Goal: Task Accomplishment & Management: Manage account settings

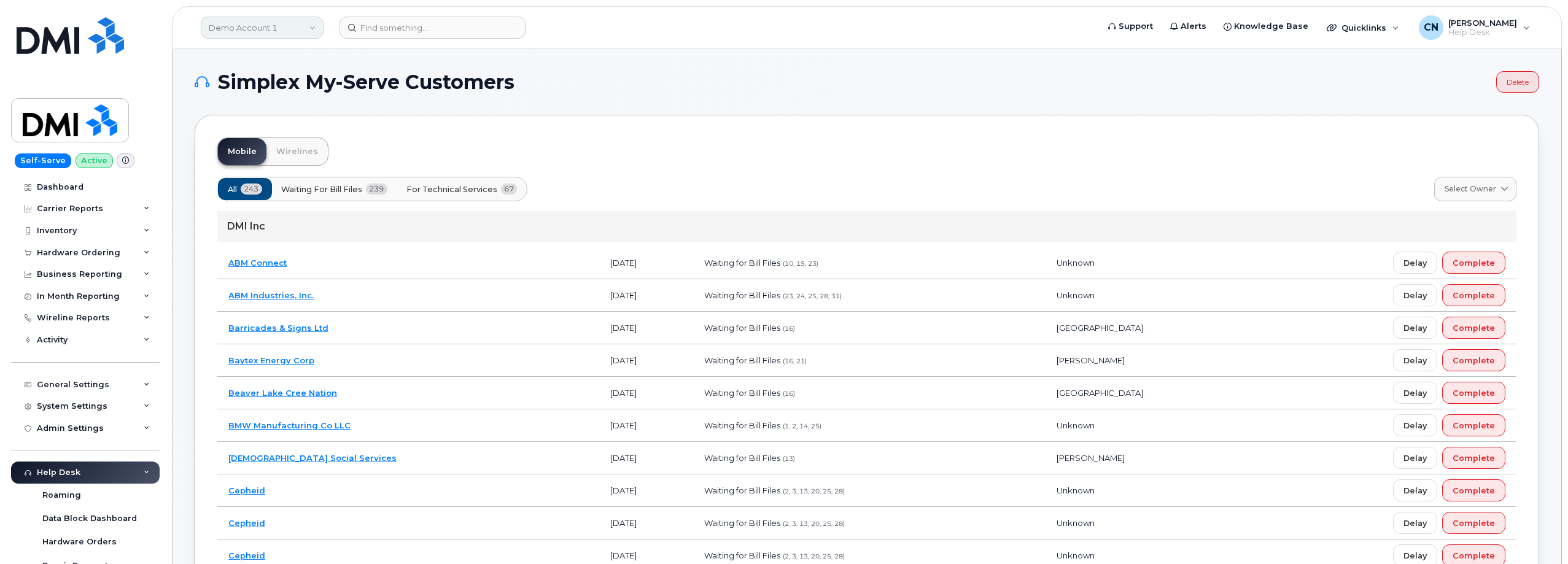
click at [208, 25] on link "Demo Account 1" at bounding box center [262, 28] width 123 height 22
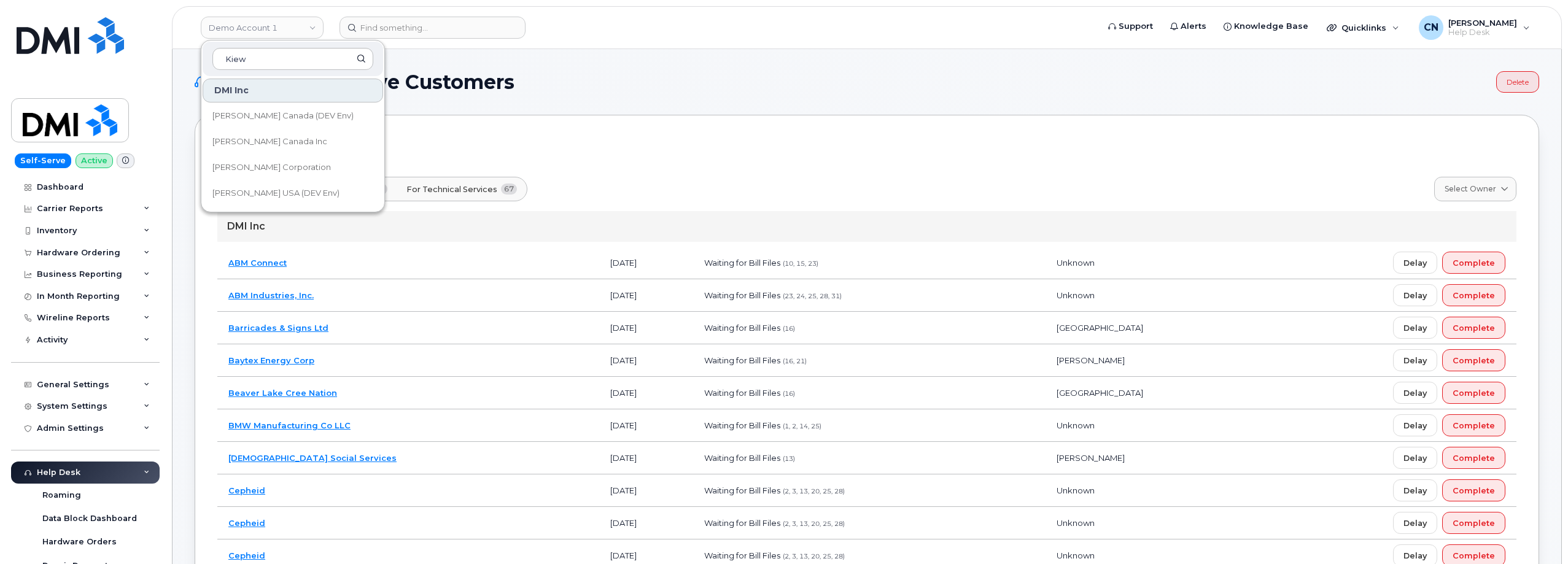
type input "Kiew"
click at [253, 167] on span "[PERSON_NAME] Corporation" at bounding box center [272, 167] width 118 height 12
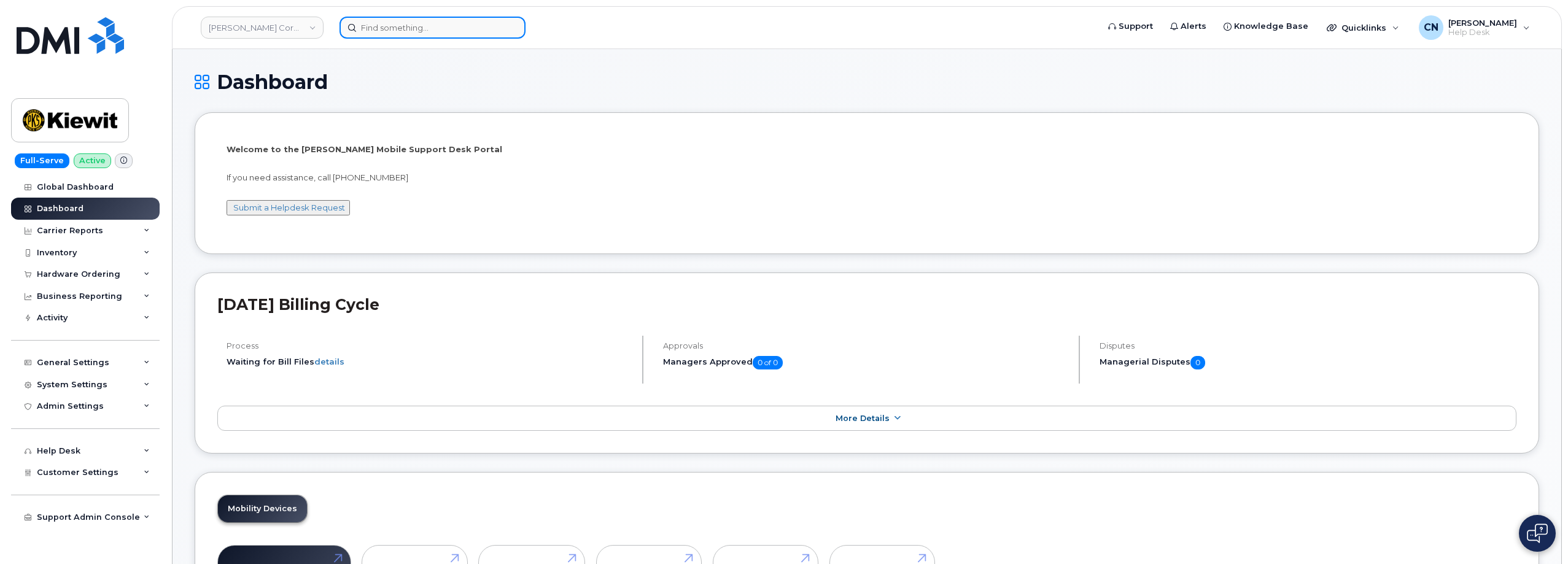
click at [378, 22] on input at bounding box center [432, 28] width 186 height 22
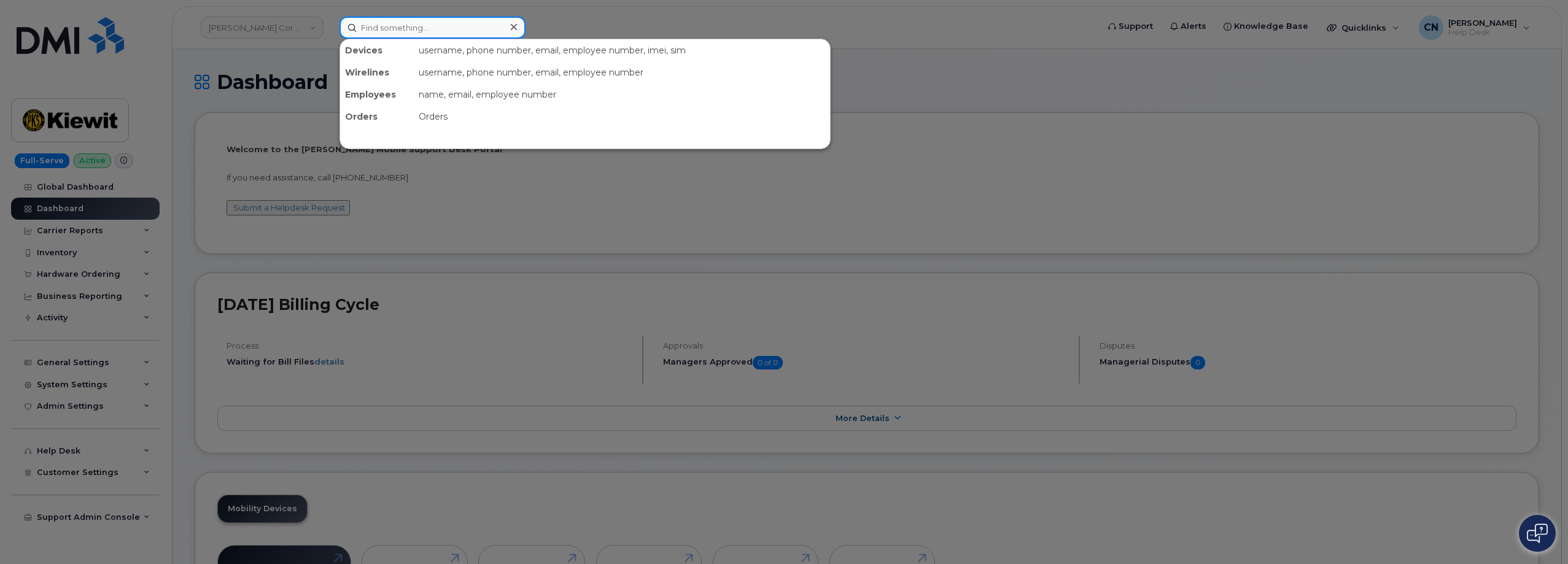
paste input "Ashworth"
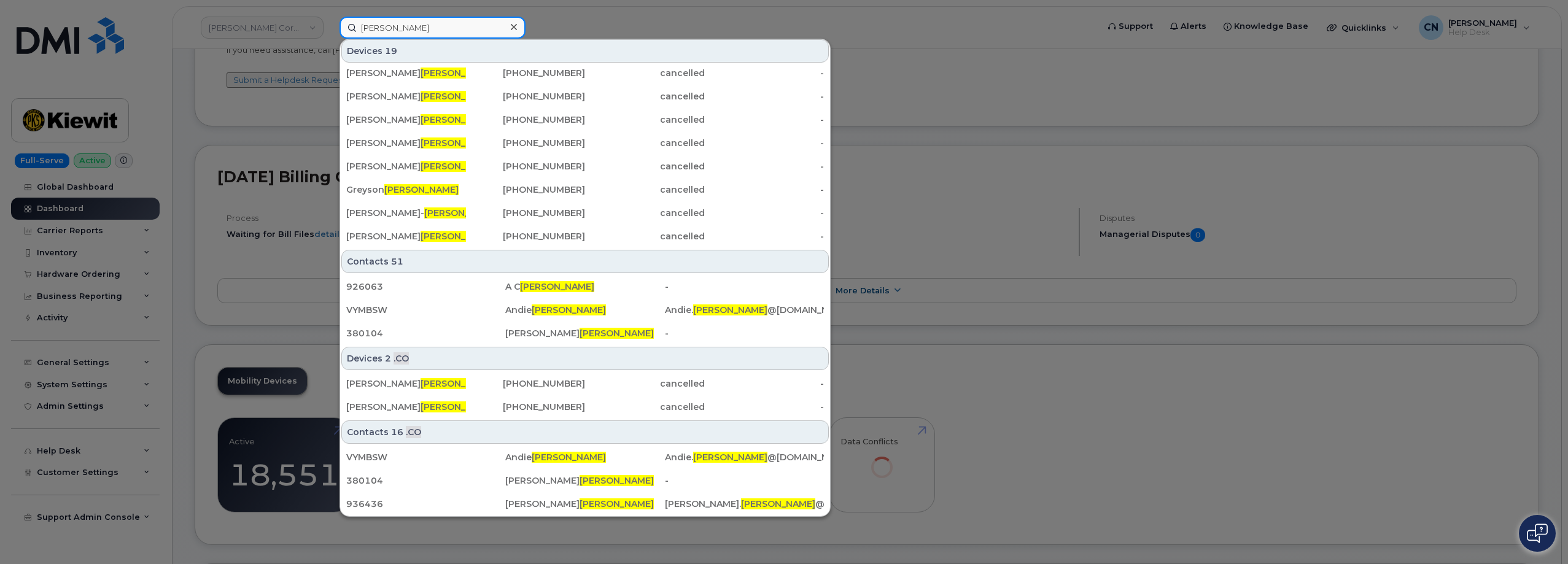
scroll to position [245, 0]
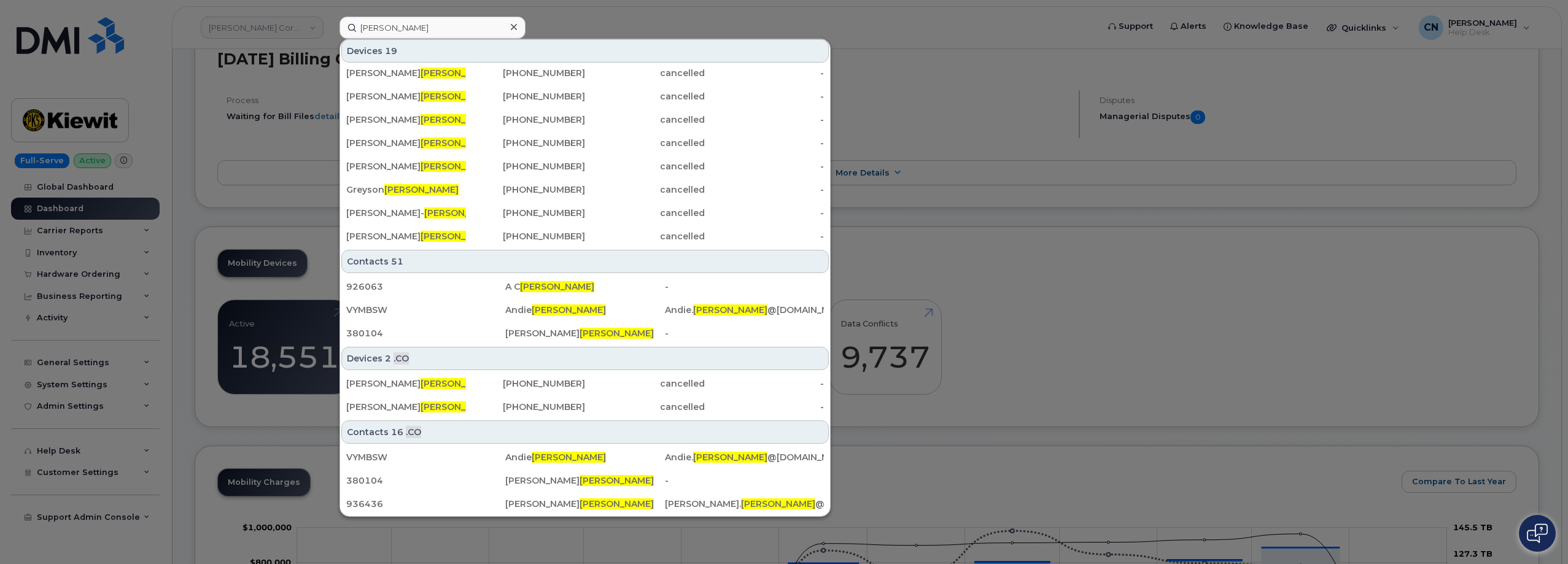
drag, startPoint x: 181, startPoint y: 81, endPoint x: 164, endPoint y: 95, distance: 22.0
click at [181, 81] on div at bounding box center [784, 282] width 1568 height 564
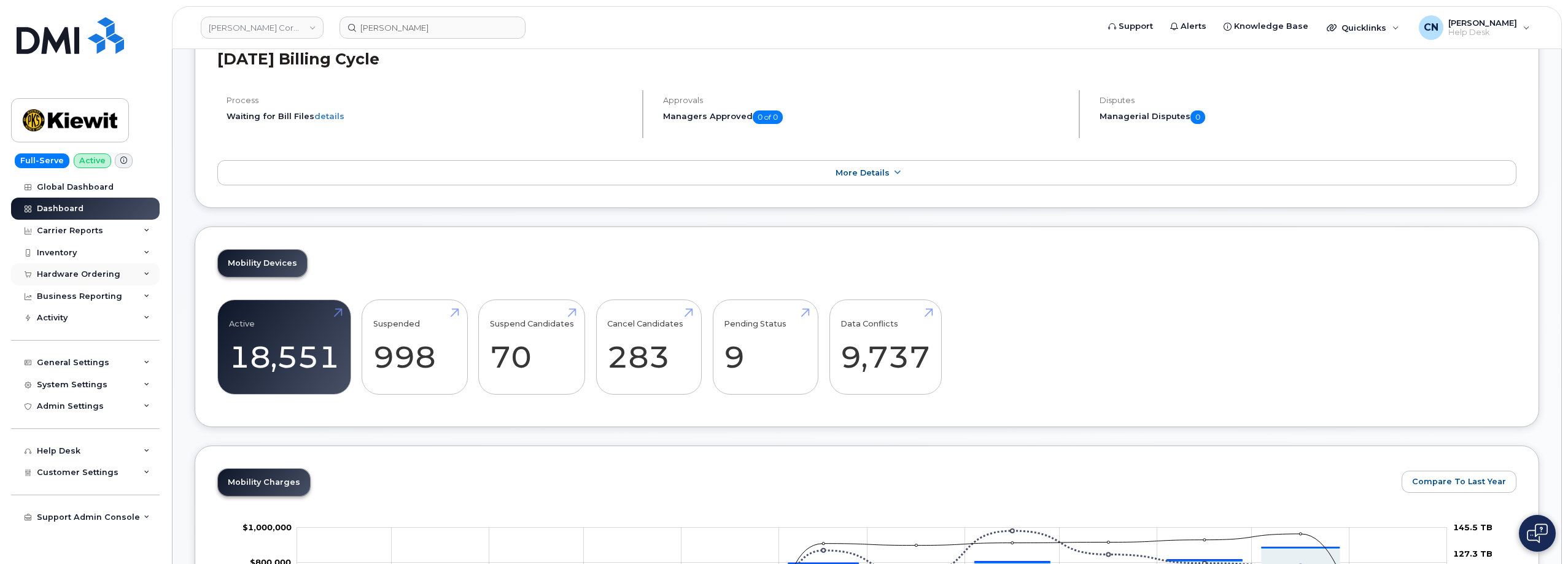
click at [64, 273] on div "Hardware Ordering" at bounding box center [78, 274] width 83 height 10
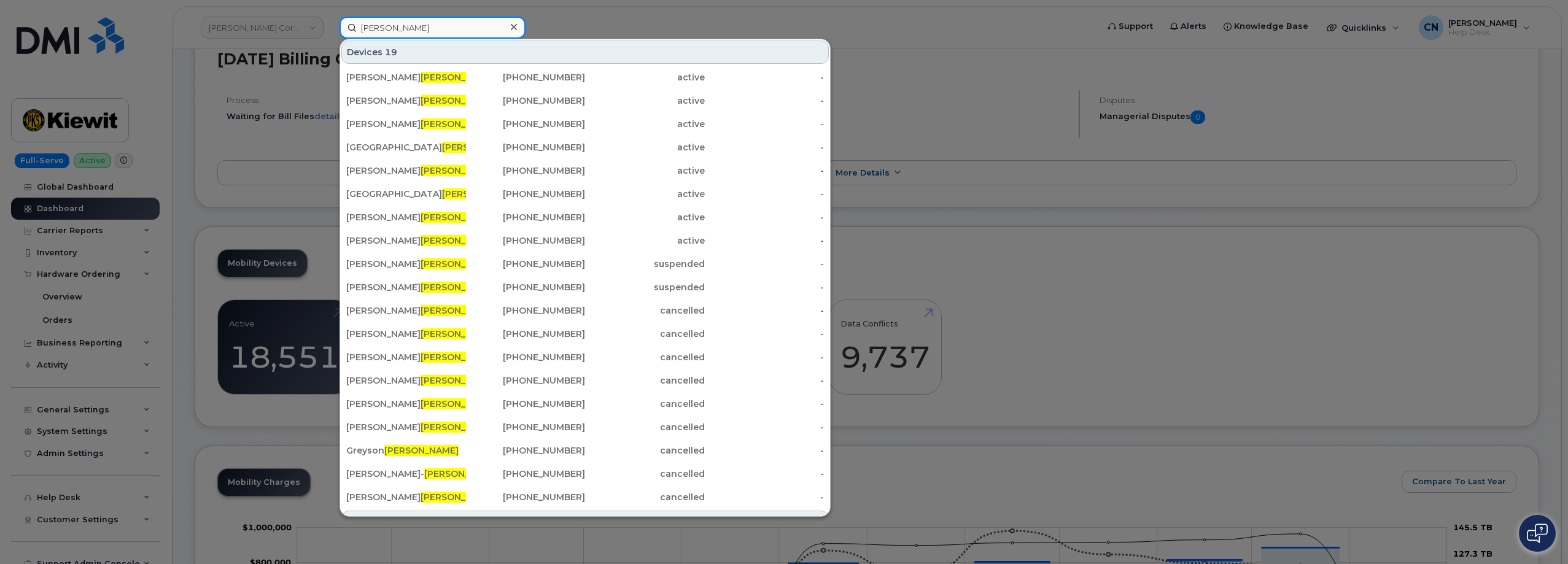
drag, startPoint x: 417, startPoint y: 33, endPoint x: 179, endPoint y: 42, distance: 238.2
click at [330, 28] on div "Ashworth Devices 19 JOHN ASHWORTH 910-992-7131 active - MATTHEW ASHWORTH 202-76…" at bounding box center [714, 28] width 770 height 22
paste input "0462733"
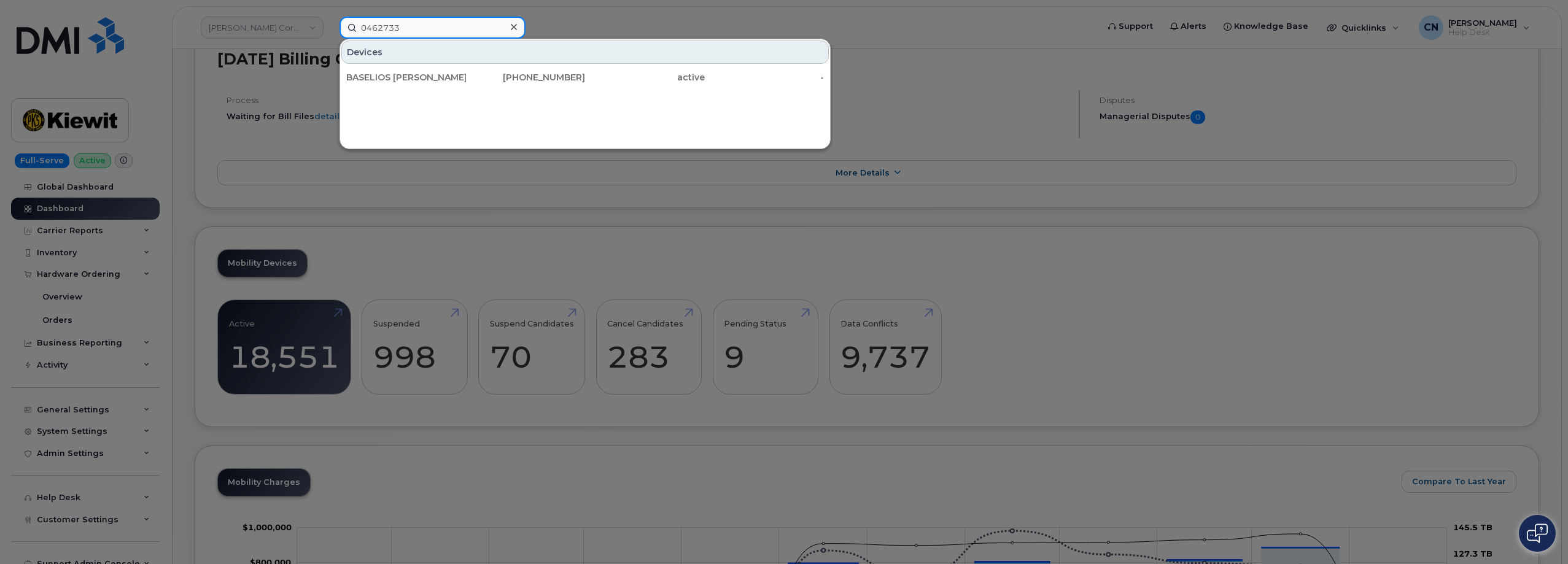
type input "0462733"
click at [376, 91] on div "Devices BASELIOS PAUL NASIS 205-691-2037 active -" at bounding box center [585, 93] width 491 height 110
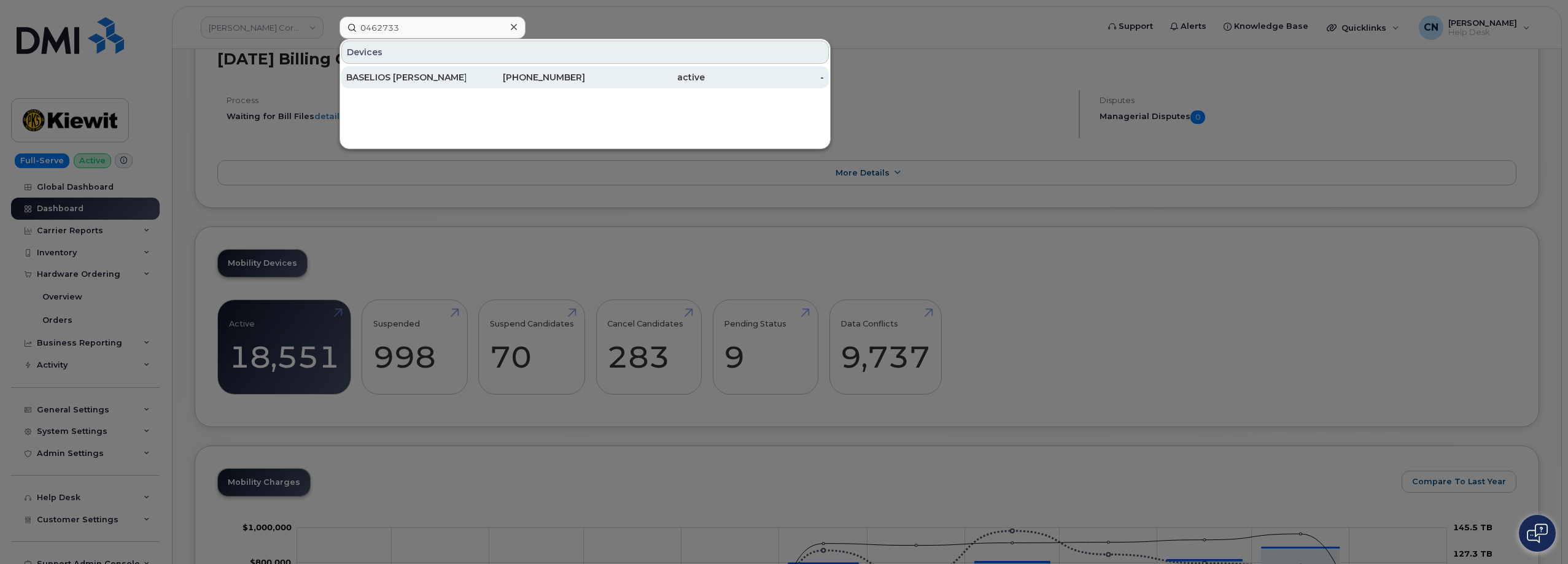
click at [466, 84] on div "BASELIOS PAUL NASIS" at bounding box center [526, 77] width 120 height 22
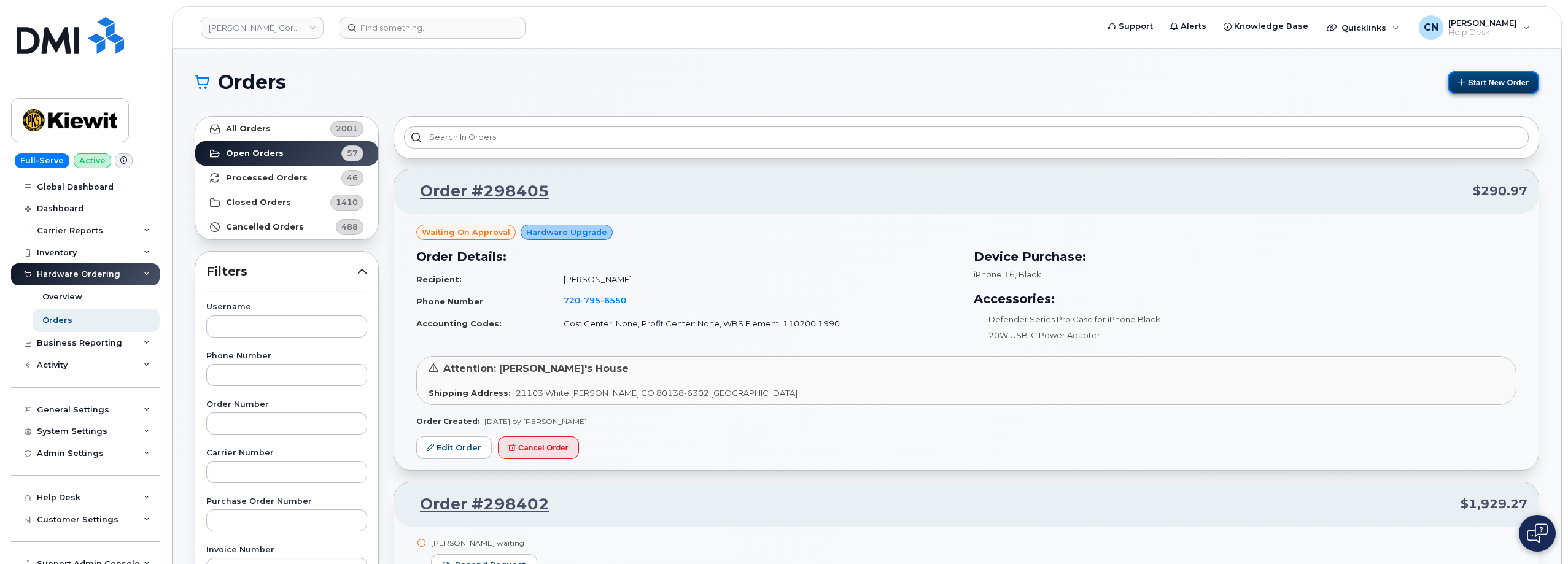
click at [1487, 85] on button "Start New Order" at bounding box center [1493, 82] width 91 height 22
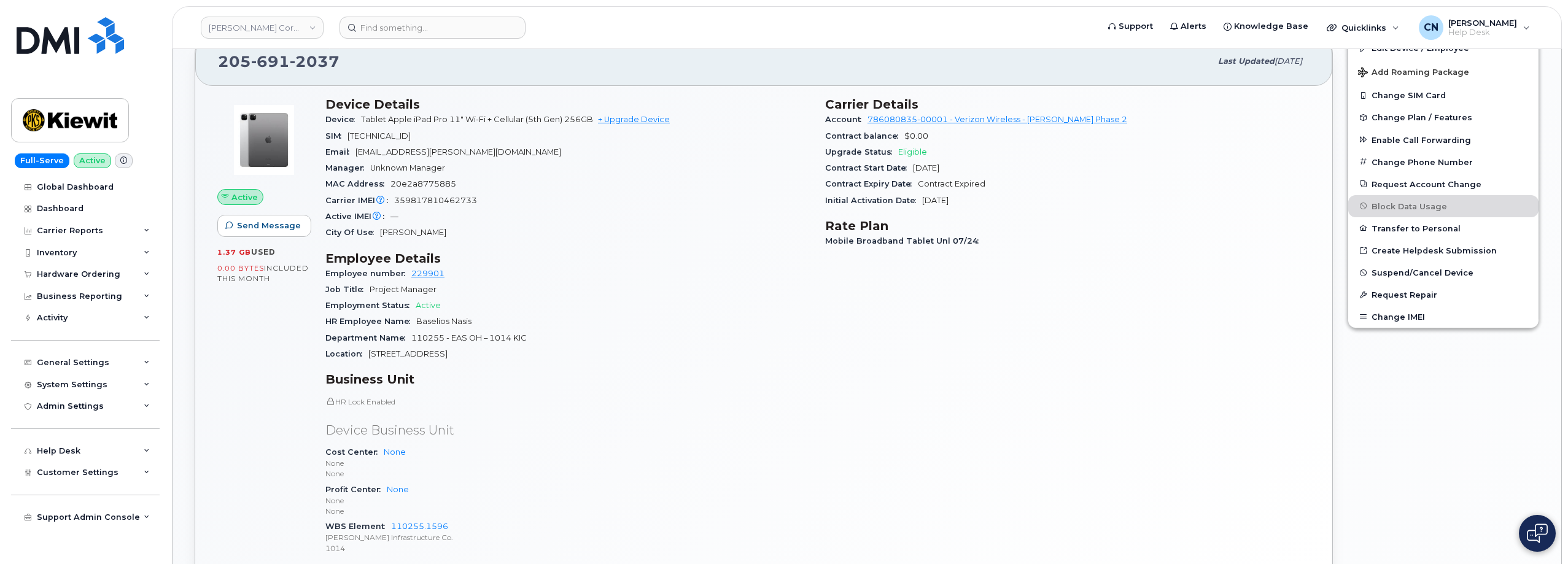
scroll to position [215, 0]
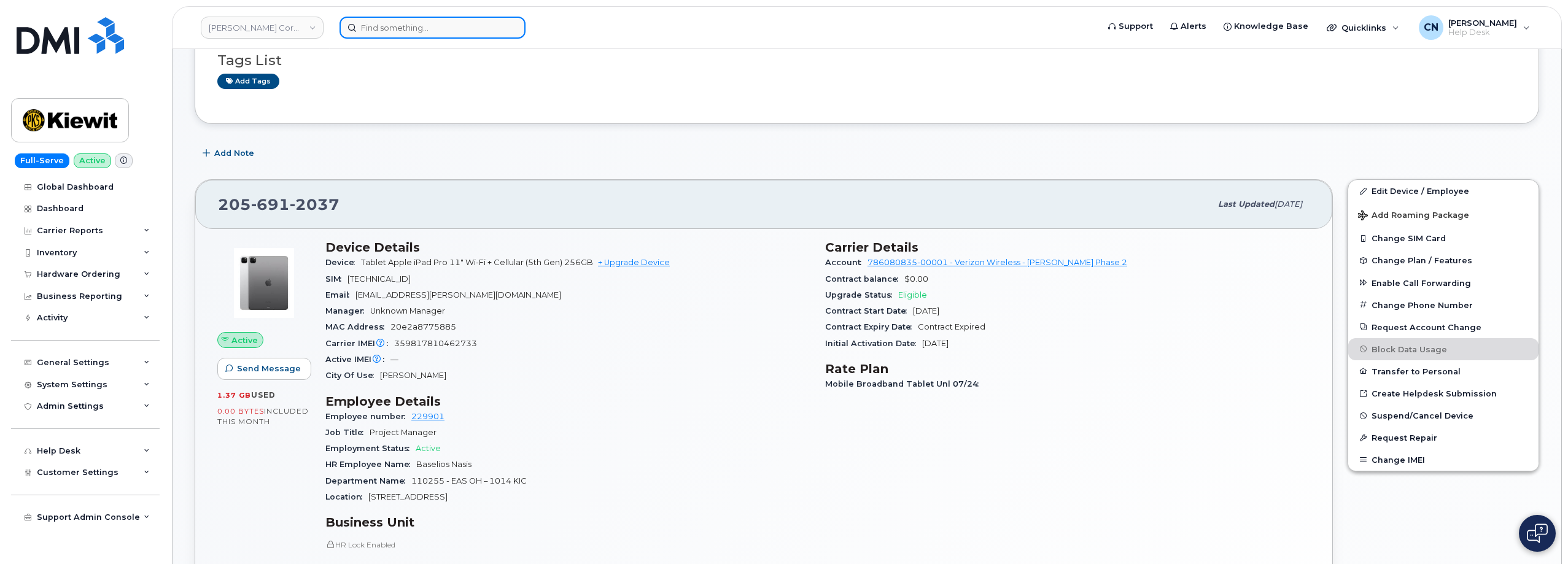
click at [377, 37] on input at bounding box center [432, 28] width 186 height 22
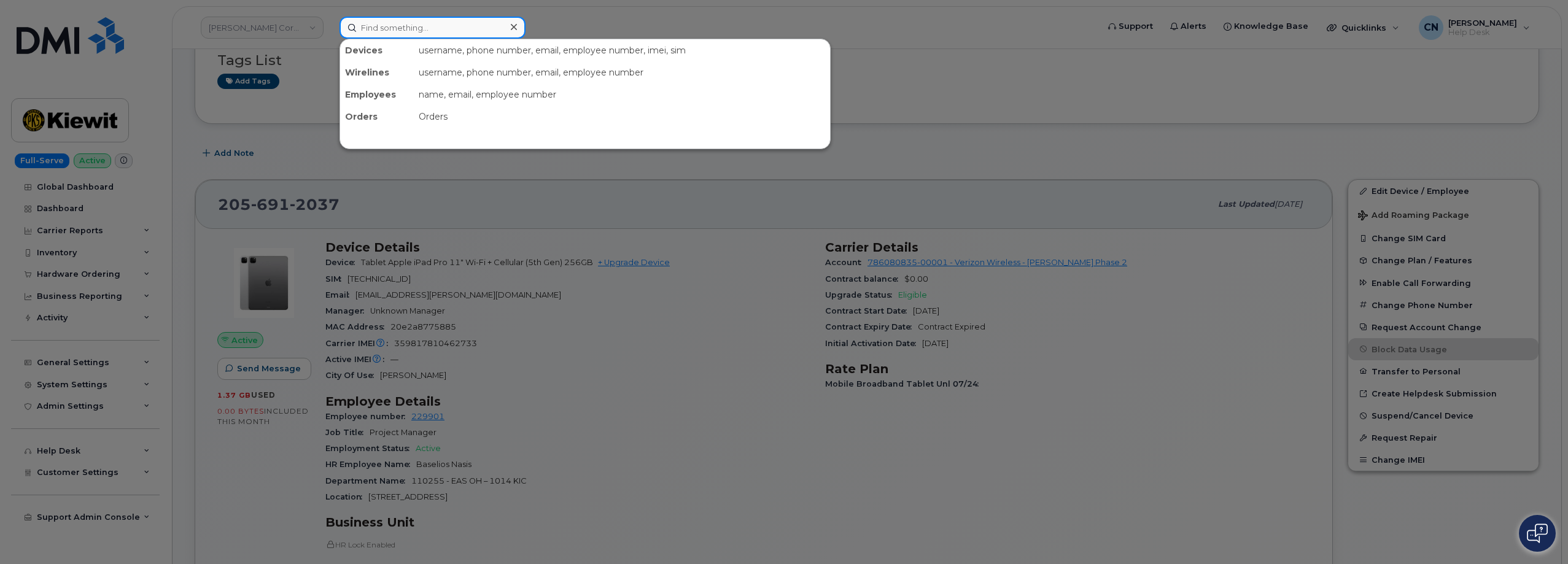
paste input "Paul Ashworth"
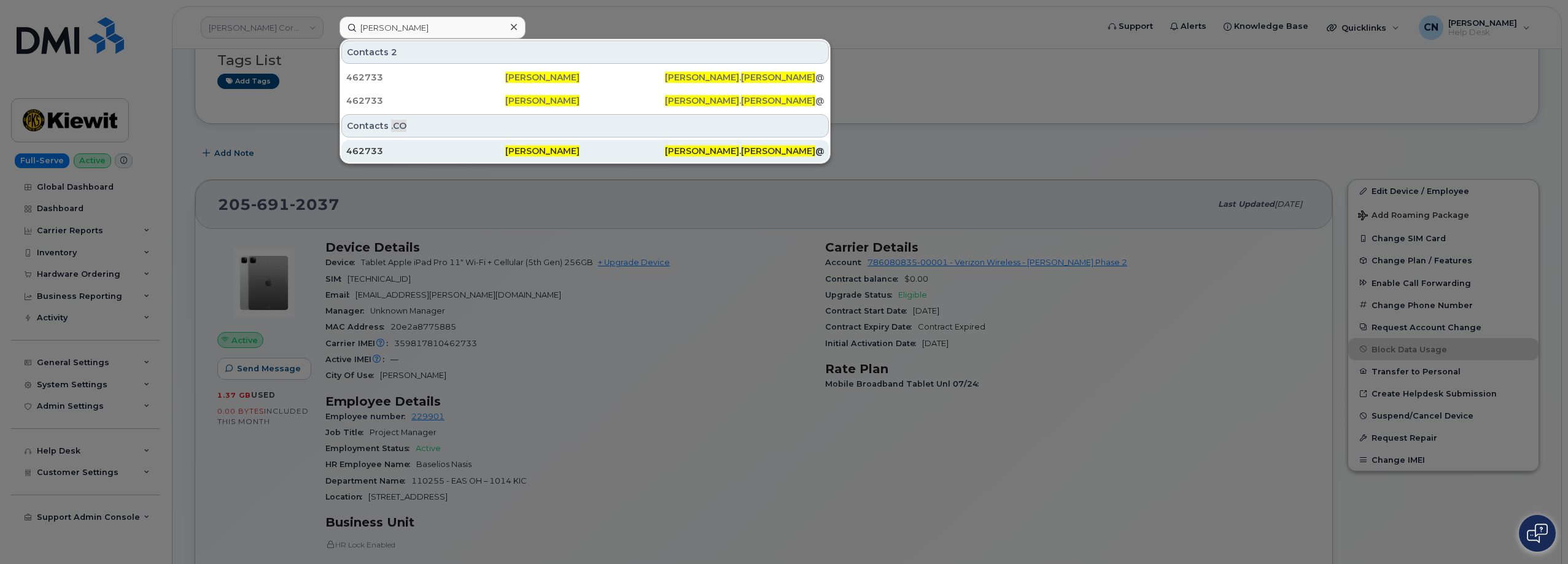
click at [408, 153] on div "462733" at bounding box center [425, 150] width 159 height 12
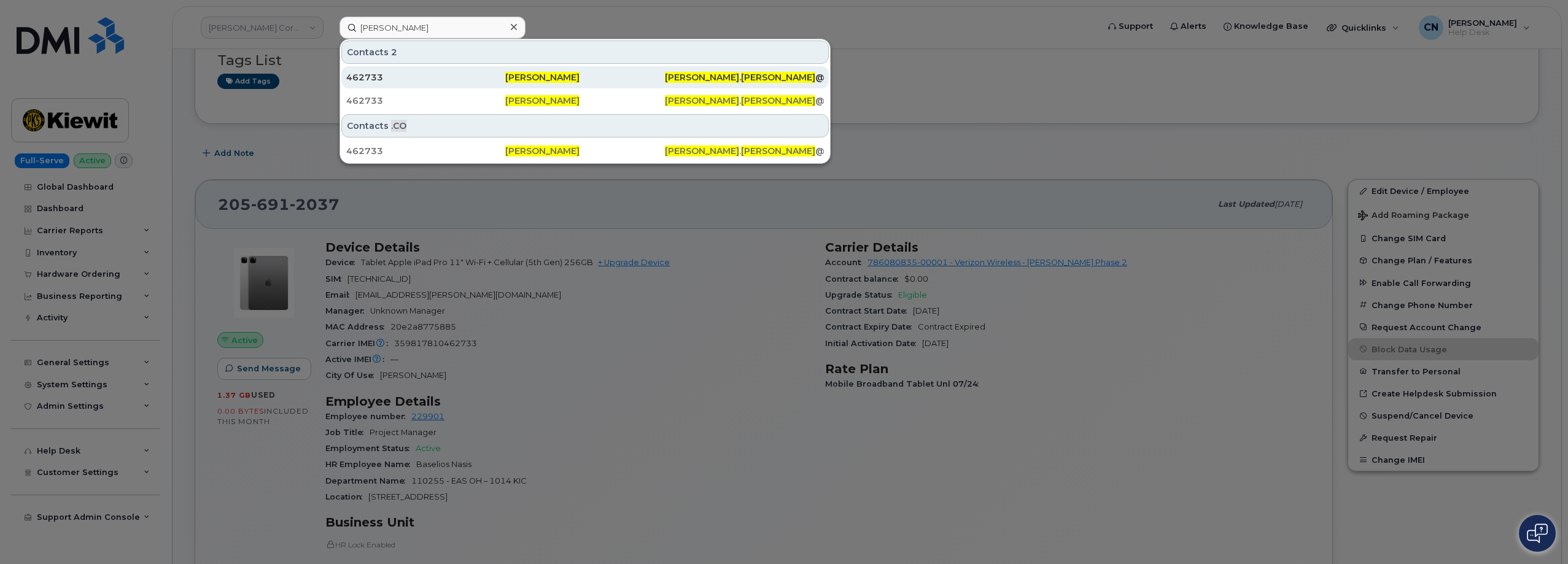
click at [409, 79] on div "462733" at bounding box center [425, 77] width 159 height 12
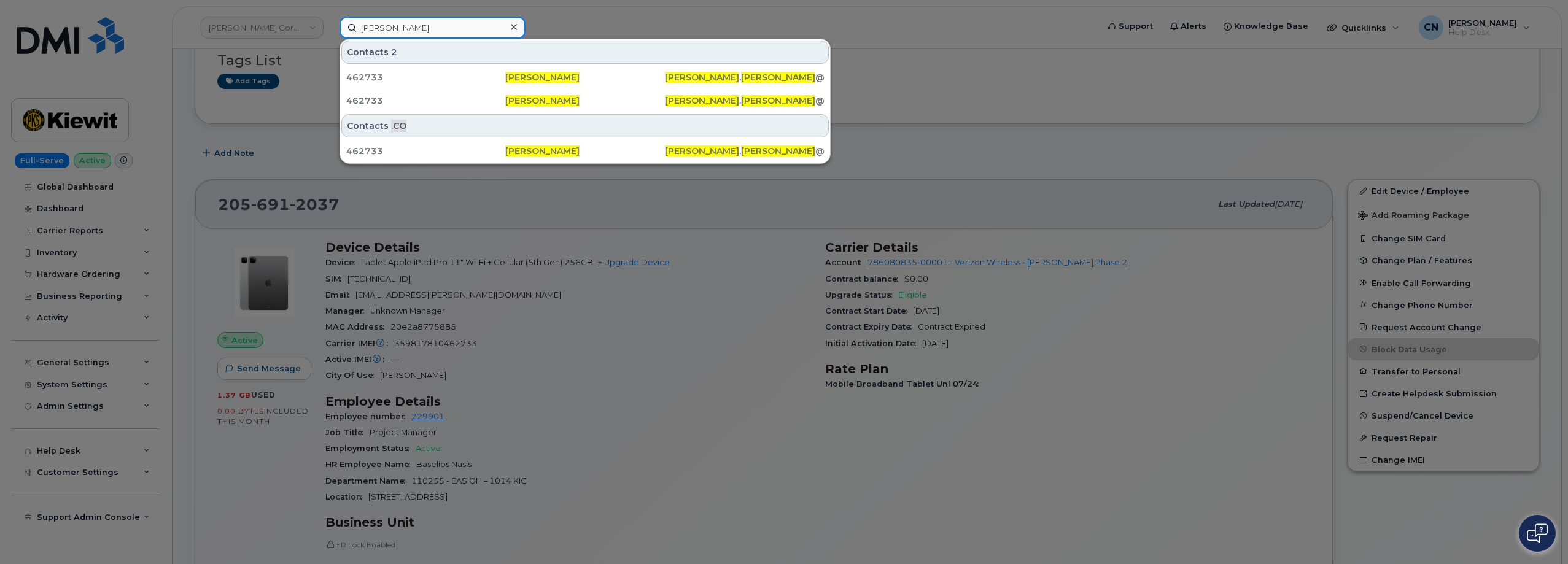
click at [433, 25] on input "Paul Ashworth" at bounding box center [432, 28] width 186 height 22
drag, startPoint x: 438, startPoint y: 23, endPoint x: 98, endPoint y: 31, distance: 340.1
click at [330, 18] on div "Paul Ashworth Contacts 2 462733 Paul Ashworth PAUL . ASHWORTH @KIEWIT.COM 46273…" at bounding box center [714, 28] width 770 height 22
paste input "6027232732"
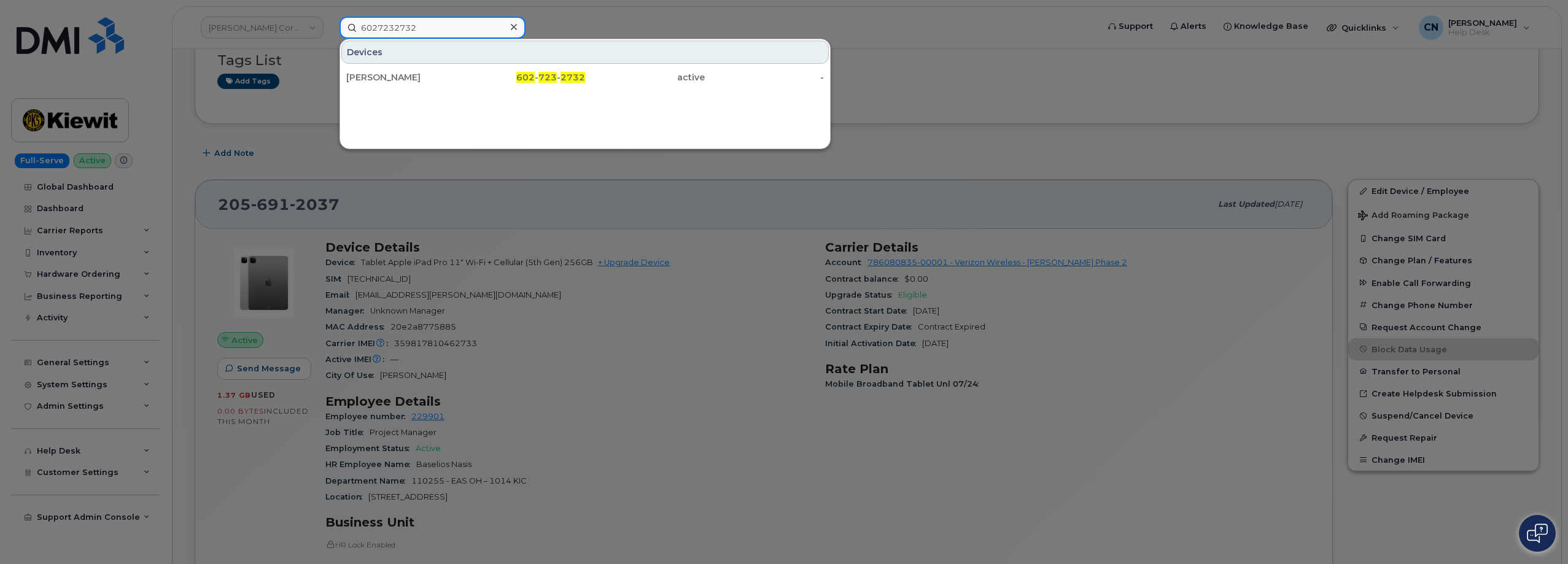
type input "6027232732"
click at [466, 70] on div "LONNY PALMER" at bounding box center [526, 77] width 120 height 22
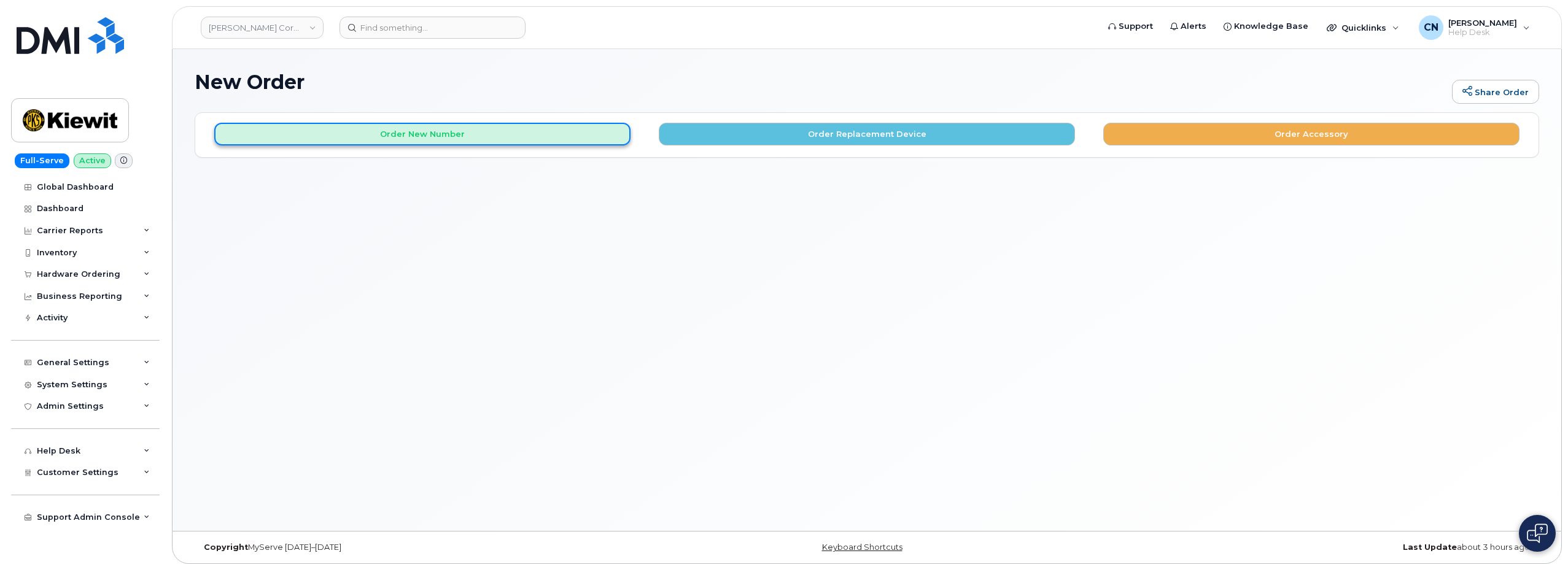
click at [421, 142] on button "Order New Number" at bounding box center [422, 134] width 416 height 22
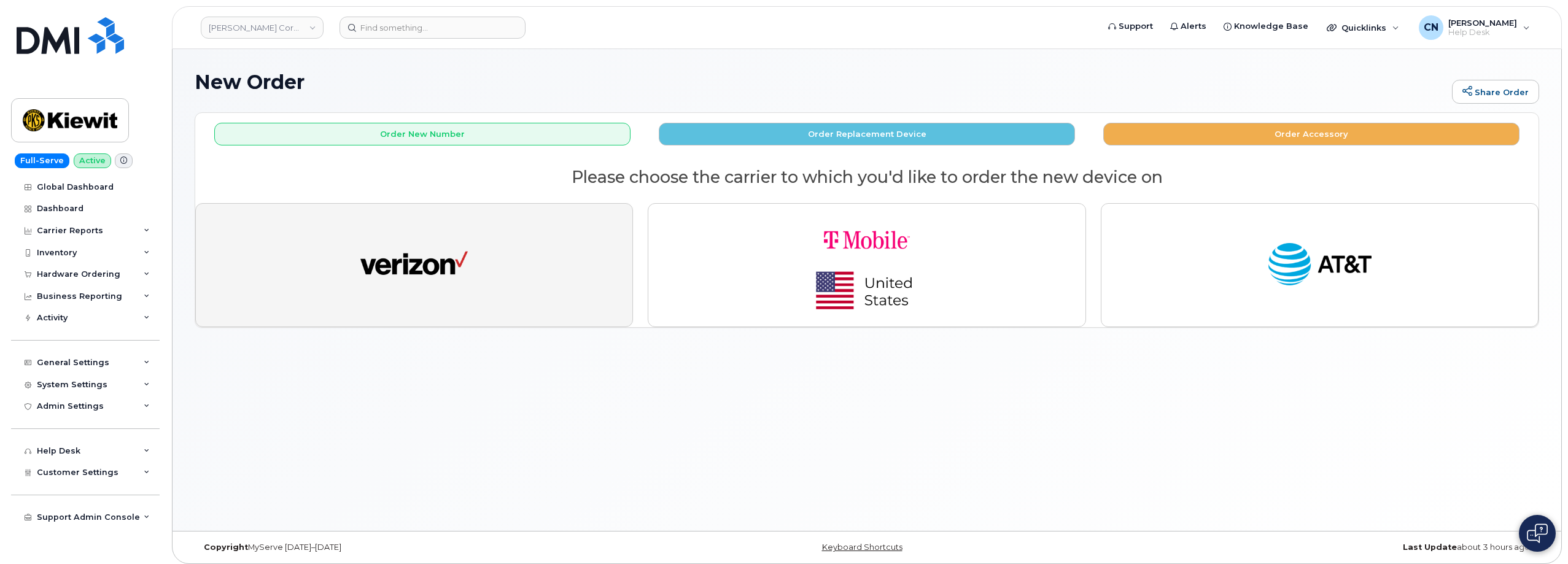
click at [412, 252] on img "button" at bounding box center [414, 264] width 107 height 55
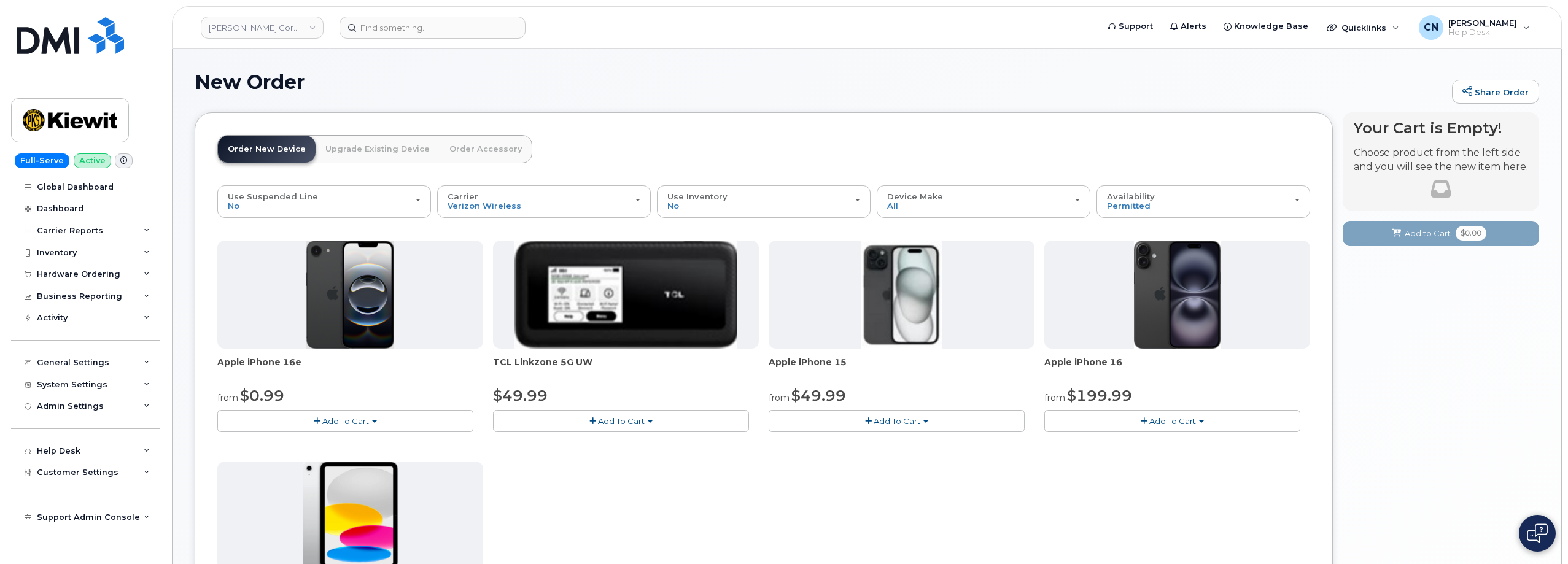
click at [876, 419] on span "Add To Cart" at bounding box center [897, 421] width 46 height 10
click at [862, 443] on link "$49.99 - 2 Year Activation (128GB)" at bounding box center [854, 443] width 164 height 15
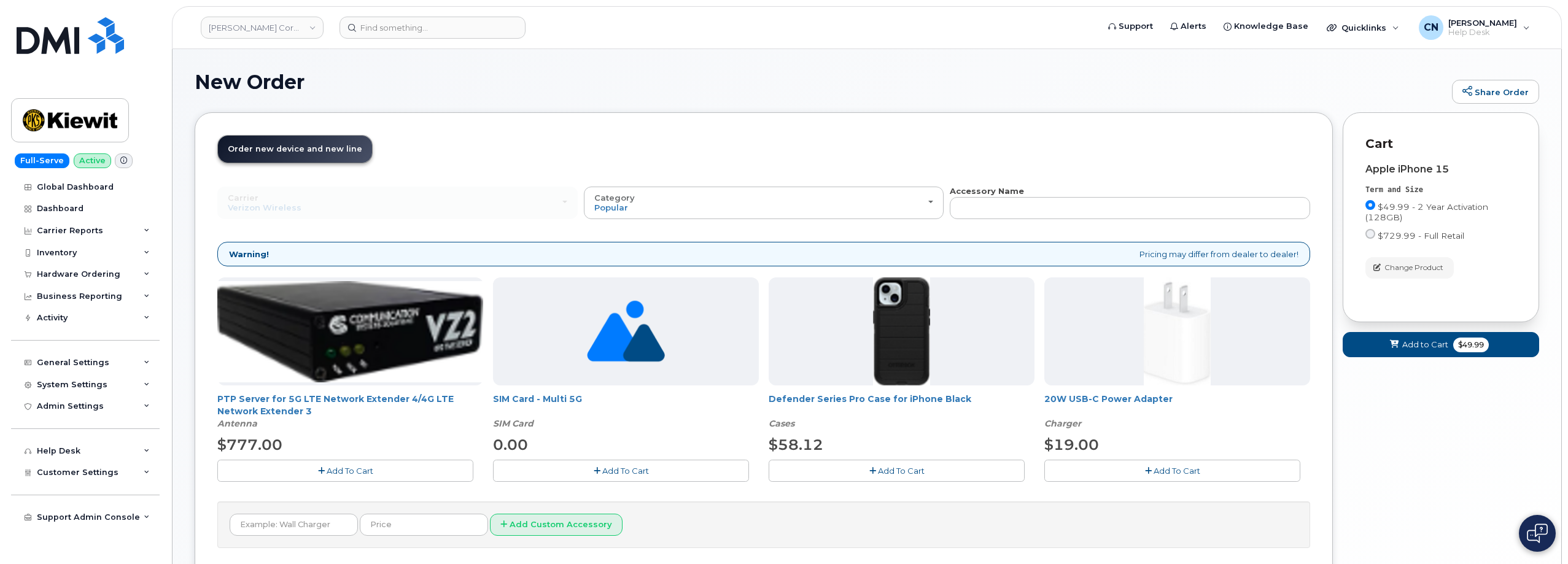
click at [919, 471] on span "Add To Cart" at bounding box center [901, 471] width 46 height 10
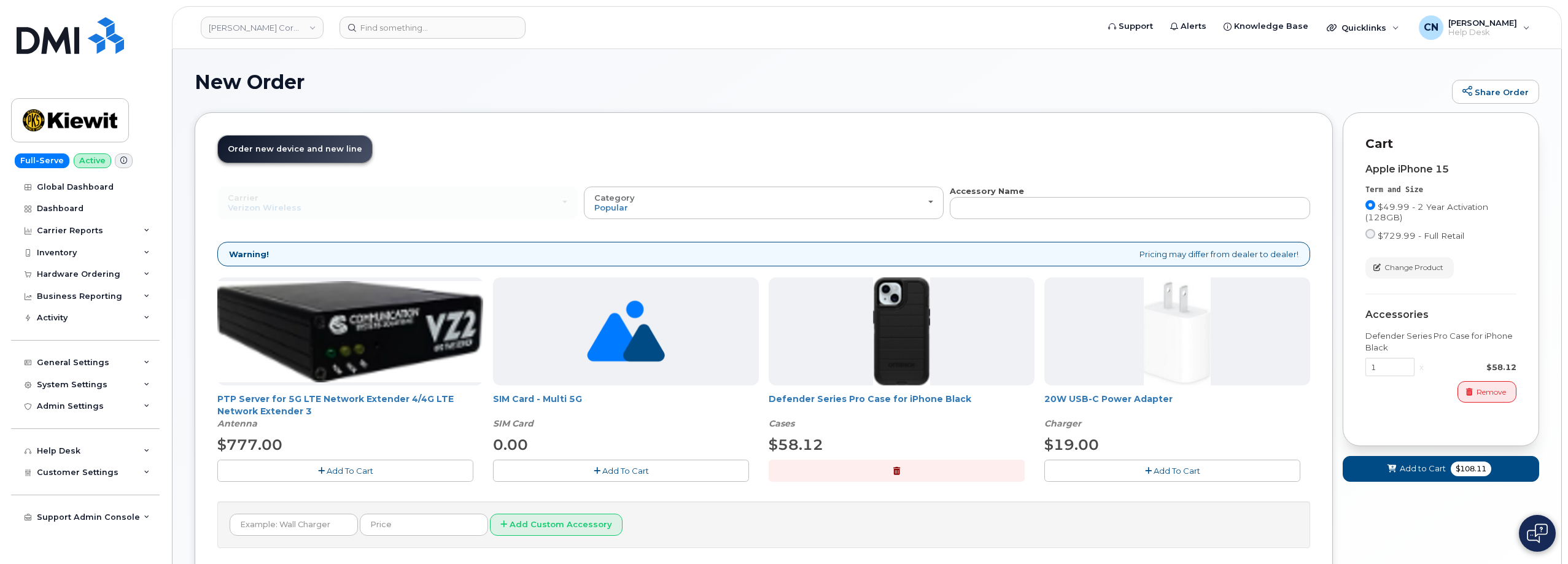
click at [1220, 473] on button "Add To Cart" at bounding box center [1172, 470] width 256 height 22
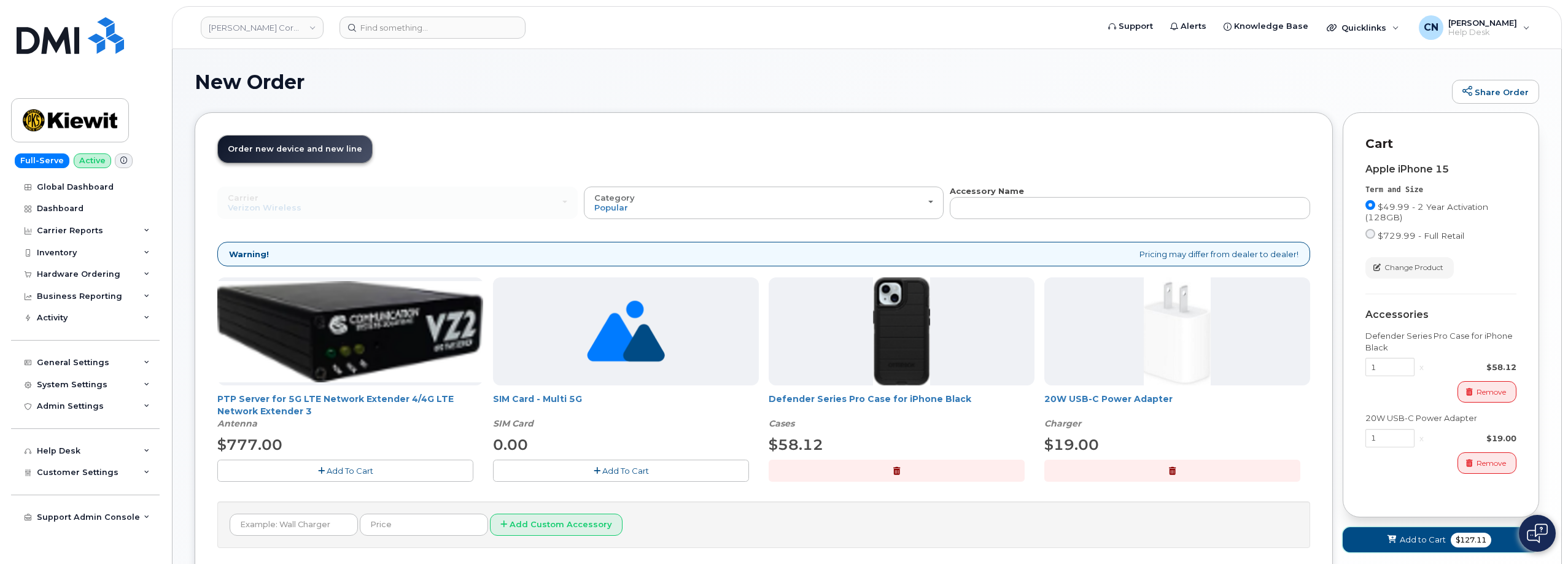
click at [1405, 538] on span "Add to Cart" at bounding box center [1423, 539] width 46 height 12
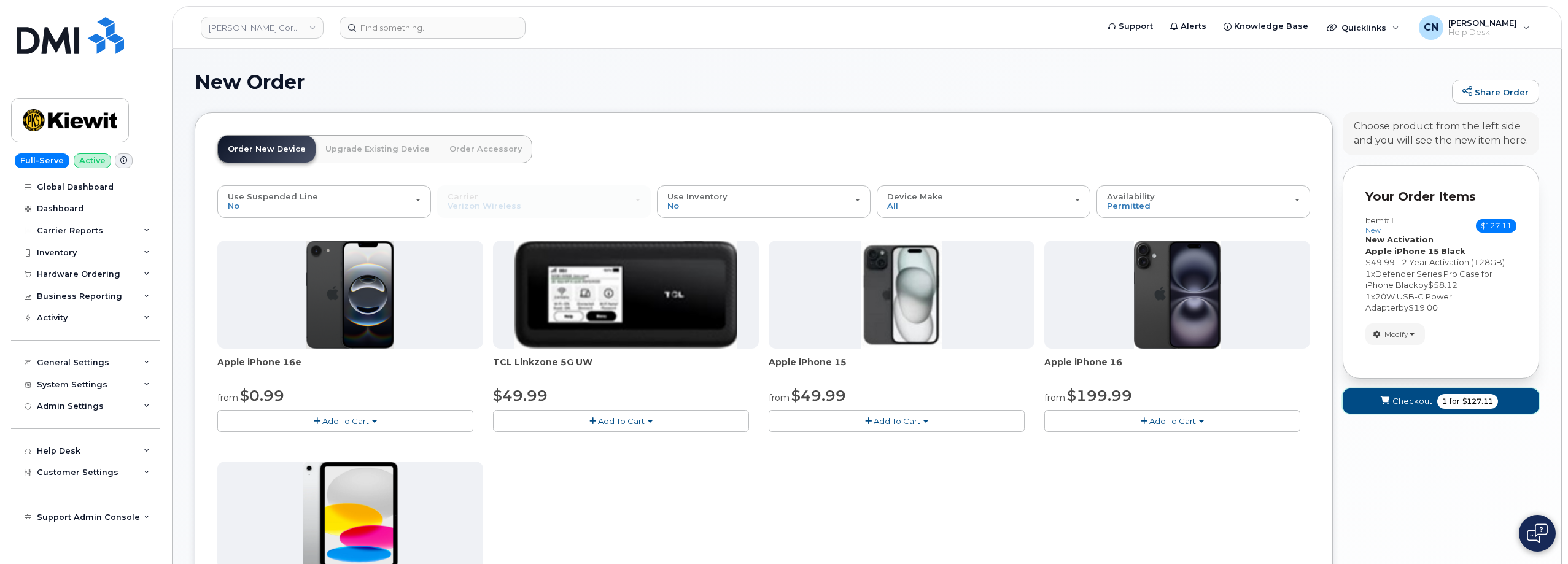
click at [1401, 401] on span "Checkout" at bounding box center [1412, 401] width 40 height 12
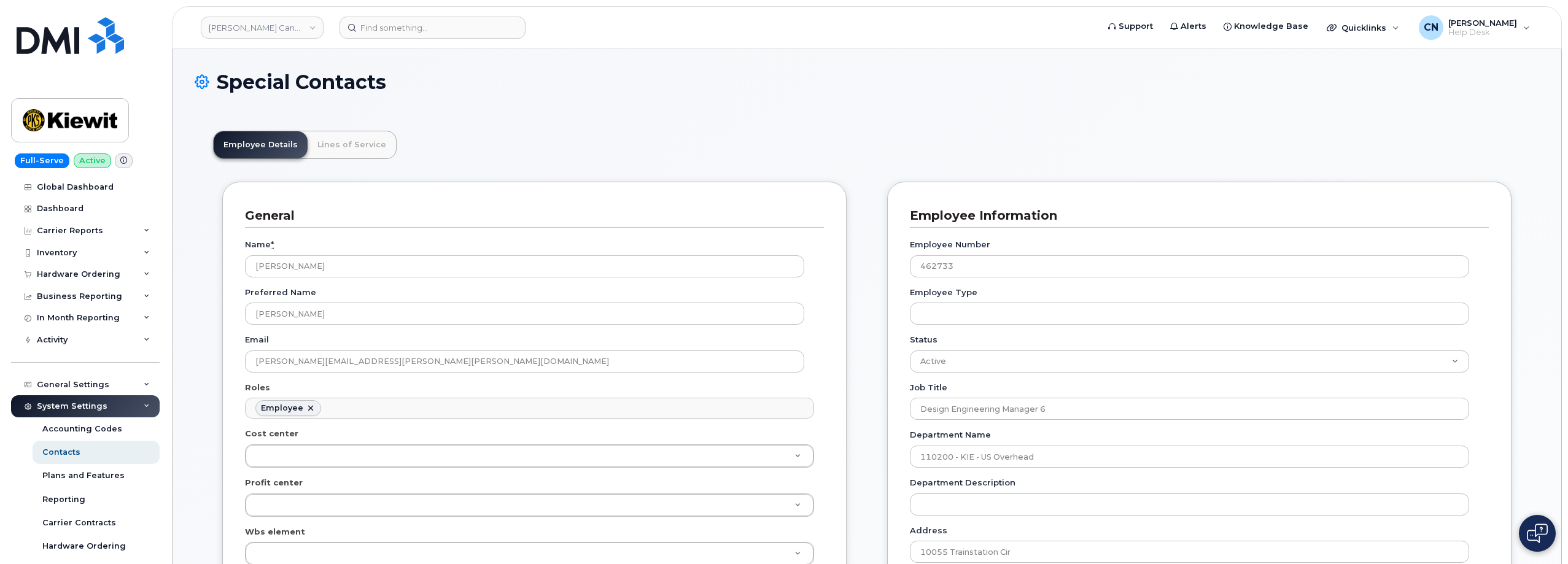
scroll to position [36, 0]
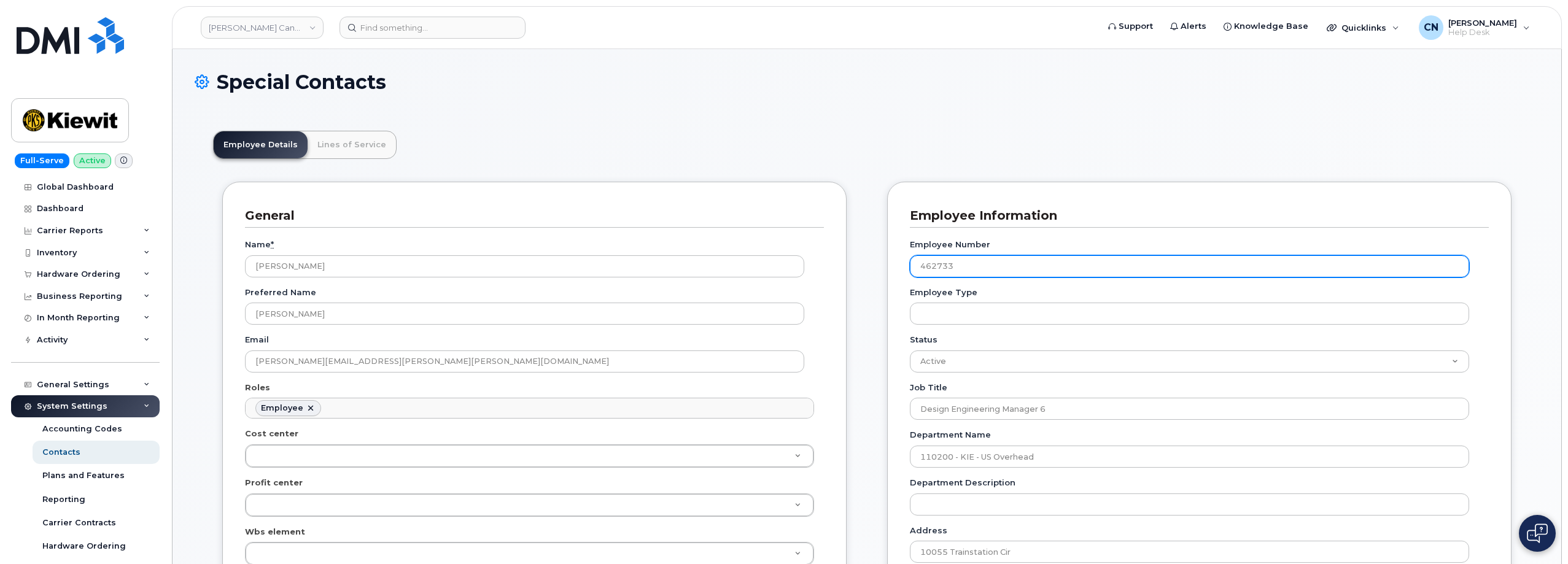
drag, startPoint x: 960, startPoint y: 268, endPoint x: 885, endPoint y: 270, distance: 75.0
click at [888, 269] on div "Employee Information Employee Number 462733 Employee Type Status Active On-Leav…" at bounding box center [1199, 560] width 624 height 757
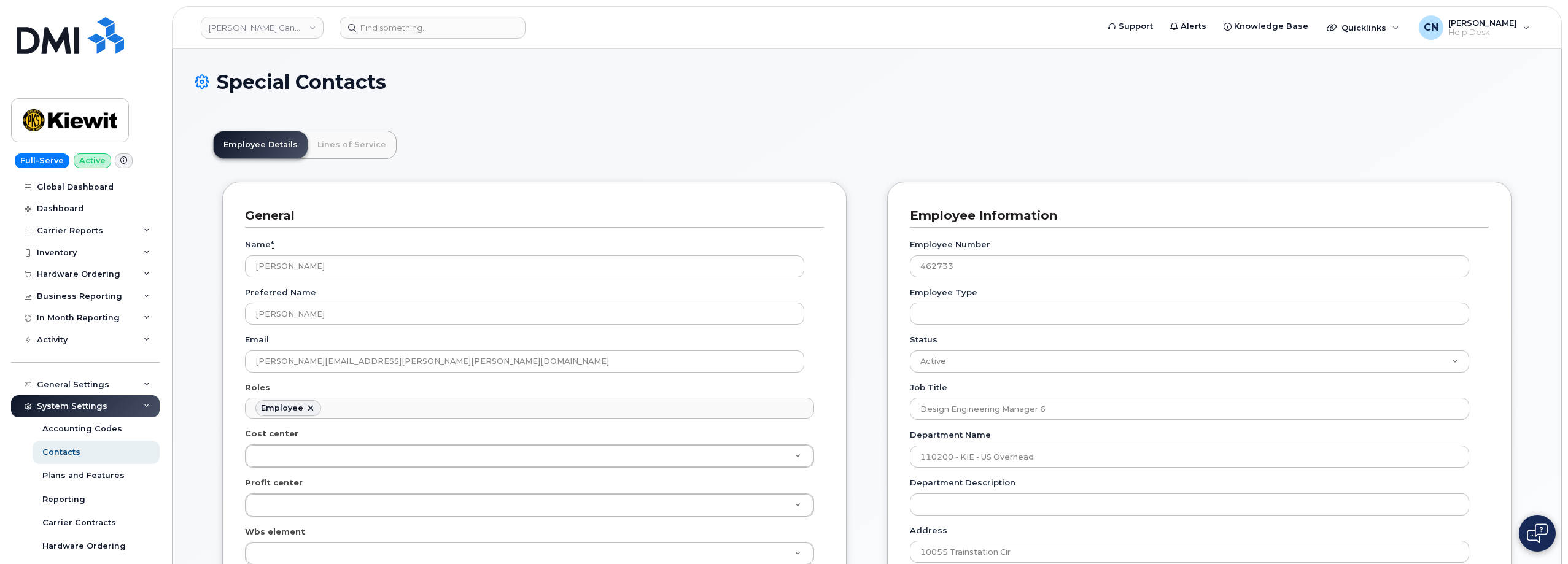
drag, startPoint x: 515, startPoint y: 163, endPoint x: 388, endPoint y: 128, distance: 131.7
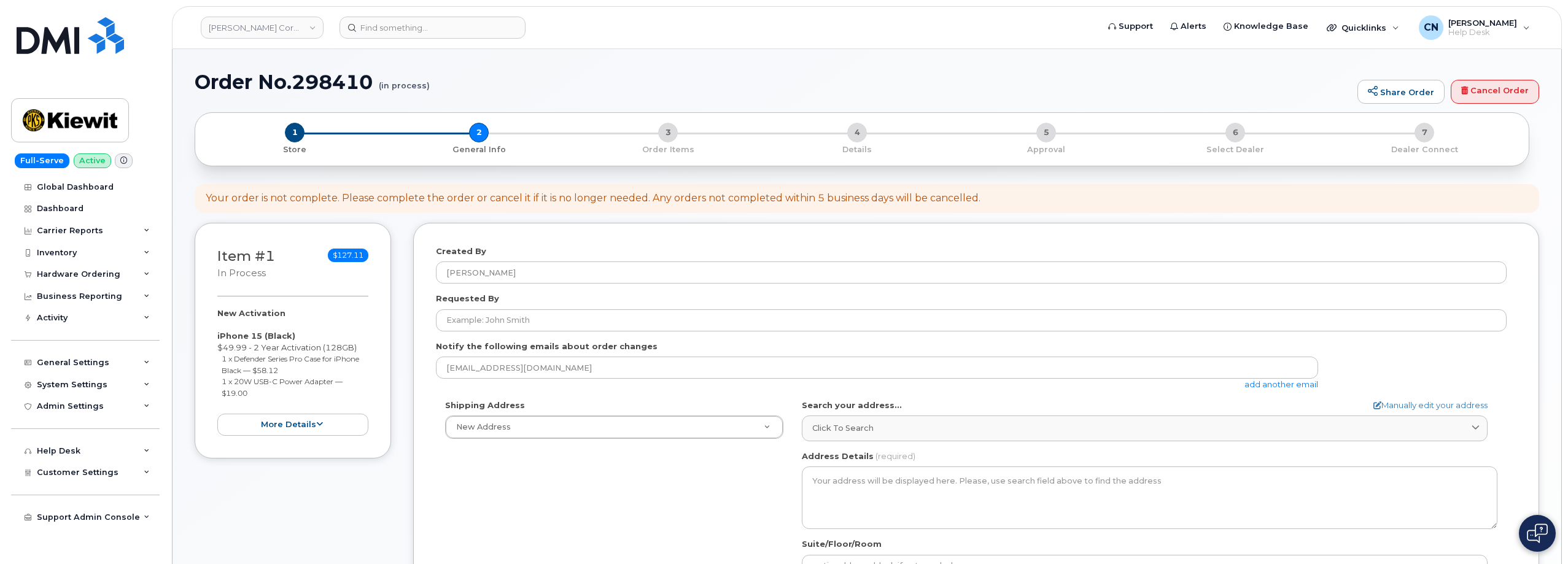
select select
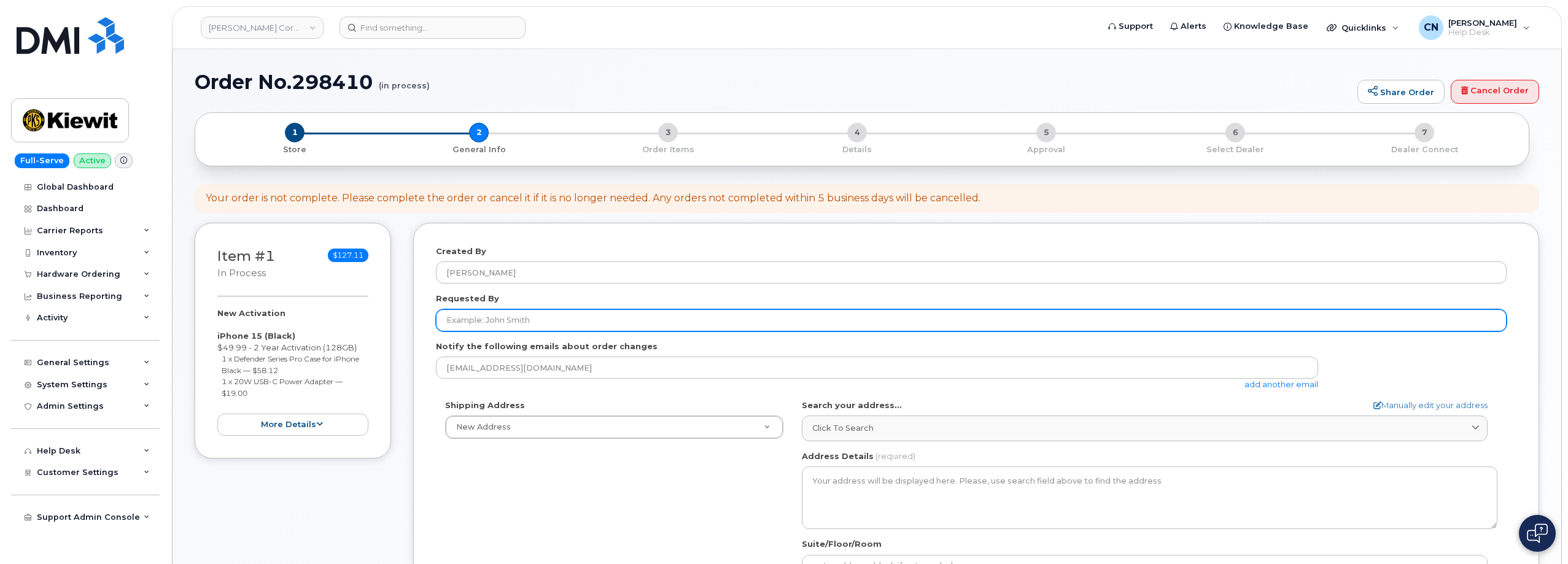
click at [443, 321] on input "Requested By" at bounding box center [971, 320] width 1071 height 22
paste input "[PERSON_NAME]"
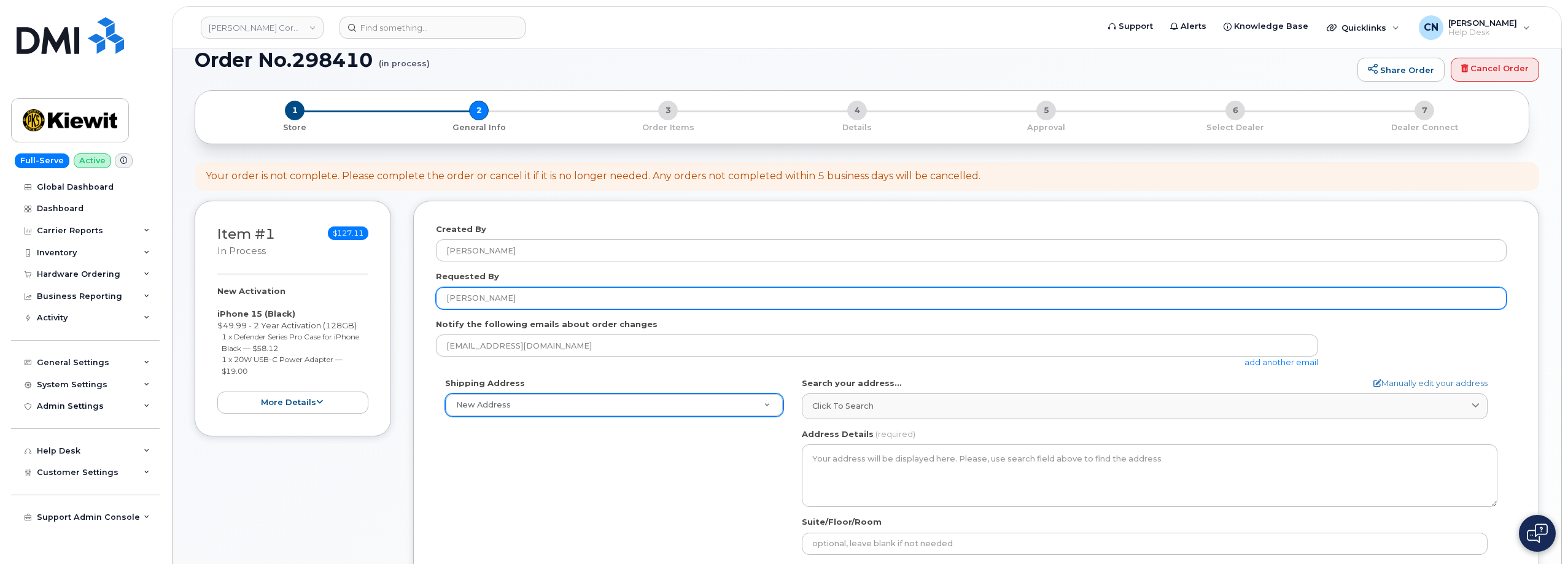
scroll to position [62, 0]
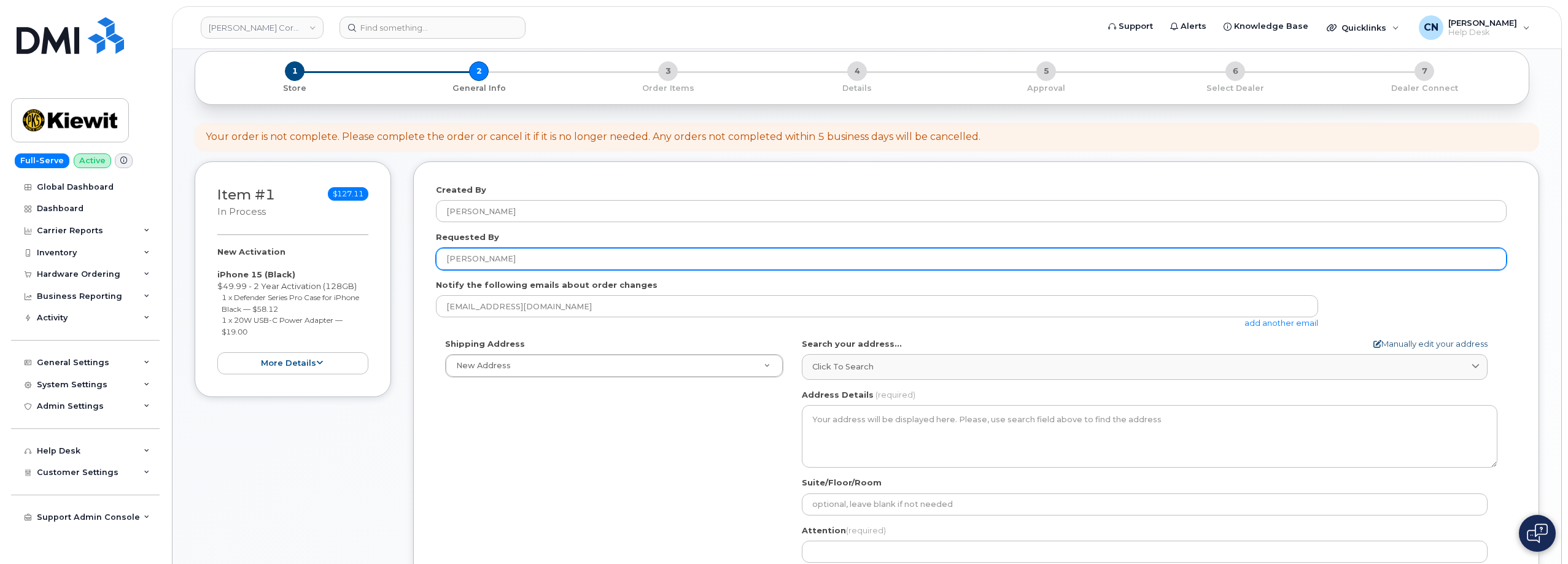
type input "[PERSON_NAME]"
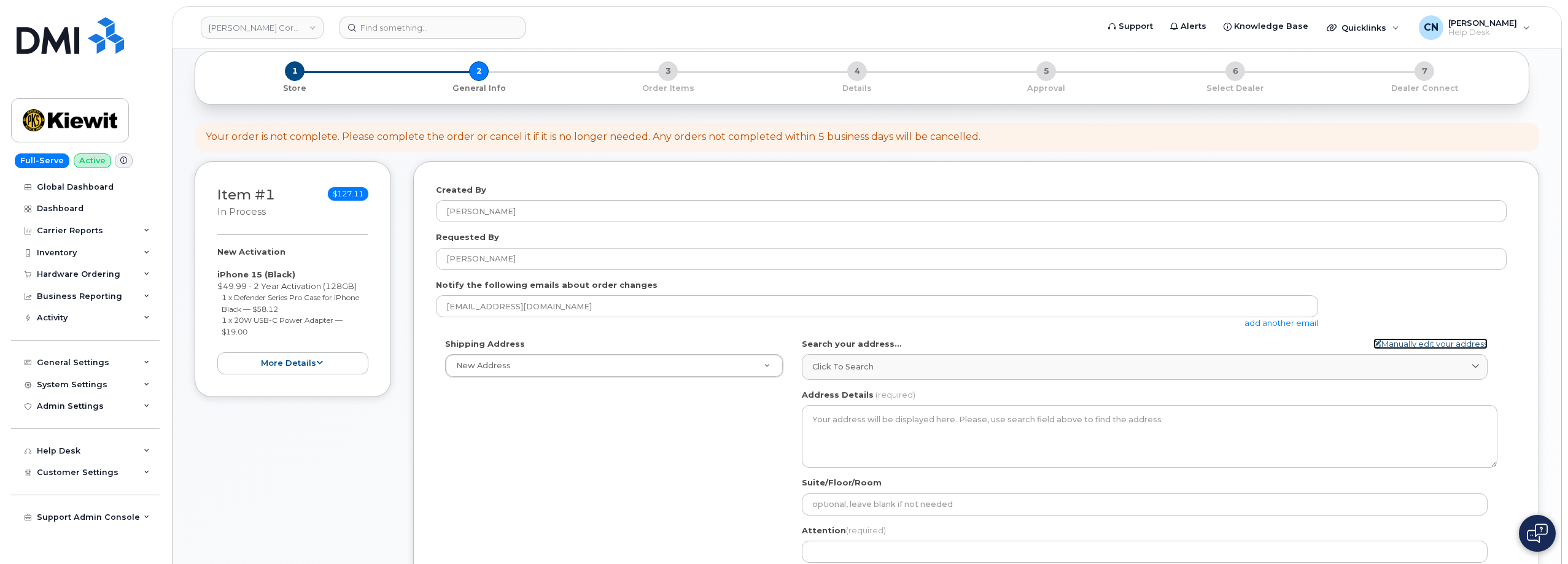
click at [1434, 342] on link "Manually edit your address" at bounding box center [1430, 344] width 114 height 12
select select
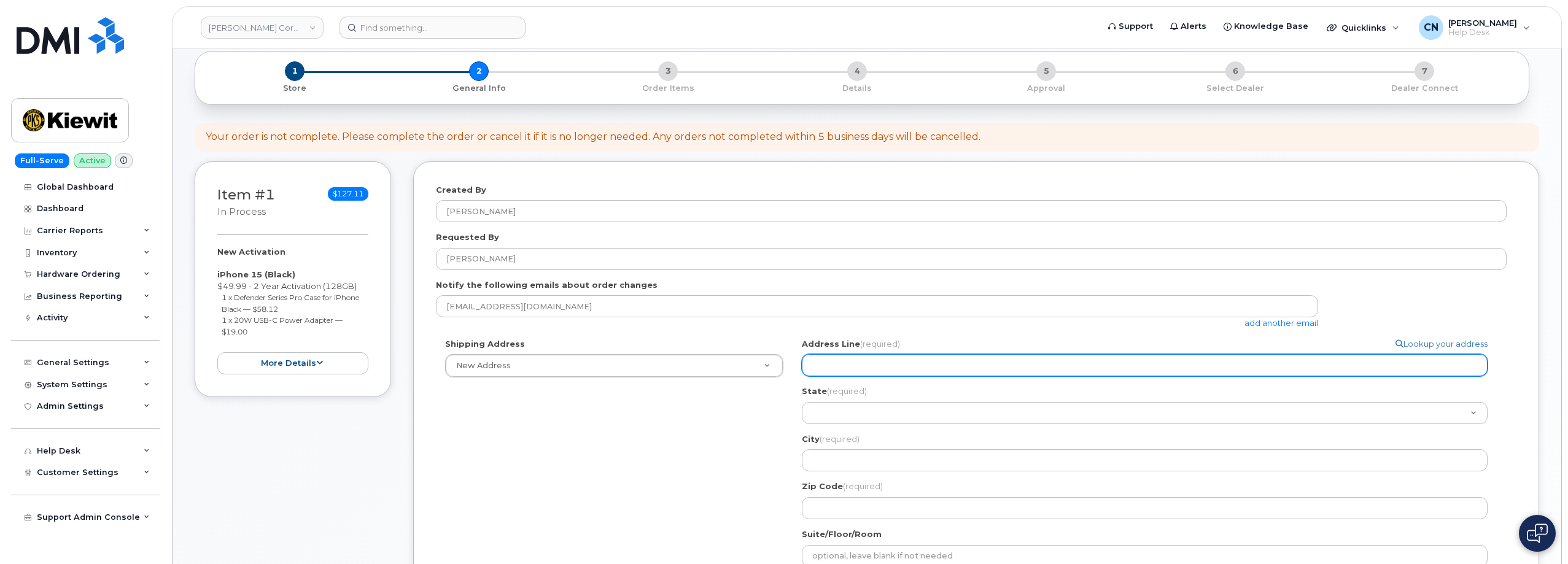
click at [877, 361] on input "Address Line (required)" at bounding box center [1144, 365] width 686 height 22
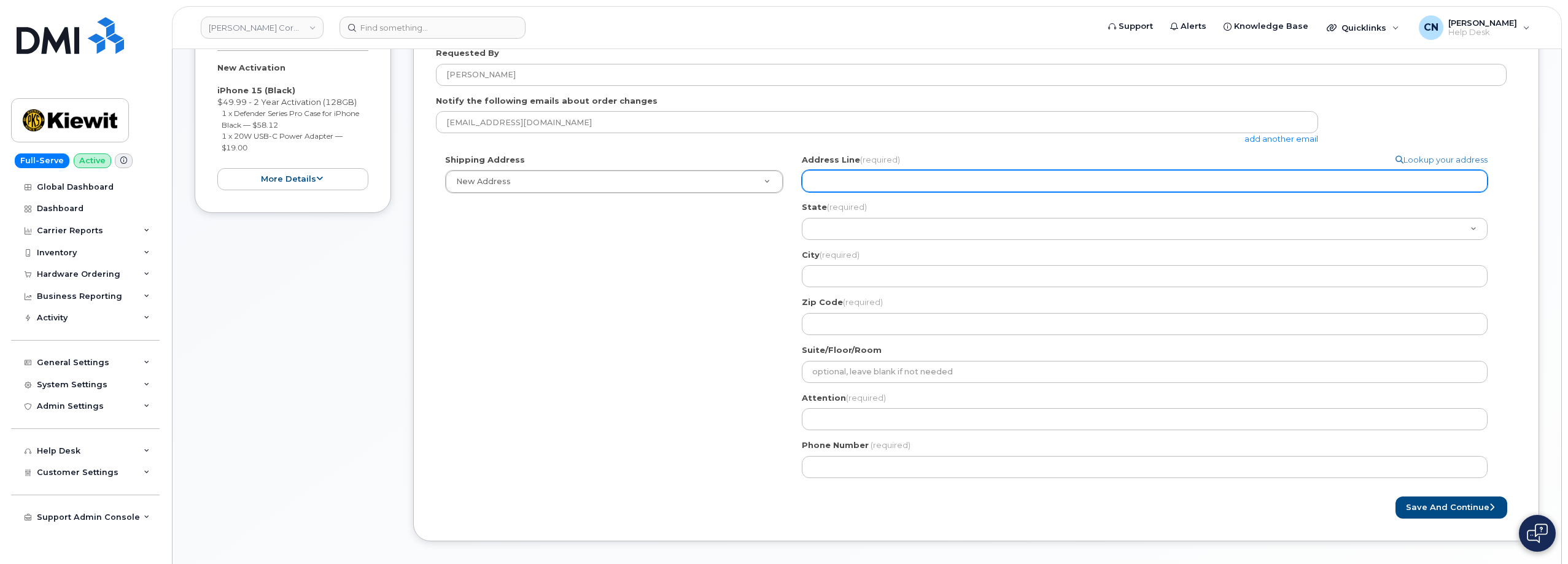
scroll to position [184, 0]
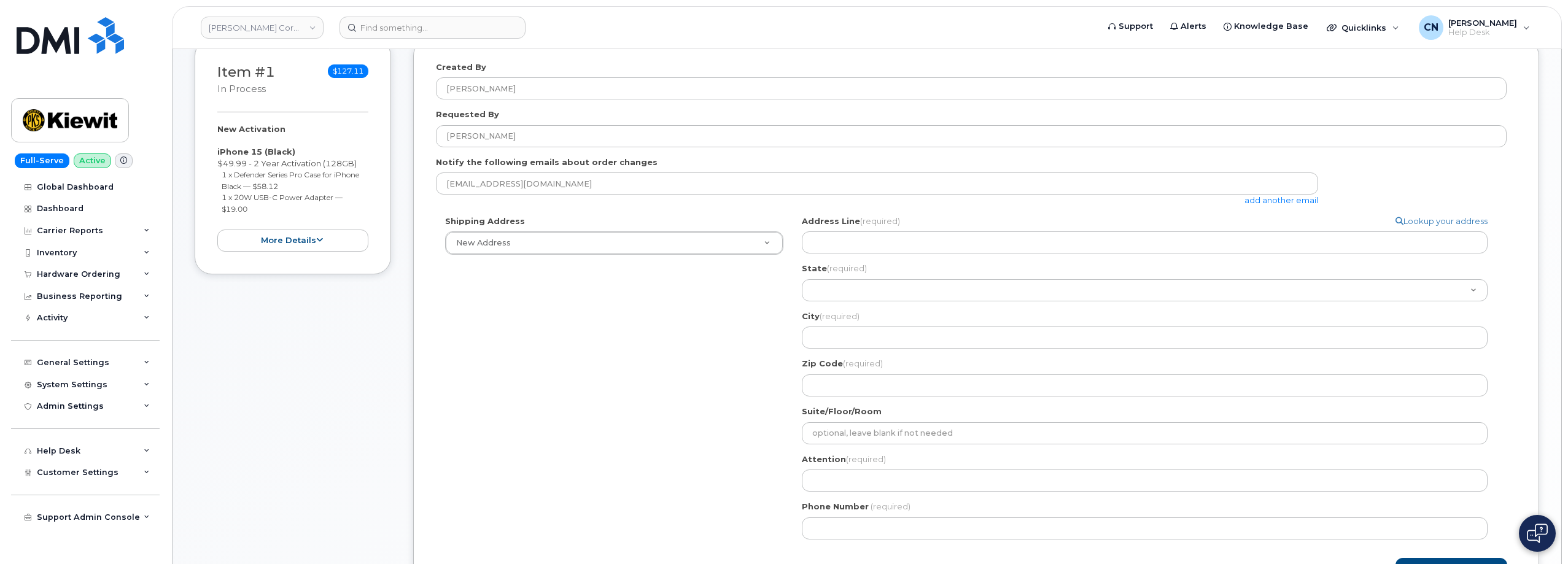
click at [1274, 203] on link "add another email" at bounding box center [1281, 200] width 74 height 10
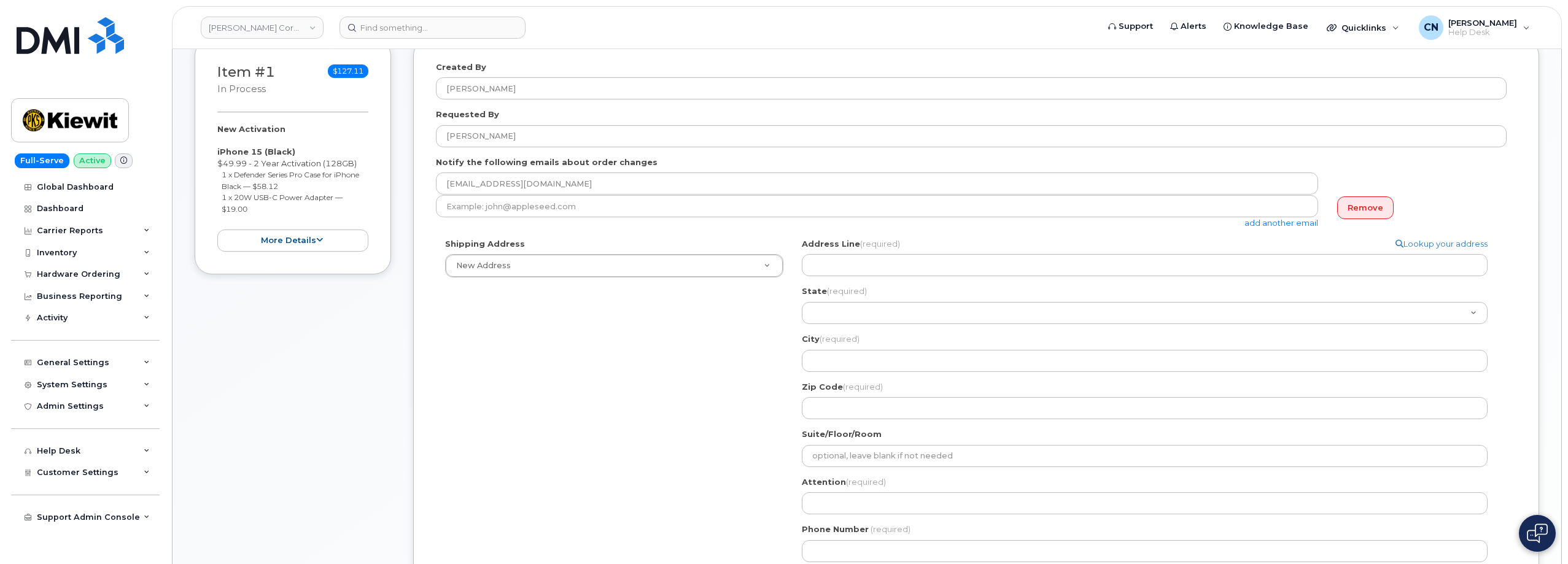
click at [842, 249] on label "Address Line (required)" at bounding box center [850, 244] width 98 height 12
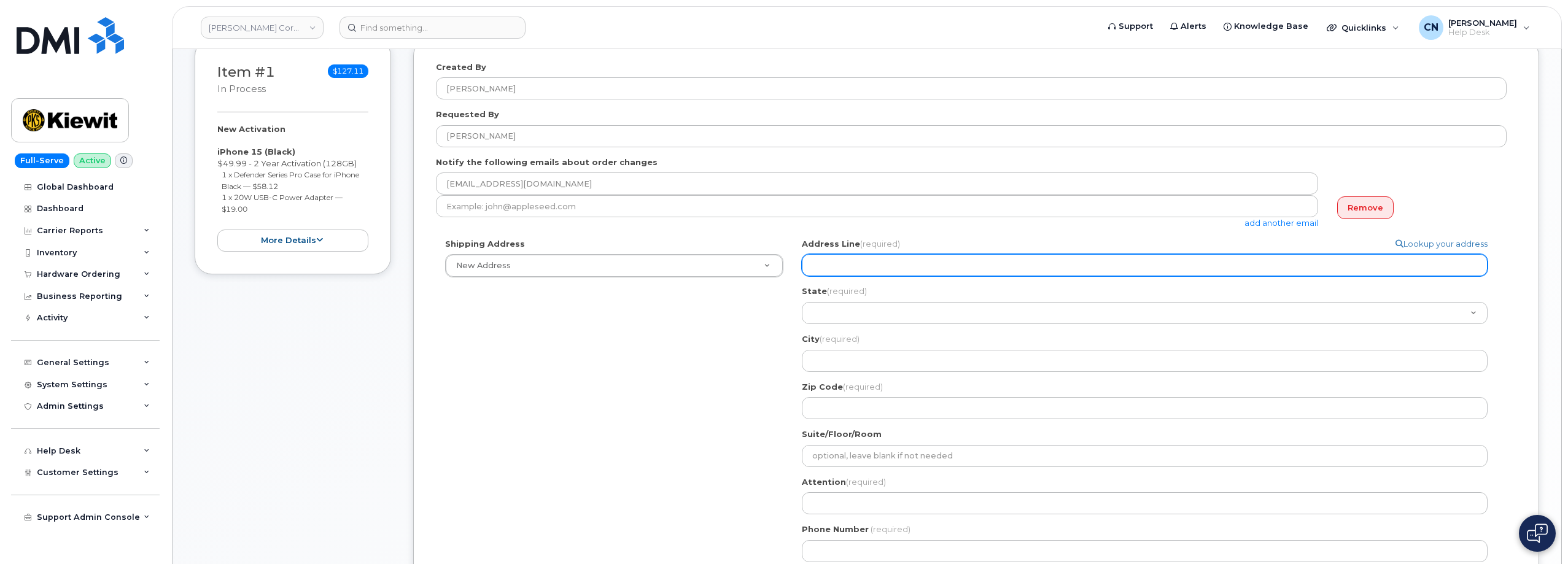
click at [842, 254] on input "Address Line (required)" at bounding box center [1144, 265] width 686 height 22
click at [842, 258] on input "Address Line (required)" at bounding box center [1144, 265] width 686 height 22
select select
type input "4"
select select
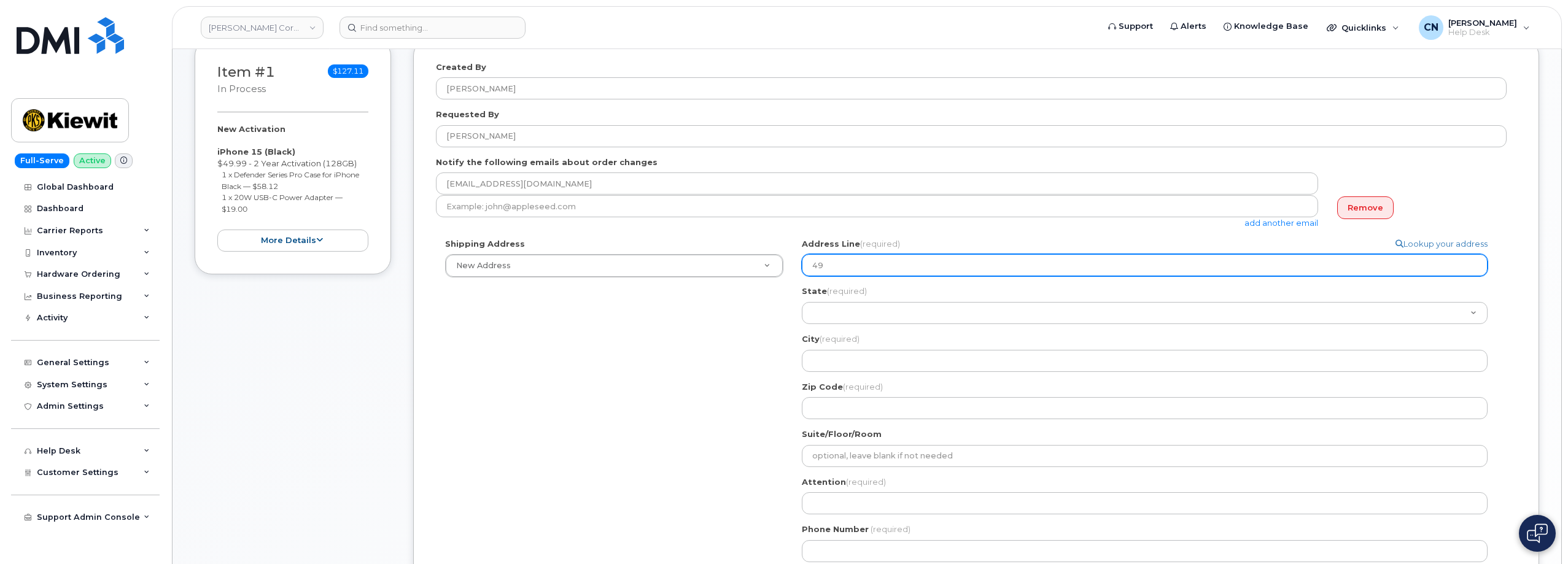
type input "49"
select select
type input "49 O"
select select
type input "49 Ol"
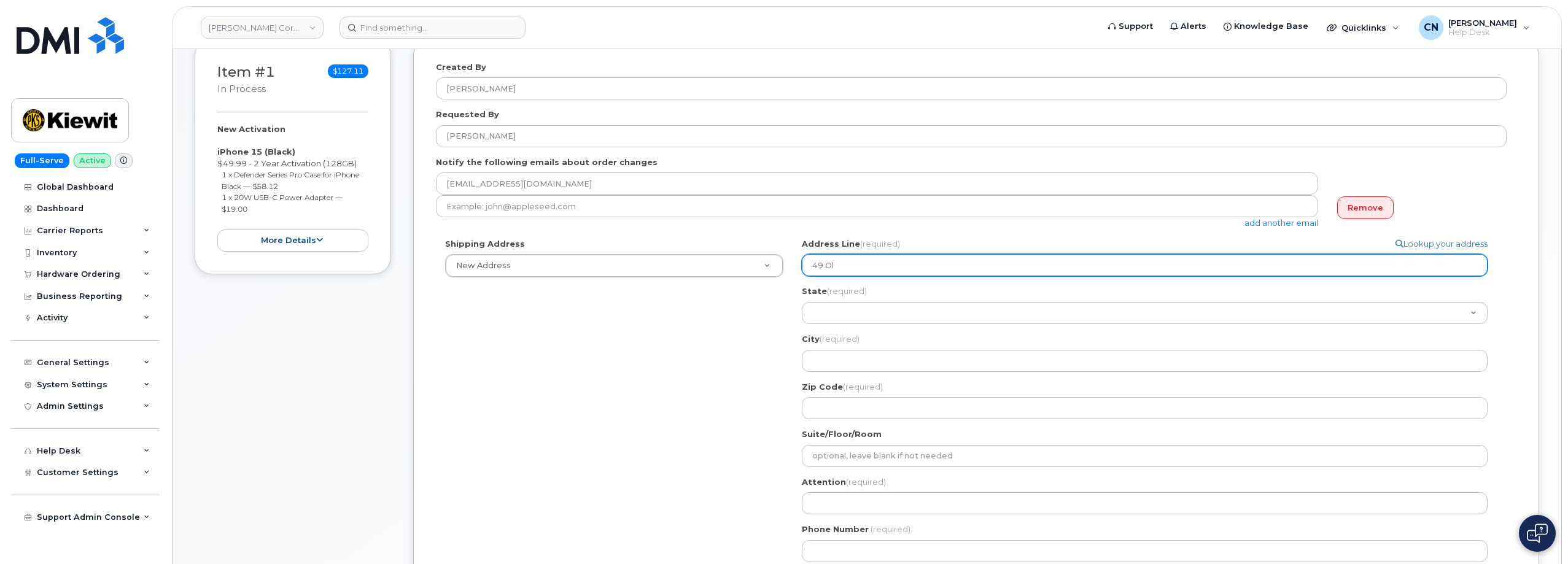
select select
type input "49 Old"
select select
type input "49 Old C"
select select
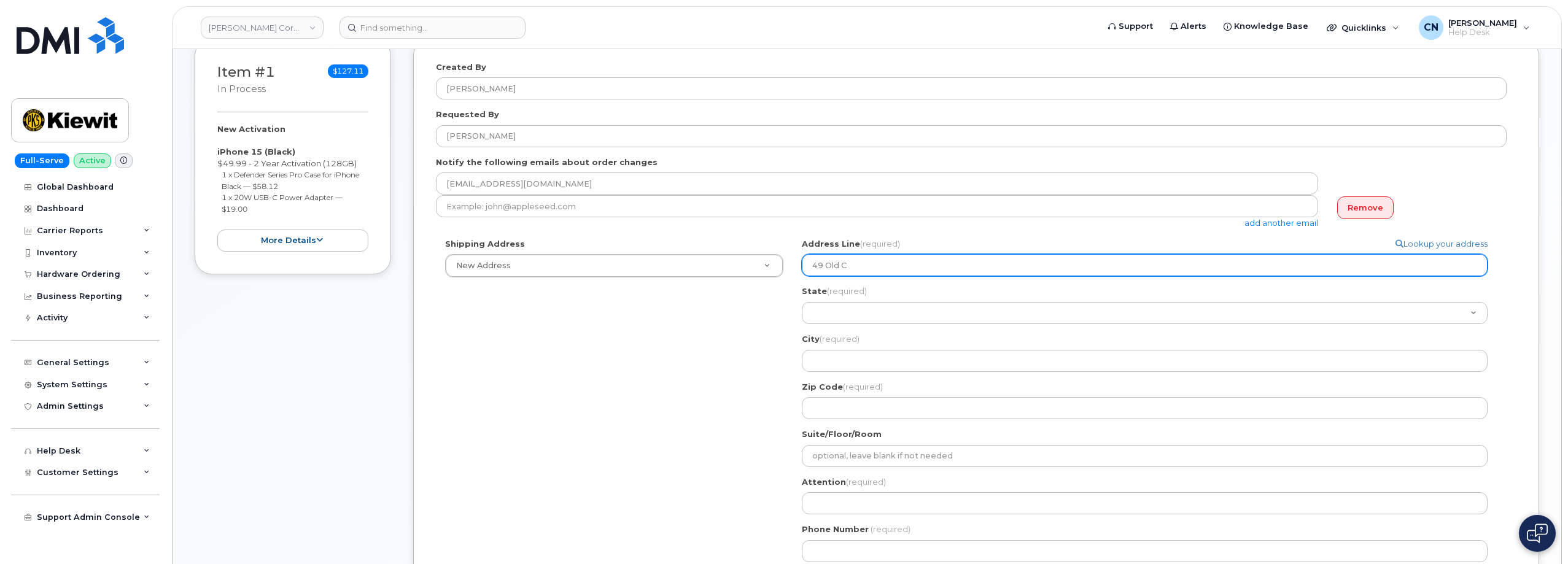
type input "49 Old Cr"
select select
type input "49 Old Cre"
select select
type input "49 Old Crea"
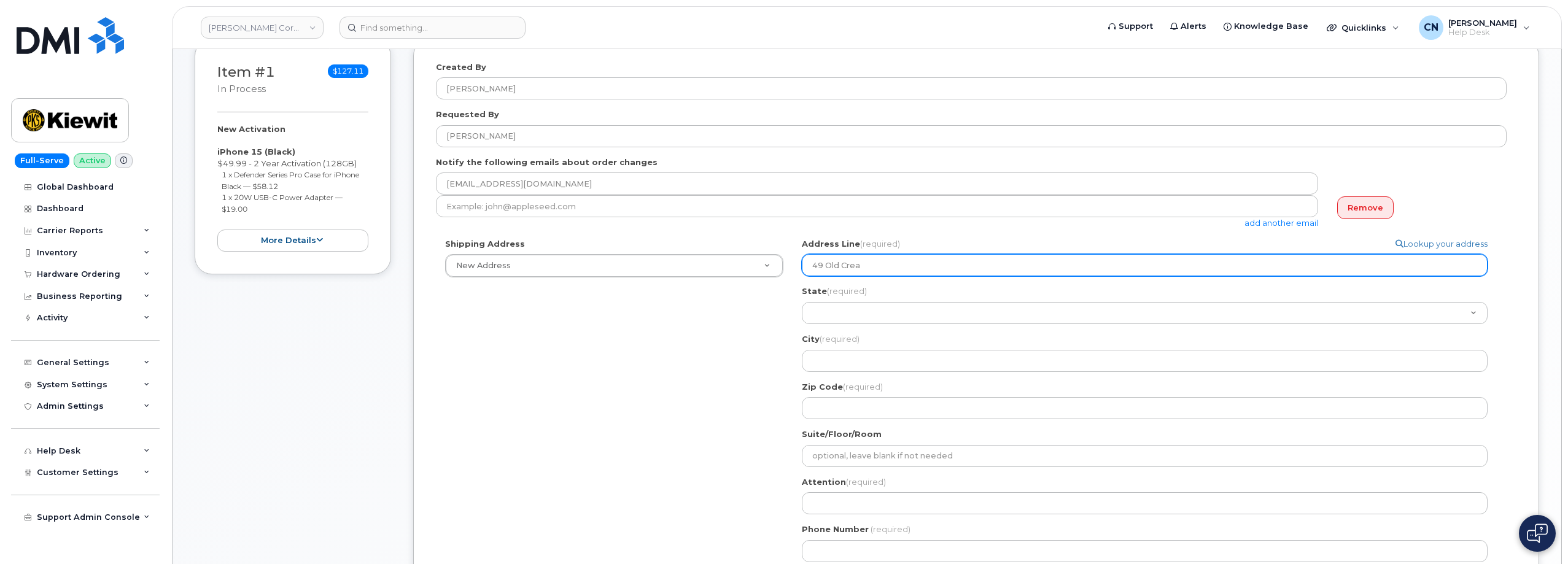
select select
type input "49 Old Cream"
select select
type input "49 Old Creame"
select select
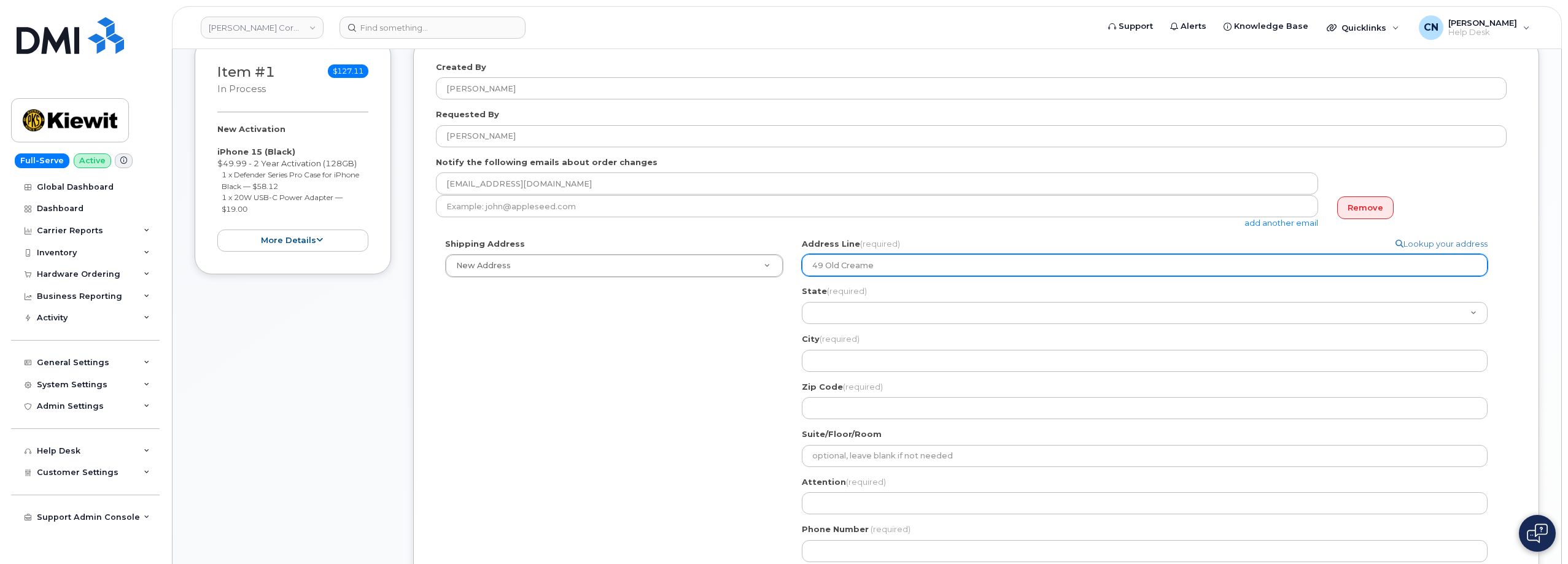
type input "49 Old Creamer"
select select
type input "49 Old Creame"
select select
type input "49 Old Cream"
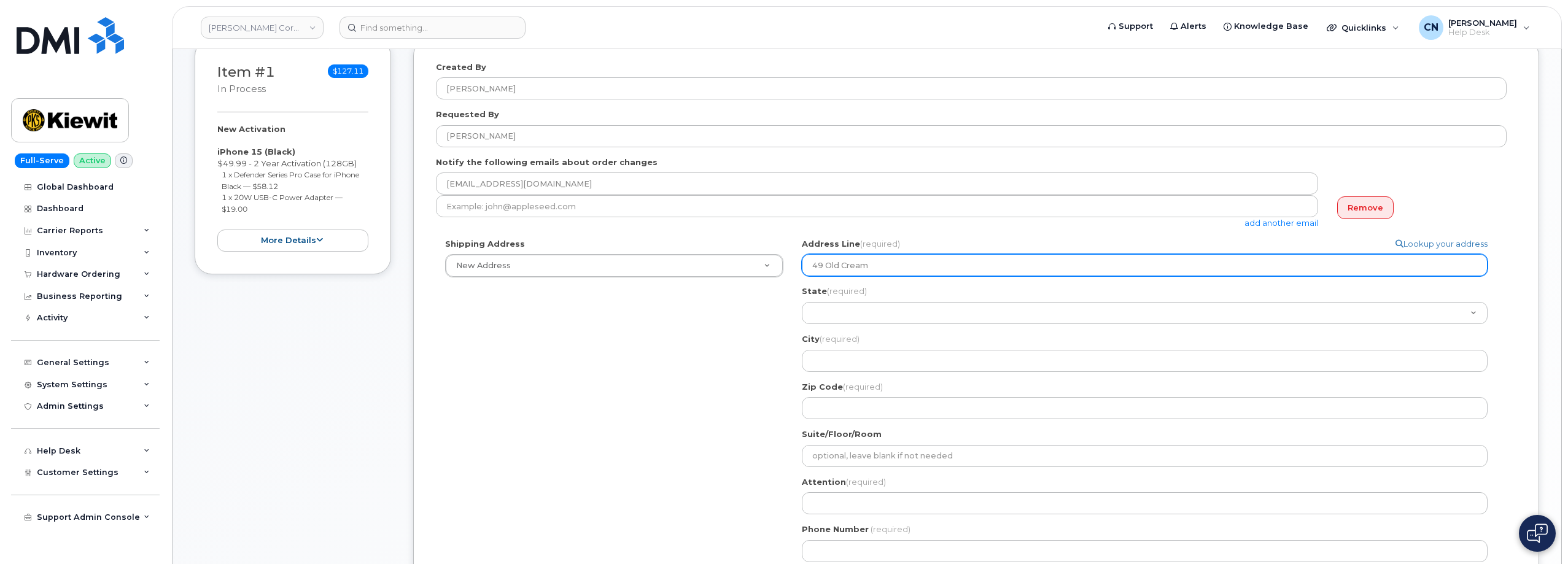
select select
type input "49 Old Creame"
select select
type input "49 Old Creamer"
select select
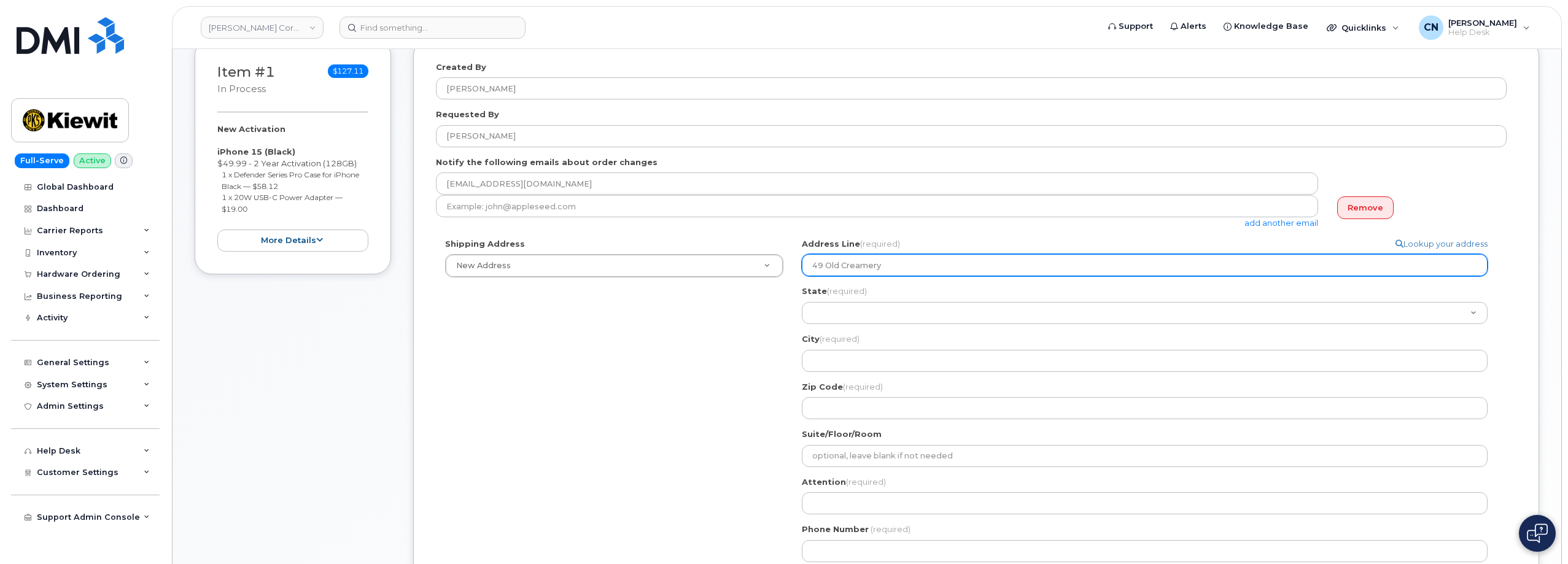
type input "49 Old Creamery"
select select
type input "49 Old Creamery R"
select select
type input "49 Old Creamery Ro"
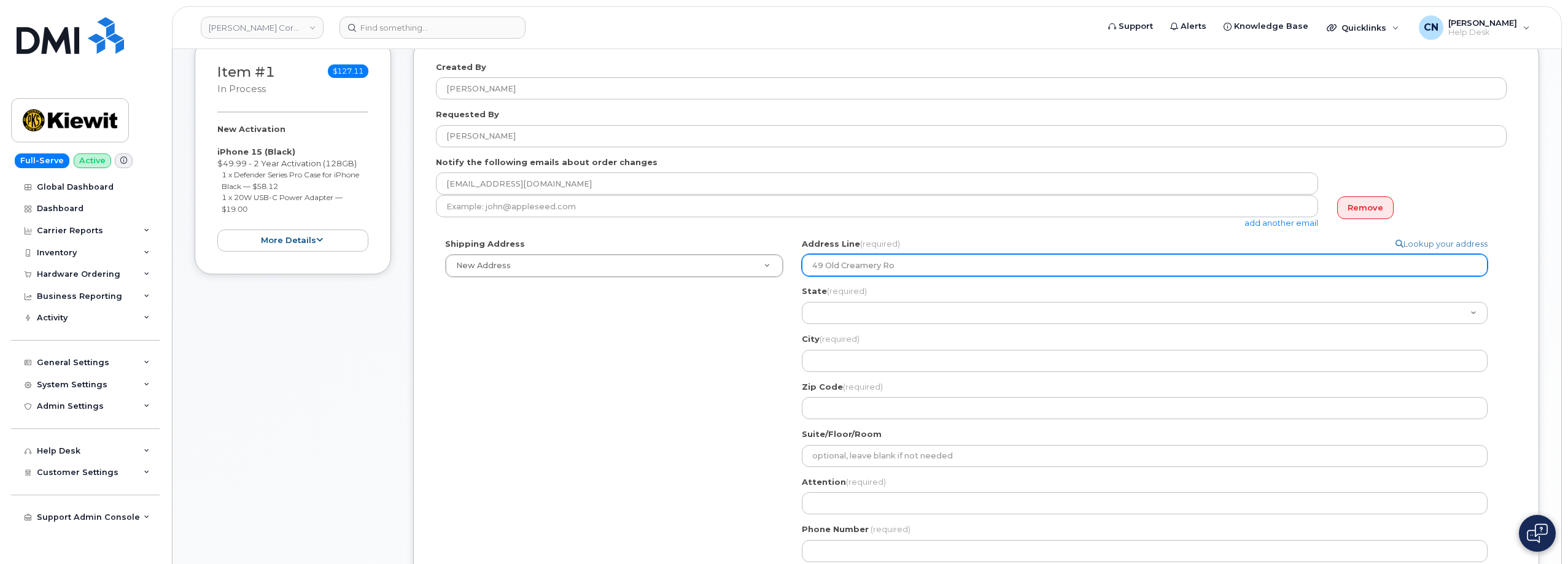
select select
type input "49 Old Creamery Roa"
select select
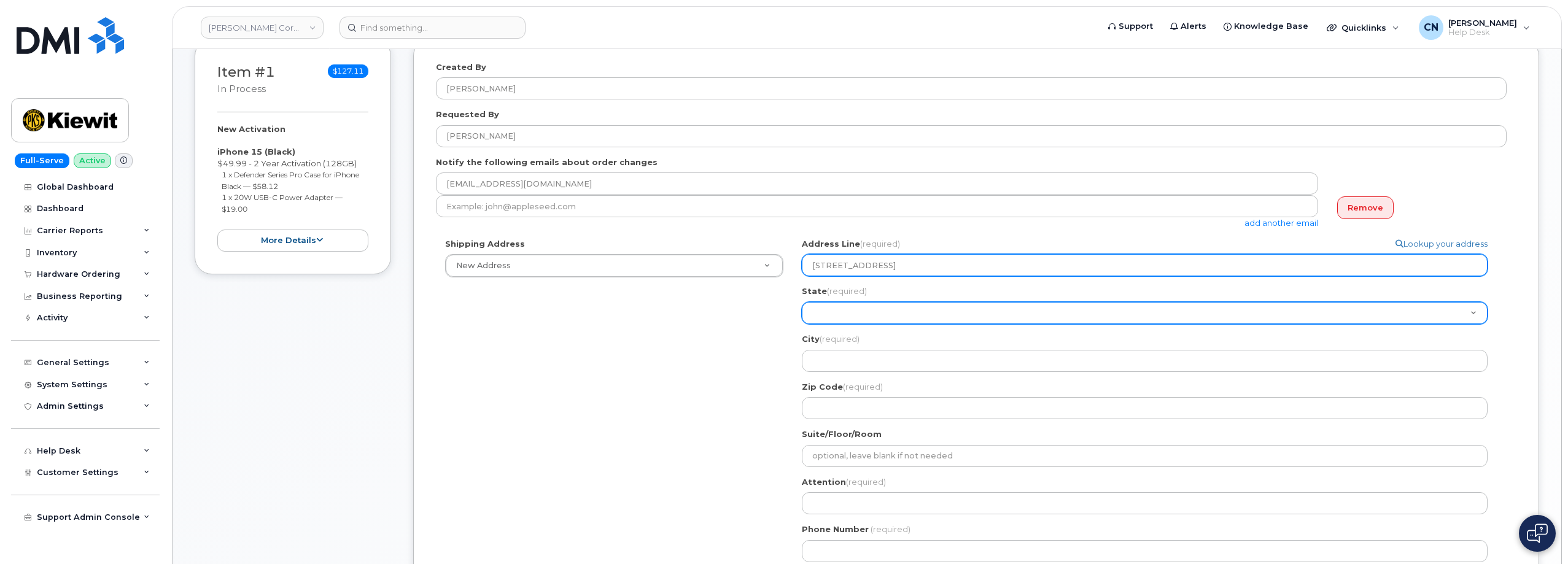
type input "49 Old Creamery Road"
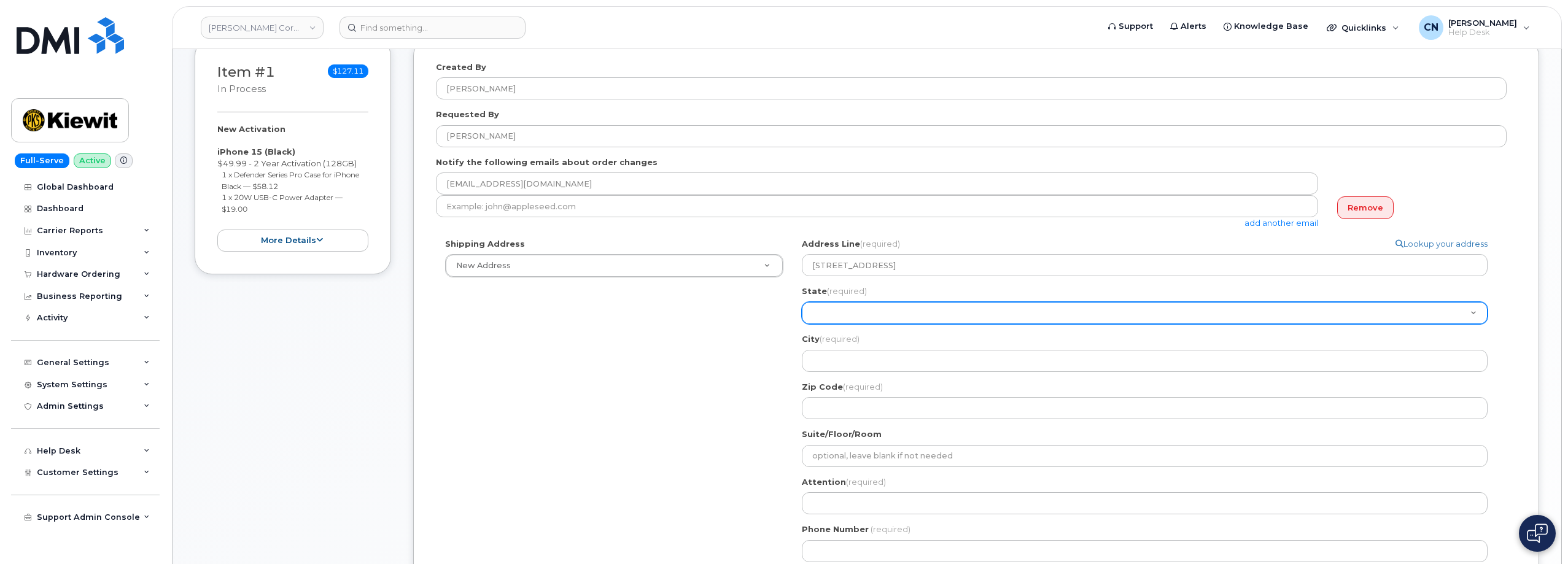
click at [839, 312] on select "Alabama Alaska American Samoa Arizona Arkansas California Colorado Connecticut …" at bounding box center [1144, 313] width 686 height 22
select select "NJ"
click at [802, 302] on select "Alabama Alaska American Samoa Arizona Arkansas California Colorado Connecticut …" at bounding box center [1144, 313] width 686 height 22
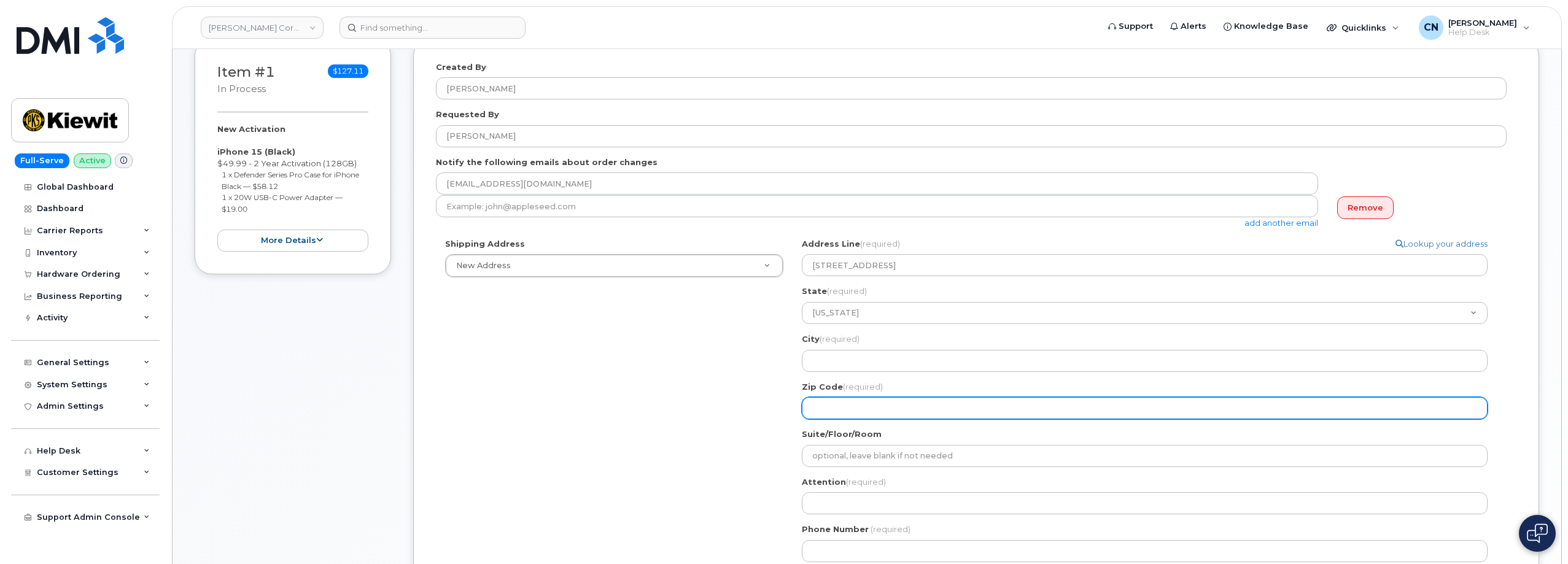
click at [873, 398] on input "Zip Code (required)" at bounding box center [1144, 408] width 686 height 22
select select
type input "0"
select select
type input "07"
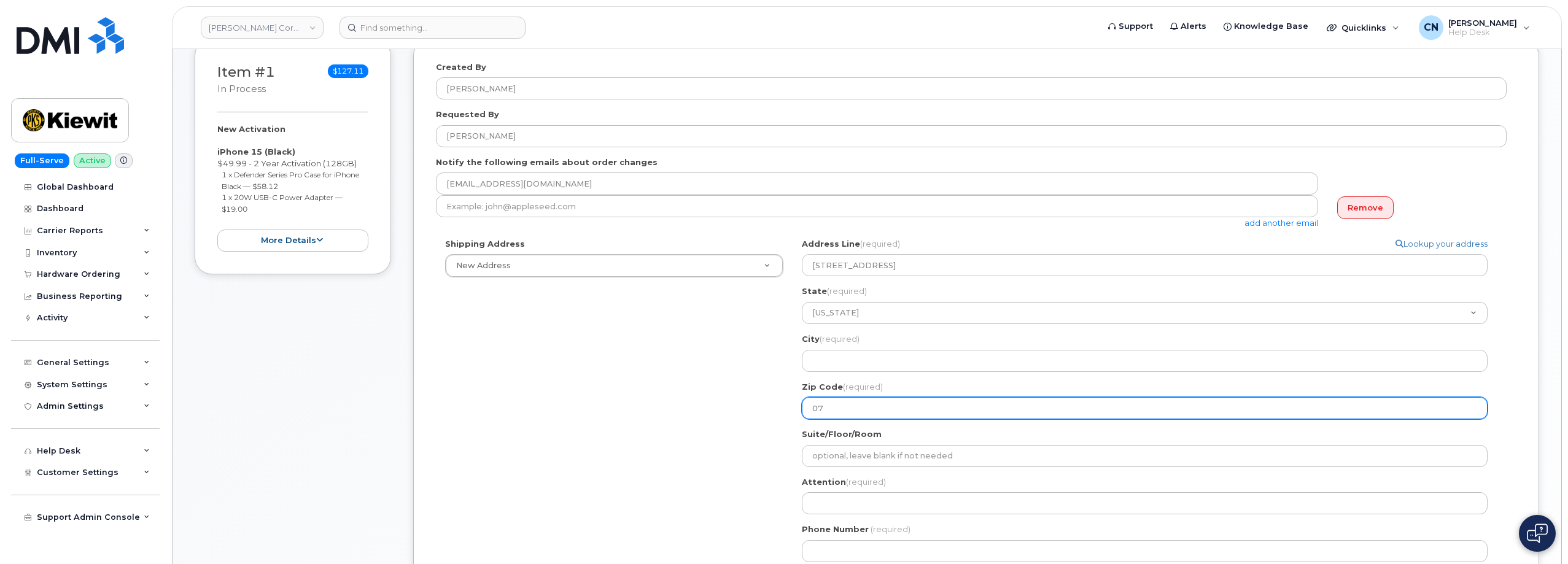
select select
type input "078"
select select
type input "0786"
select select
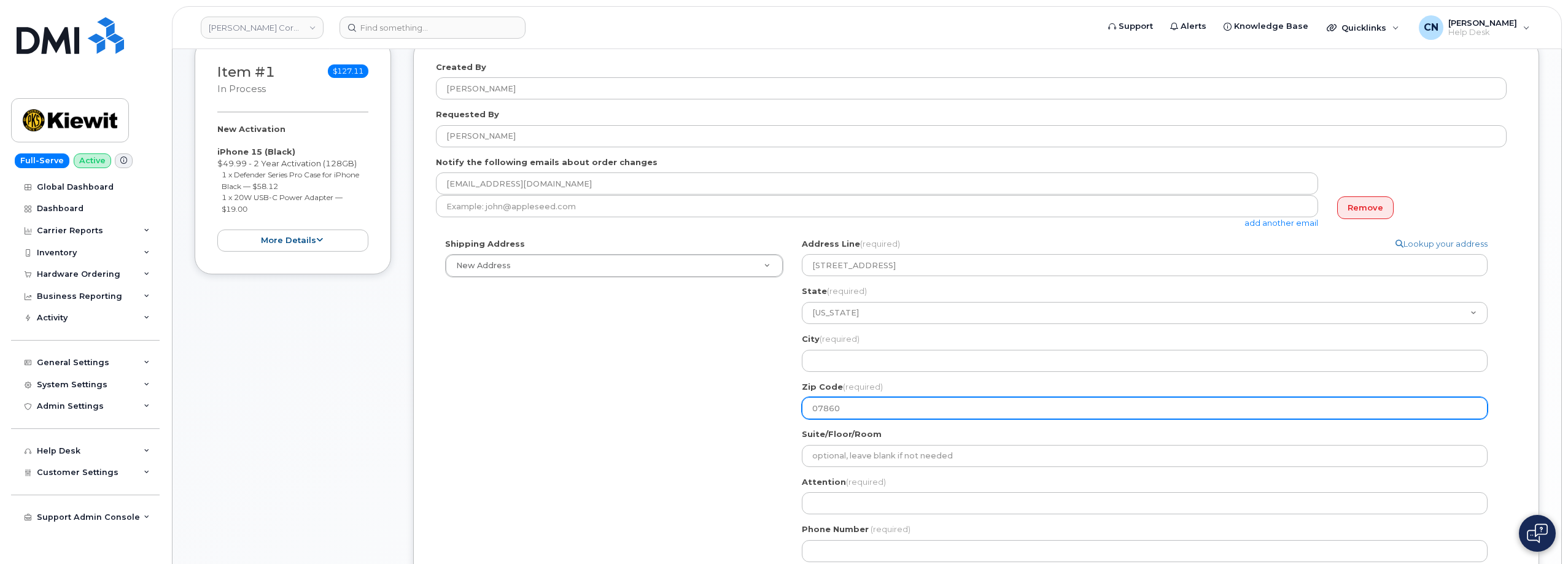
click at [826, 403] on input "07860" at bounding box center [1144, 408] width 686 height 22
click at [826, 404] on input "07860" at bounding box center [1144, 408] width 686 height 22
type input "07860"
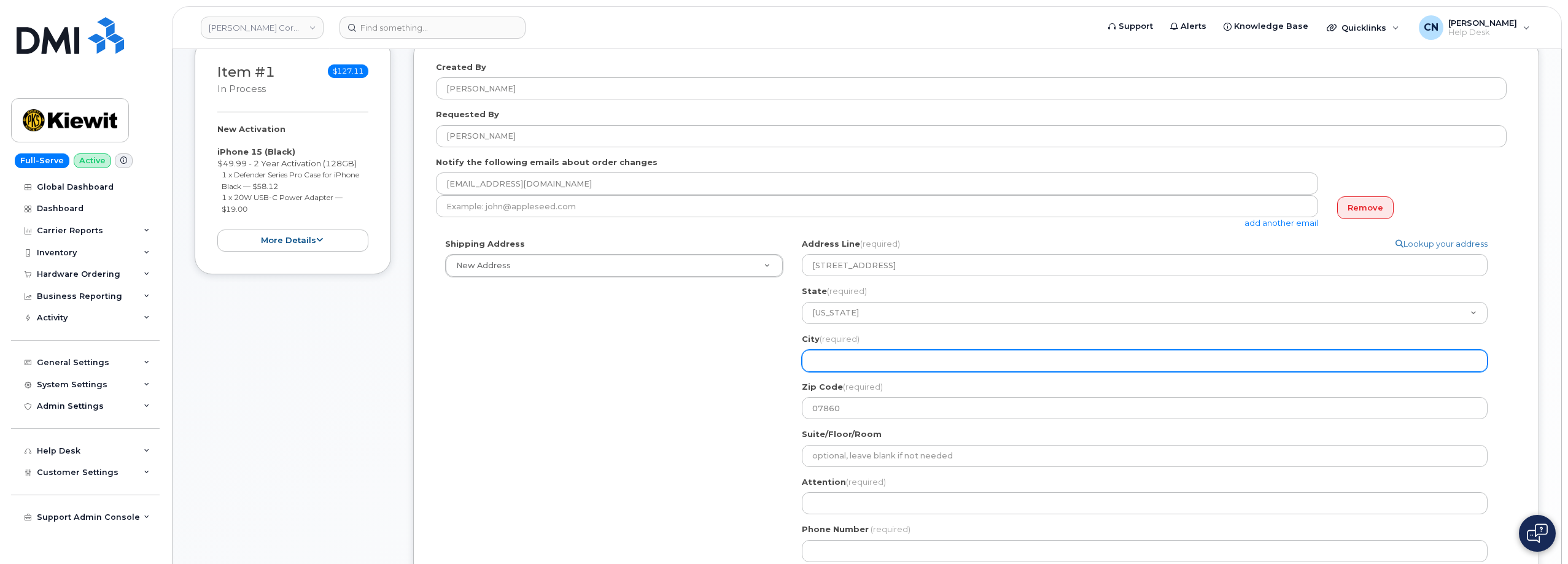
click at [840, 359] on input "City (required)" at bounding box center [1144, 361] width 686 height 22
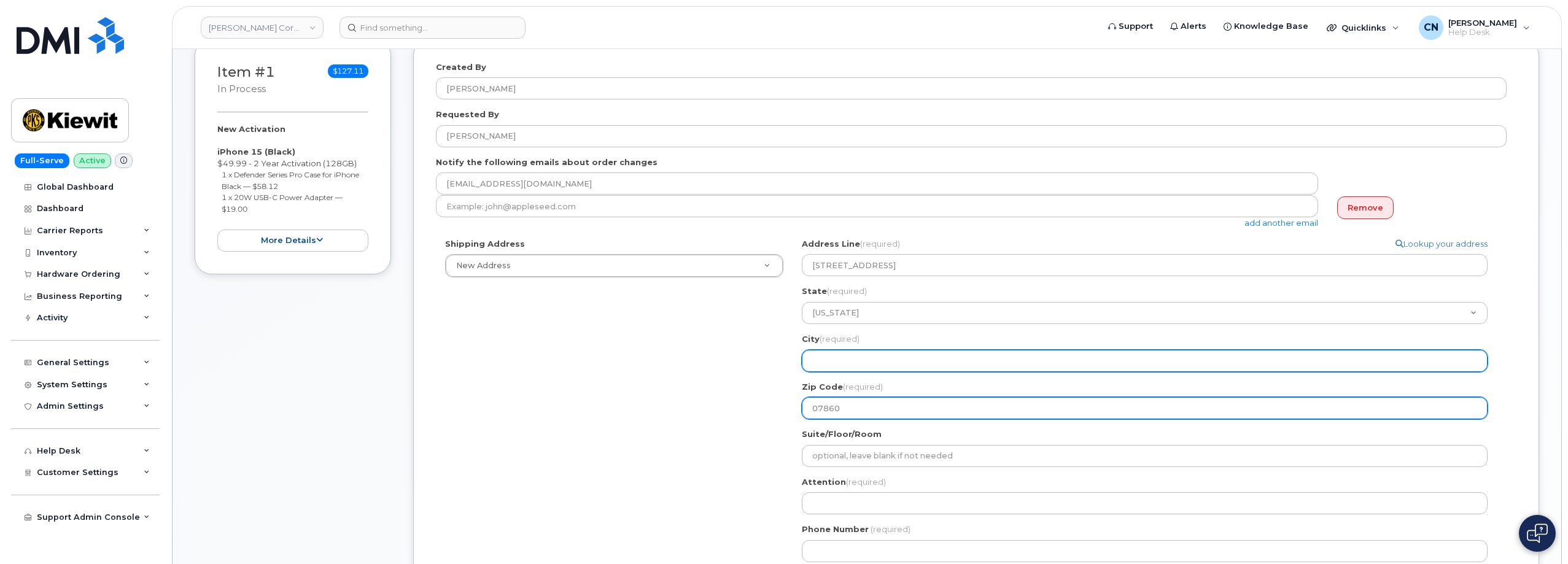
paste input "Newton"
select select
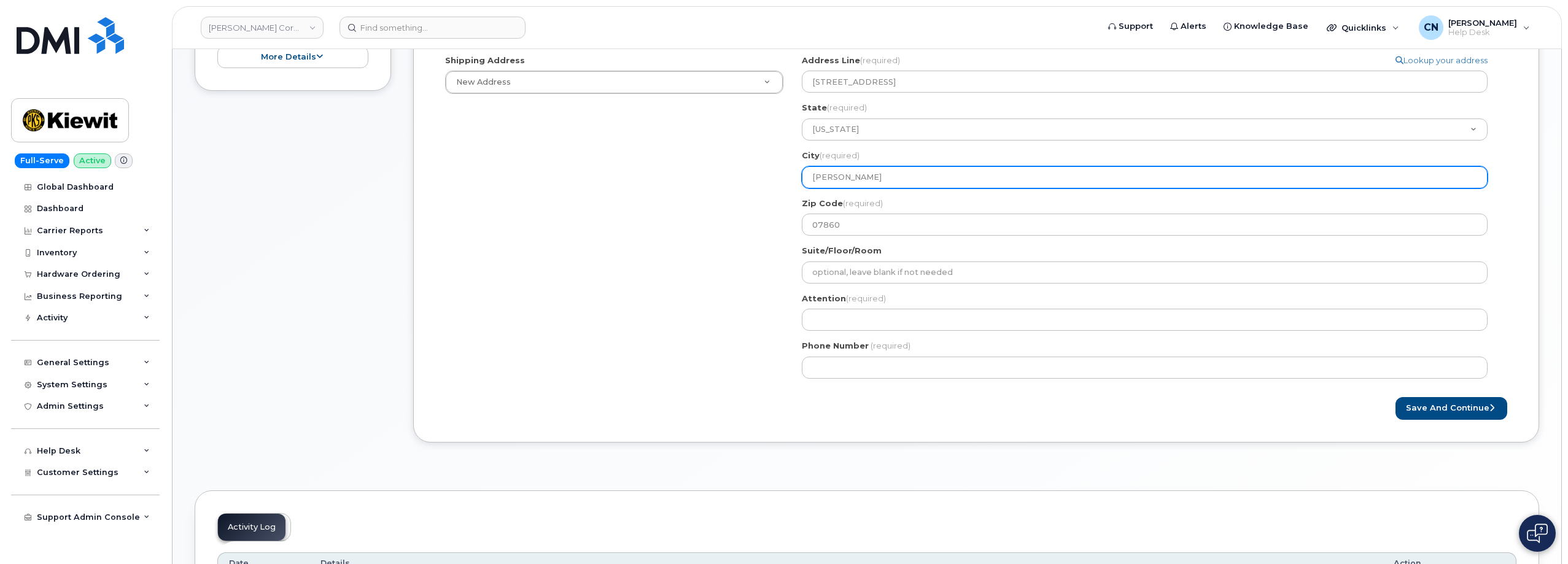
scroll to position [368, 0]
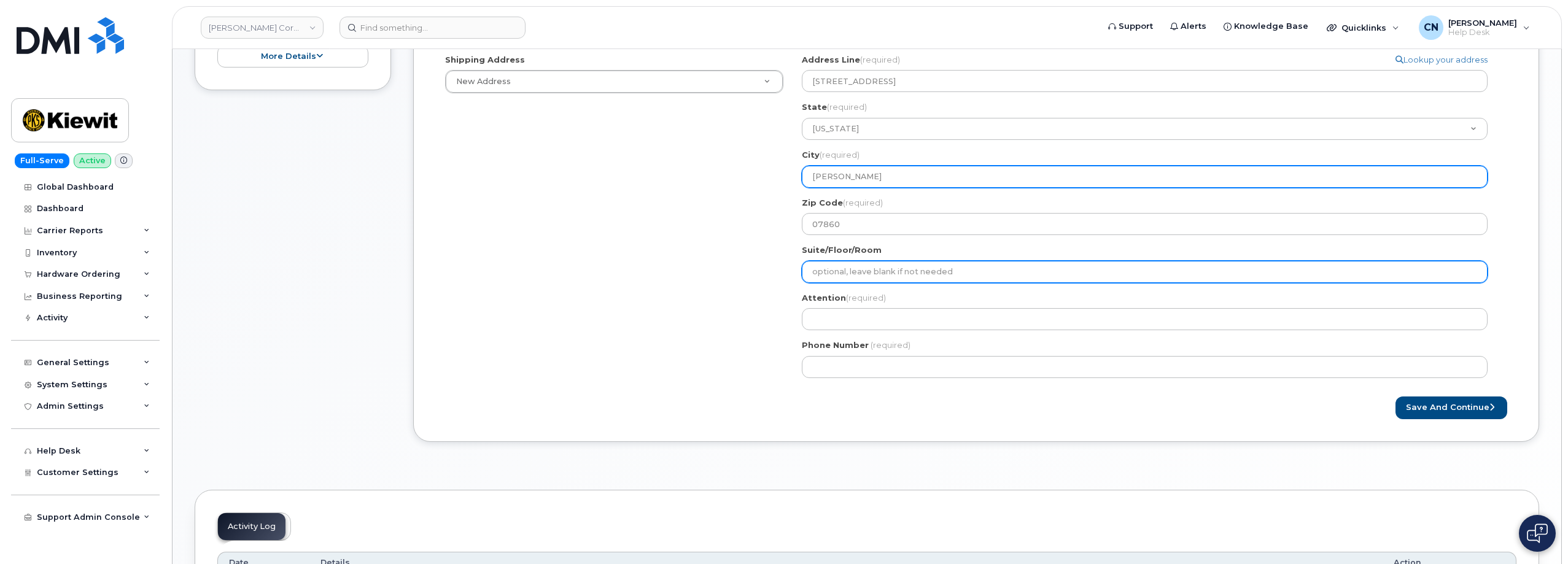
type input "Newton"
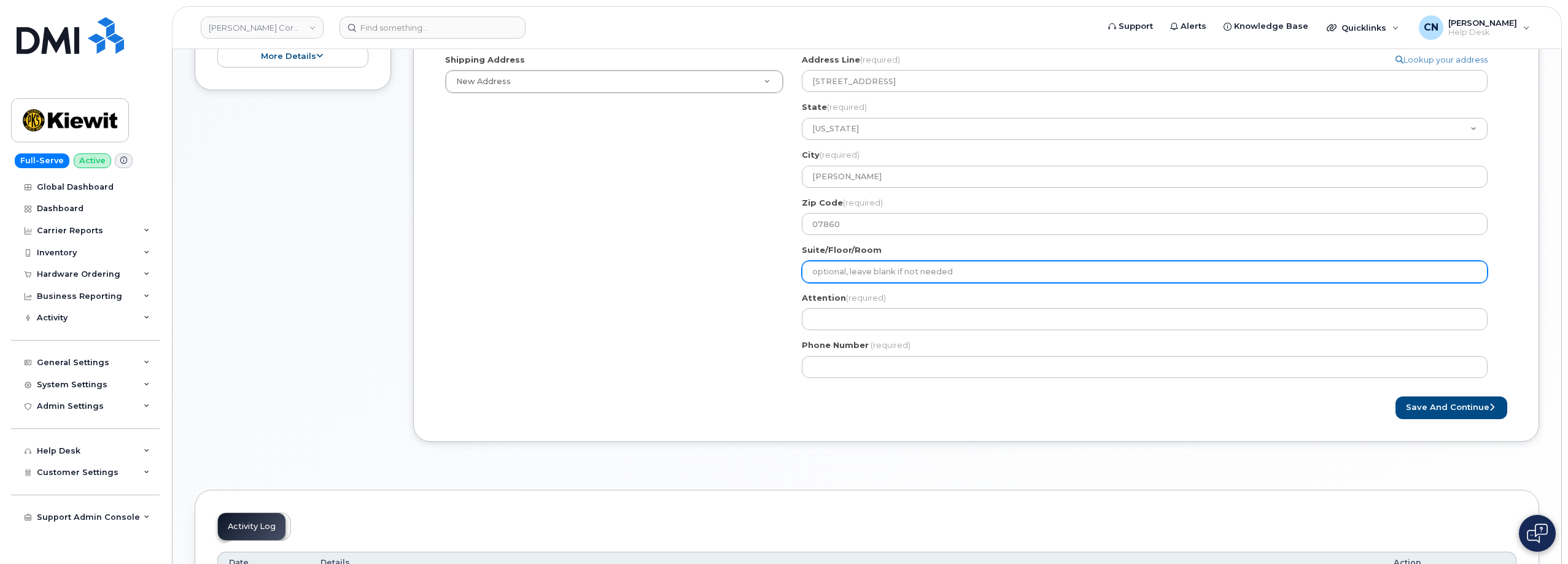
click at [836, 268] on input "Suite/Floor/Room" at bounding box center [1144, 272] width 686 height 22
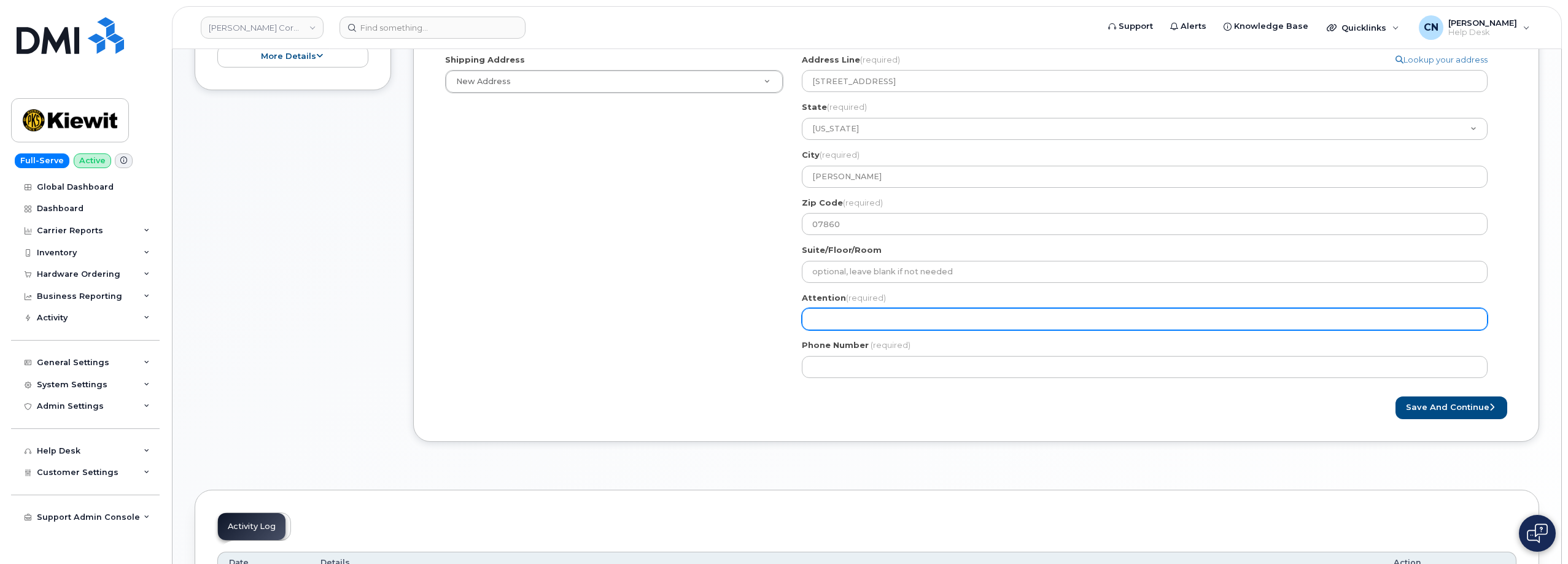
click at [835, 328] on input "Attention (required)" at bounding box center [1144, 320] width 686 height 22
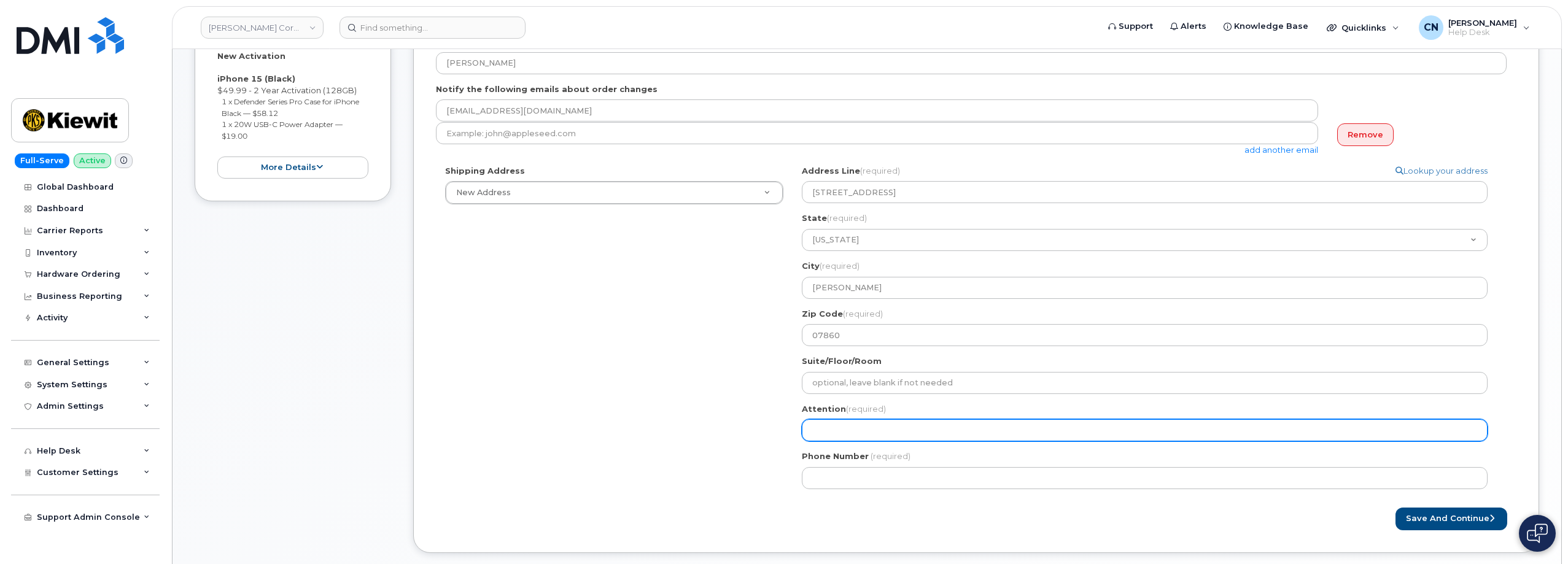
scroll to position [62, 0]
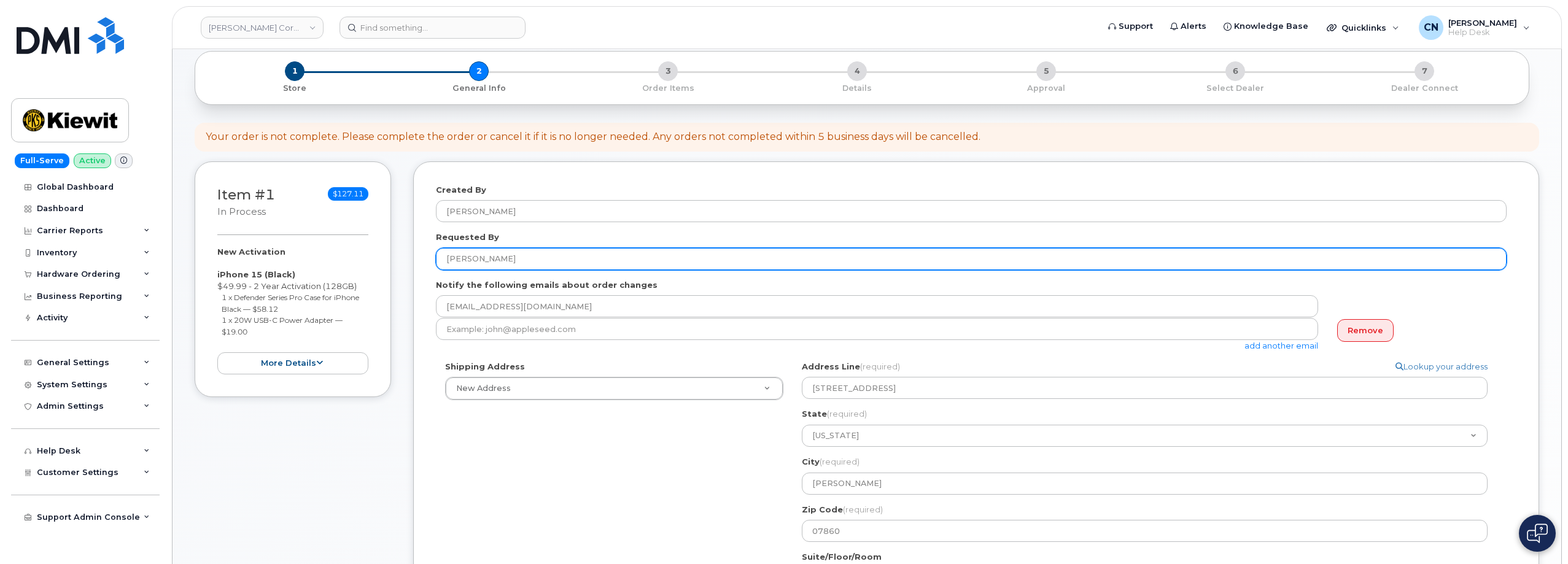
drag, startPoint x: 515, startPoint y: 254, endPoint x: 401, endPoint y: 266, distance: 114.6
click at [401, 261] on div "Item #1 in process $127.11 New Activation iPhone 15 (Black) $49.99 - 2 Year Act…" at bounding box center [867, 464] width 1344 height 606
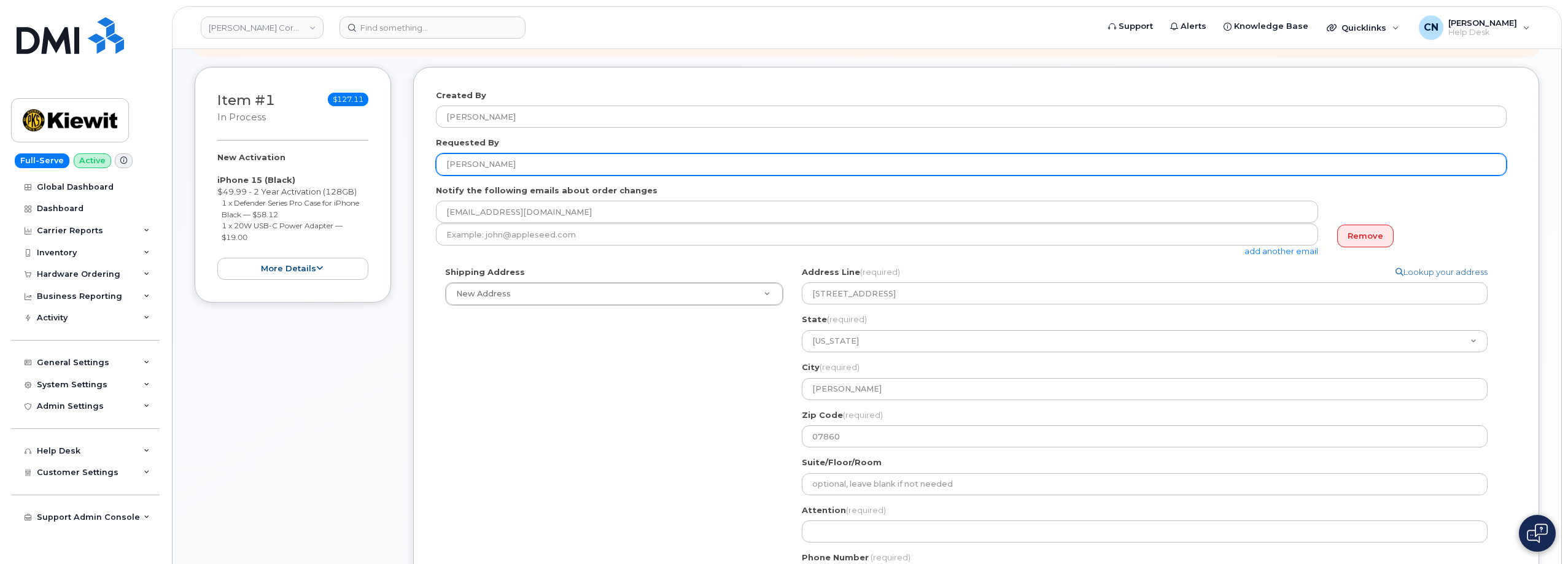
scroll to position [245, 0]
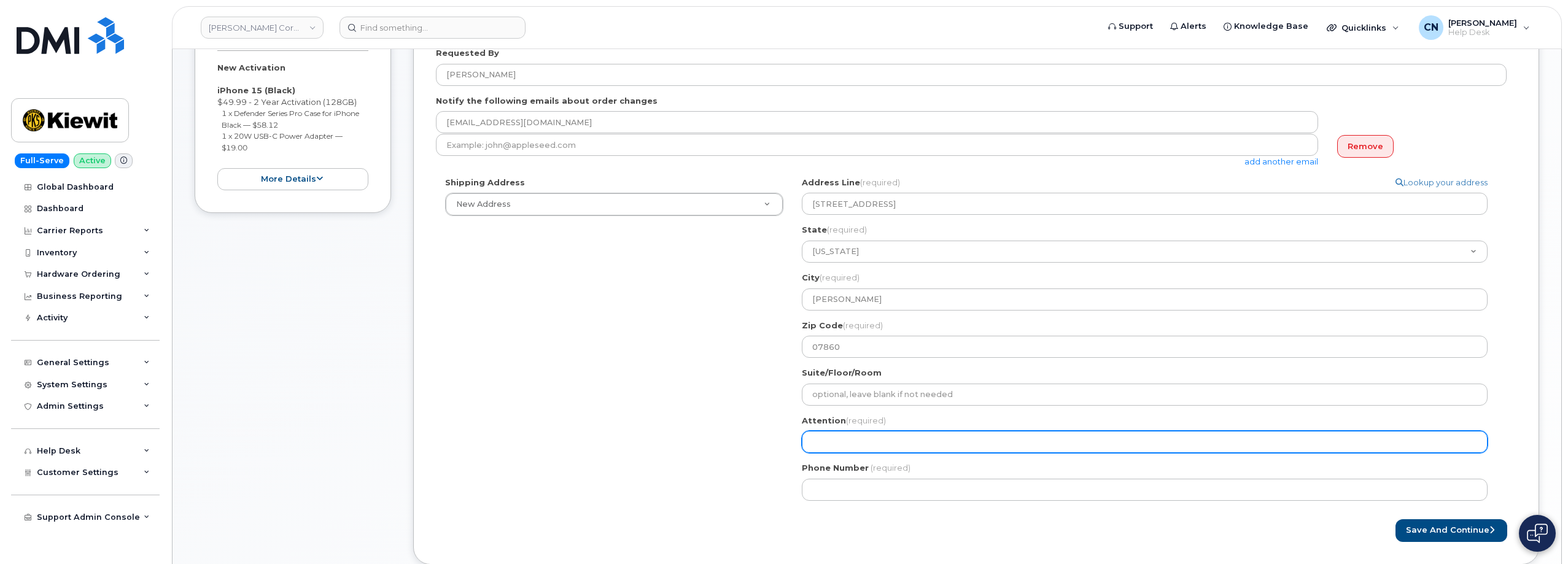
click at [833, 446] on input "Attention (required)" at bounding box center [1144, 442] width 686 height 22
paste input "Paul Ashworth"
select select
type input "Paul Ashworth"
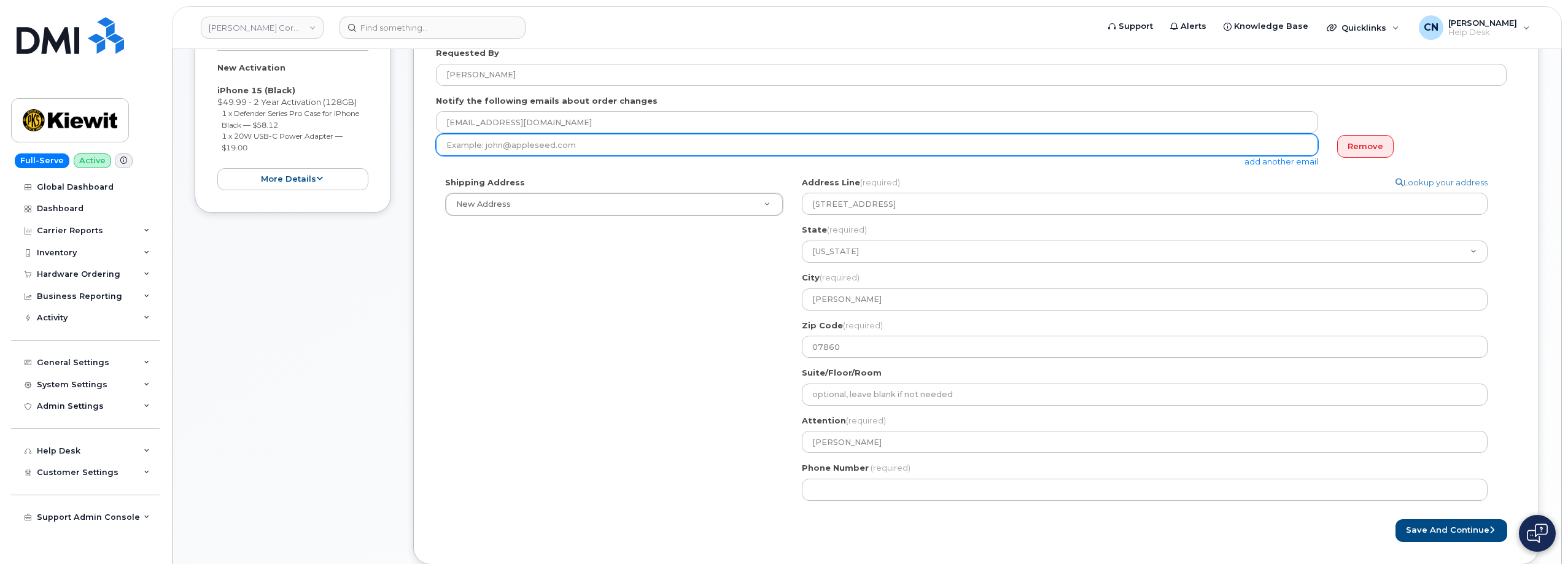
click at [559, 145] on input "email" at bounding box center [877, 145] width 882 height 22
paste input "PAUL.ASHWORTH@KIEWIT.COM"
type input "PAUL.ASHWORTH@KIEWIT.COM"
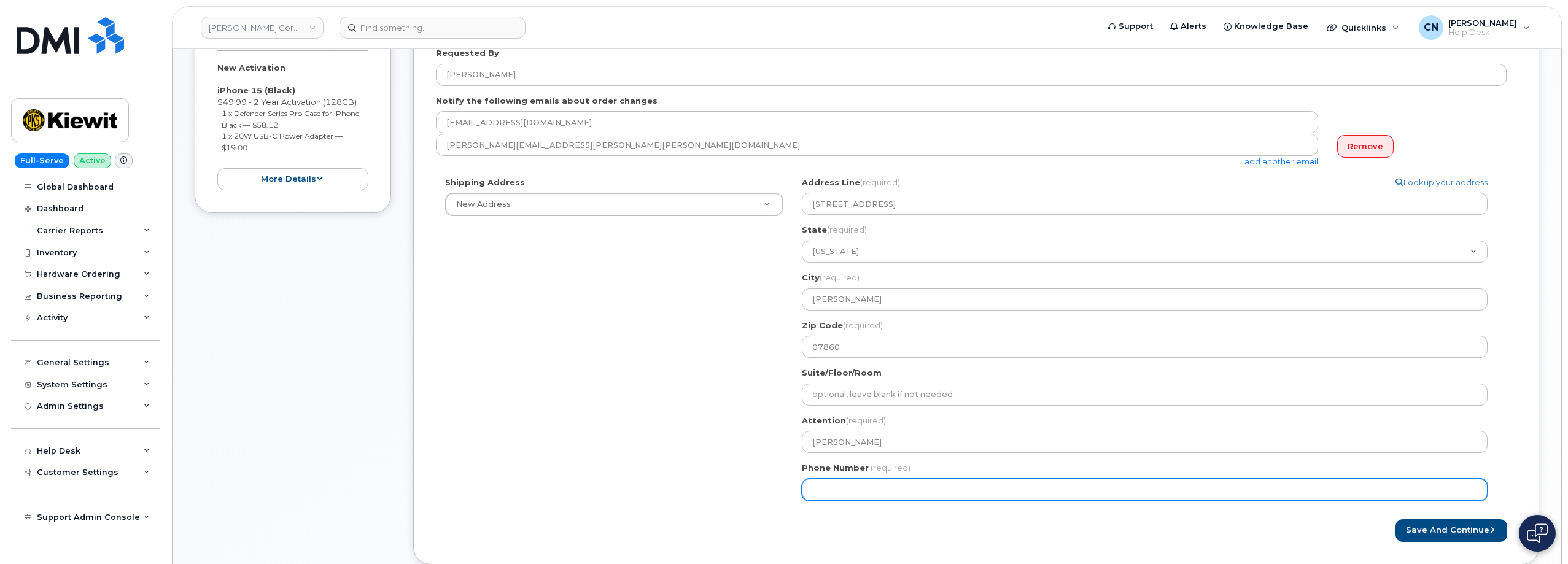
click at [866, 493] on input "Phone Number" at bounding box center [1144, 490] width 686 height 22
paste input "9732223110"
select select
type input "9732223110"
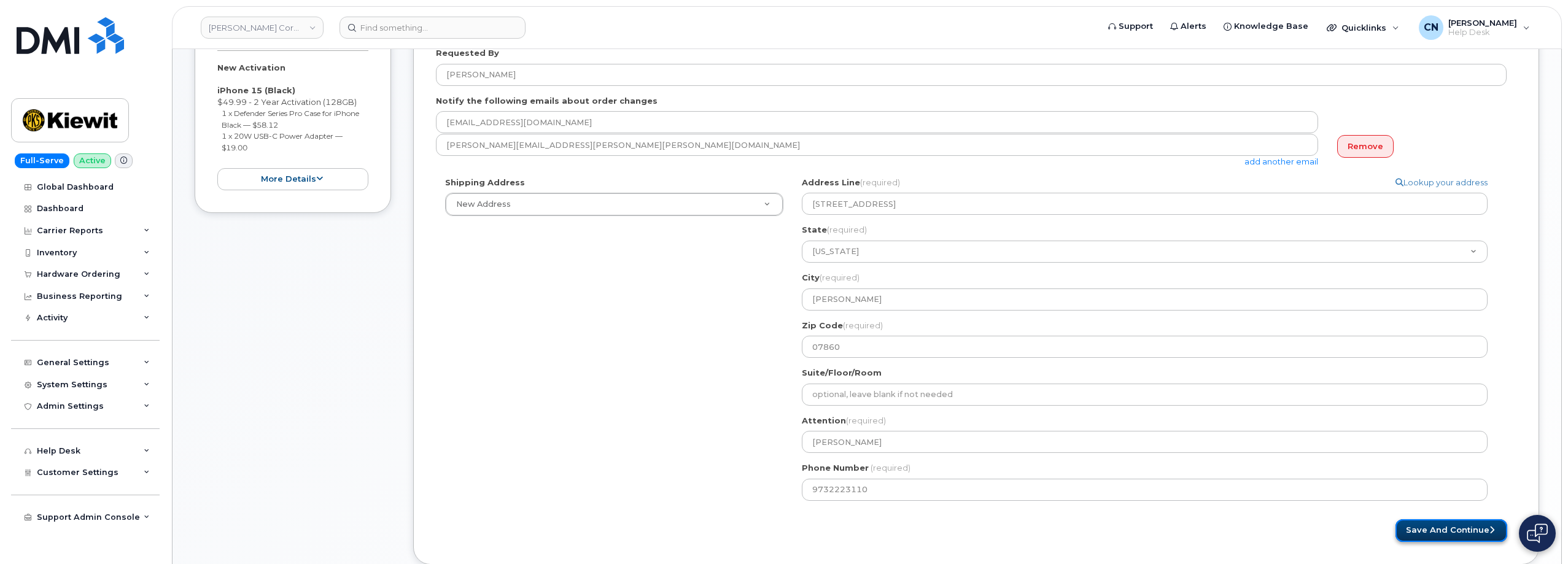
click at [1429, 528] on button "Save and Continue" at bounding box center [1451, 530] width 112 height 22
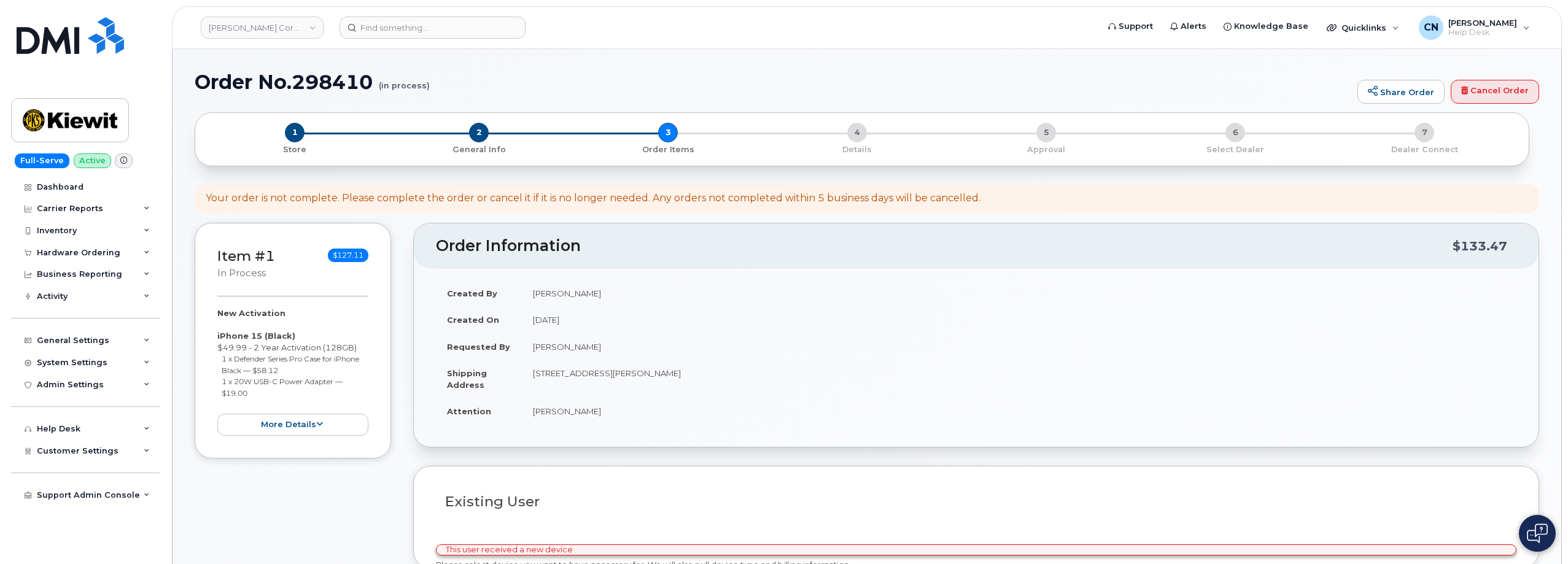
select select
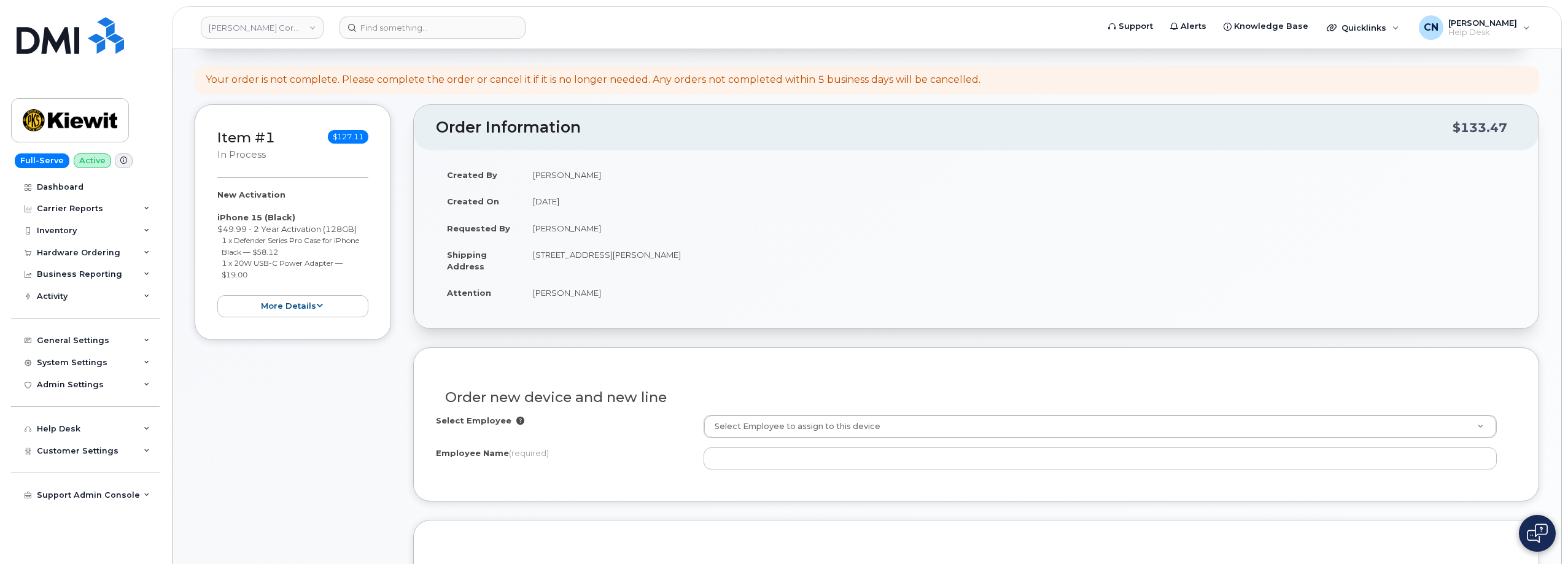
scroll to position [307, 0]
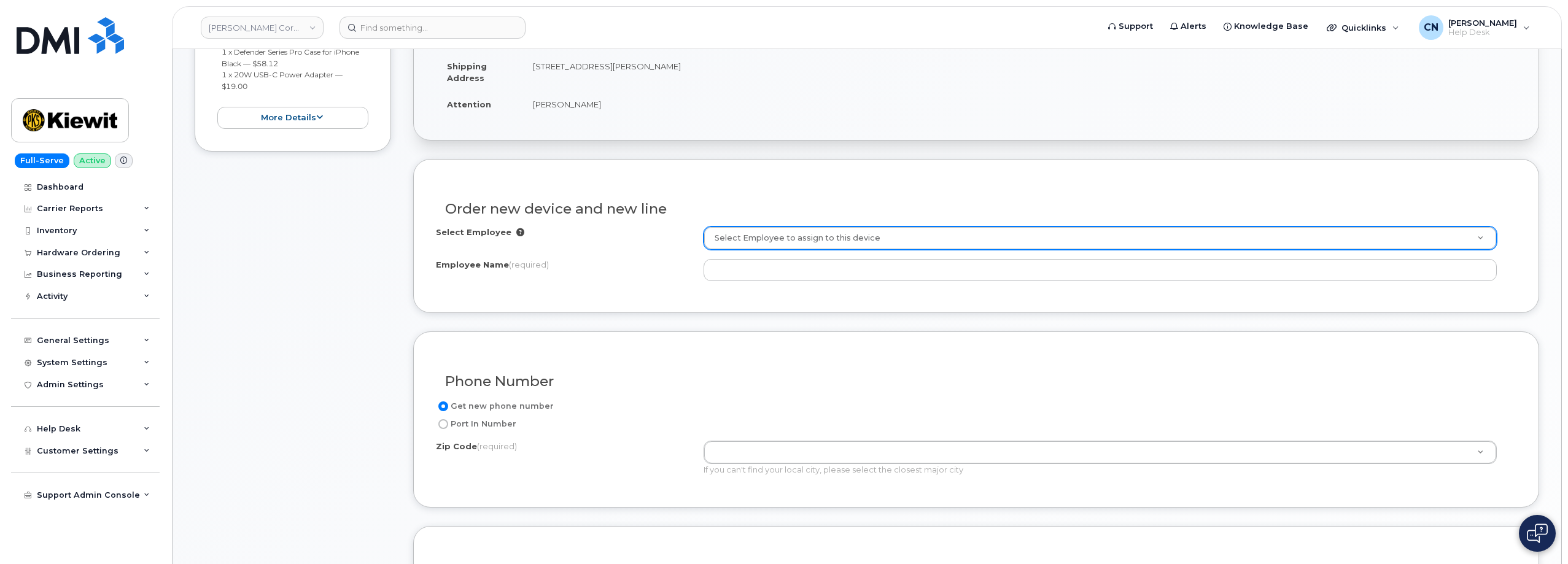
click at [767, 250] on div "Select Employee Select Employee to assign to this device Employee Name (require…" at bounding box center [976, 253] width 1080 height 54
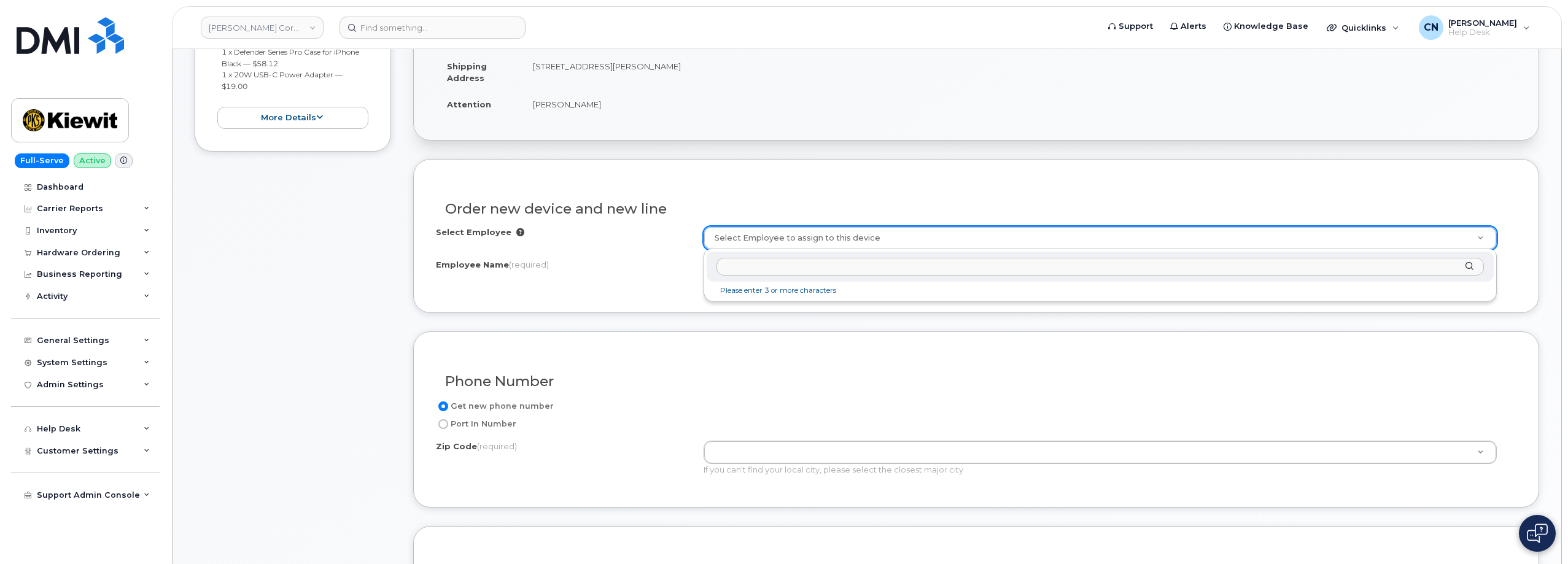
paste input "462733"
type input "462733"
paste input "462733"
type input "462733"
type input "2158615"
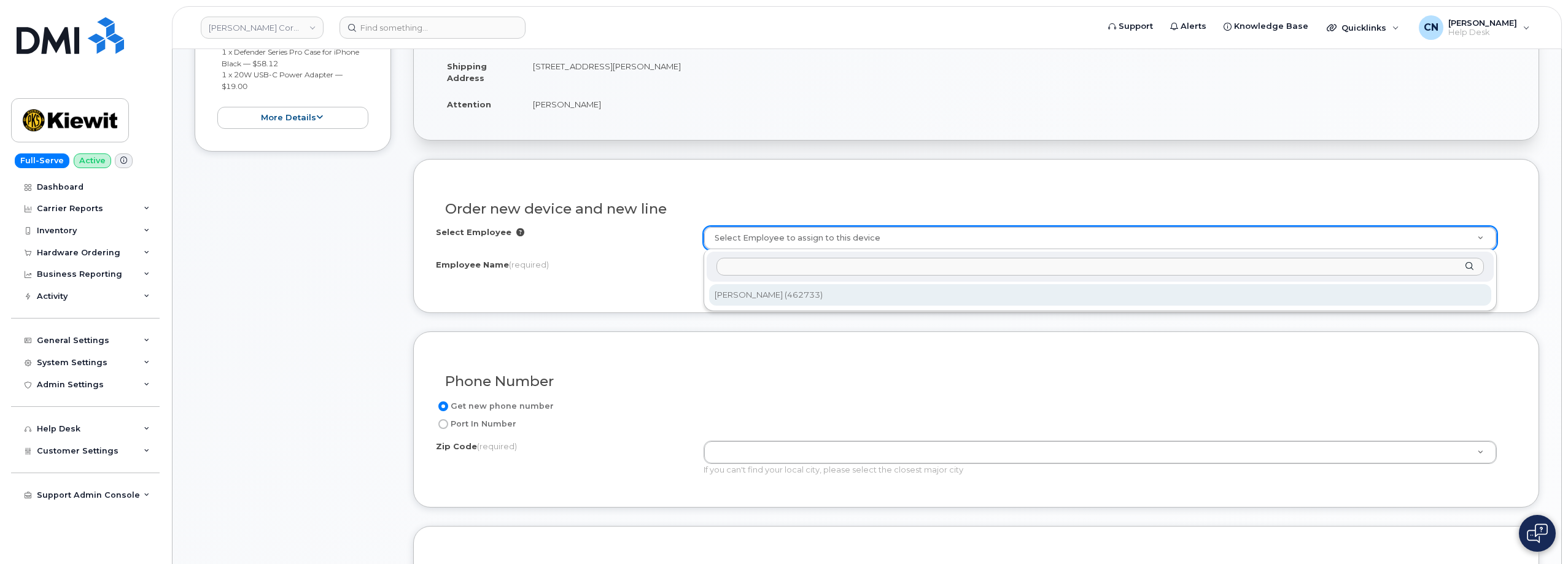
type input "[PERSON_NAME]"
type input "10055 Trainstation Cir"
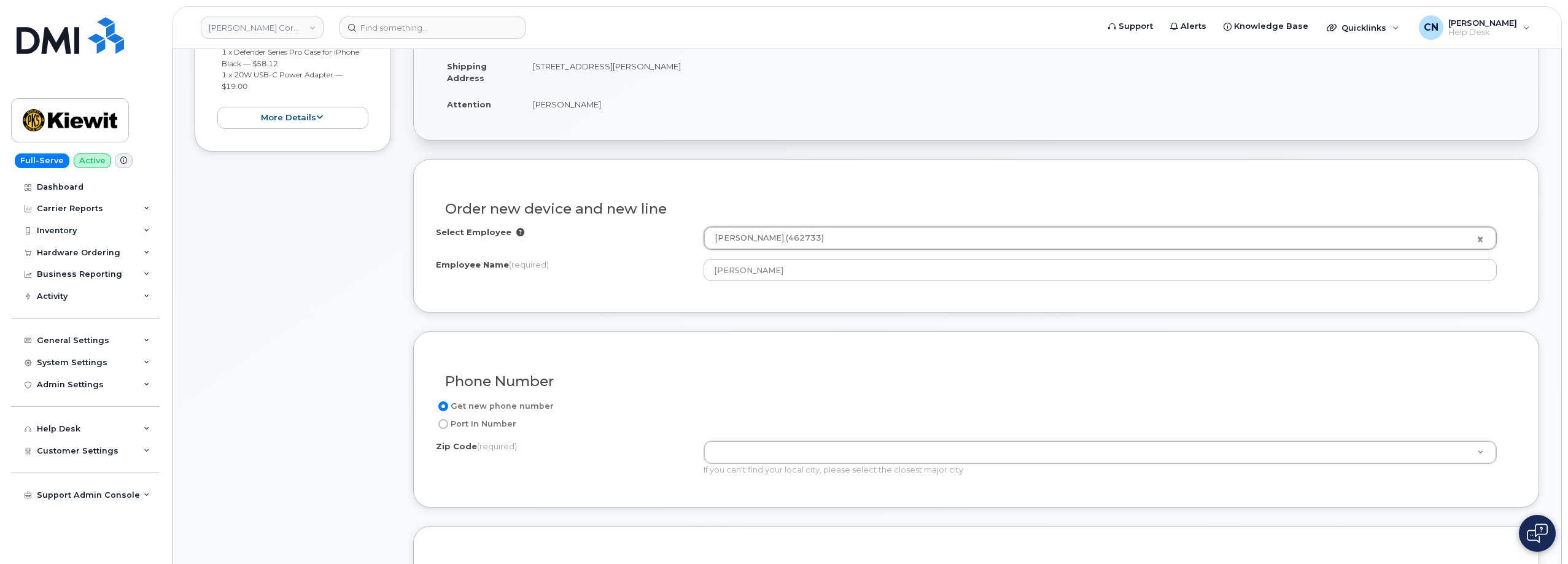
type input "10055 (New York, NY)"
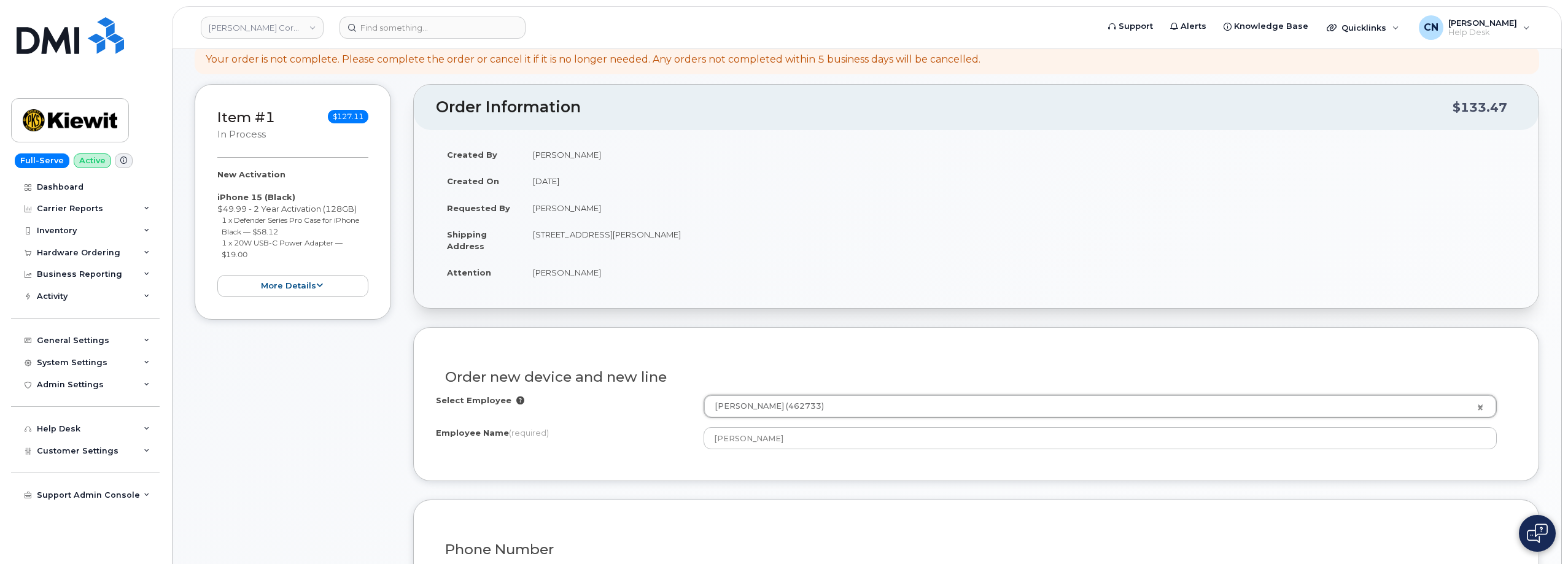
scroll to position [0, 0]
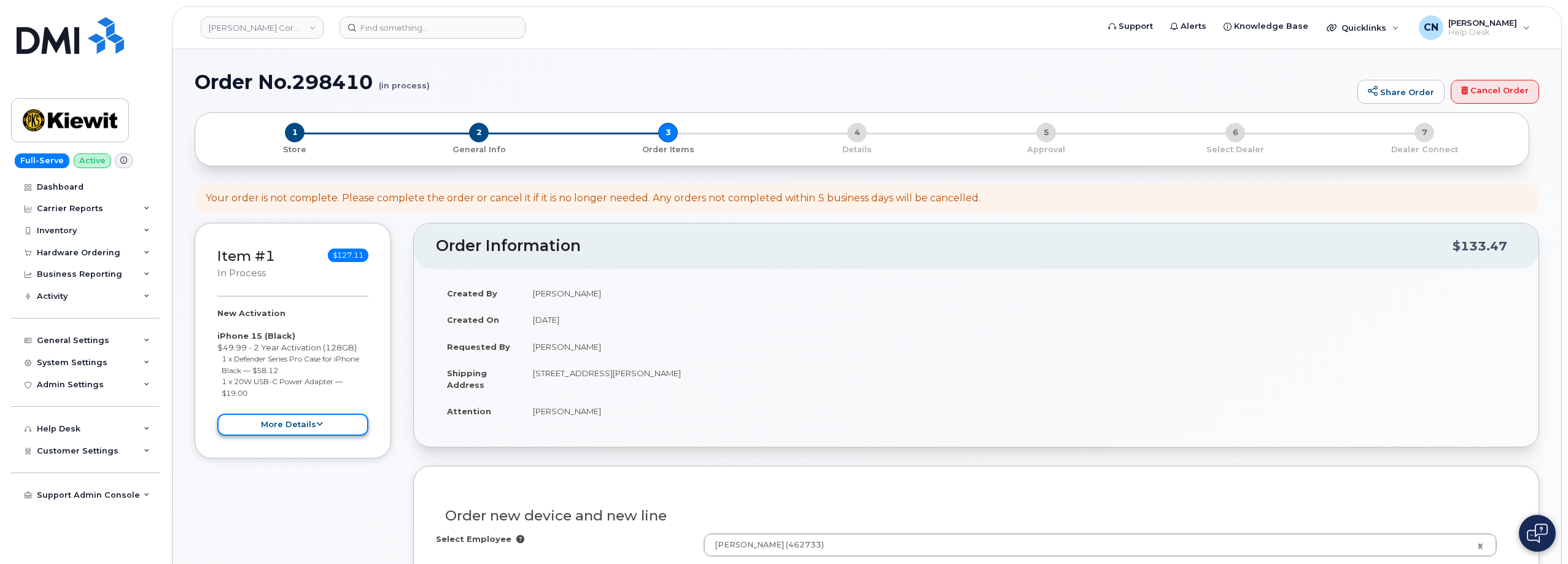
click at [309, 424] on button "more details" at bounding box center [293, 425] width 151 height 22
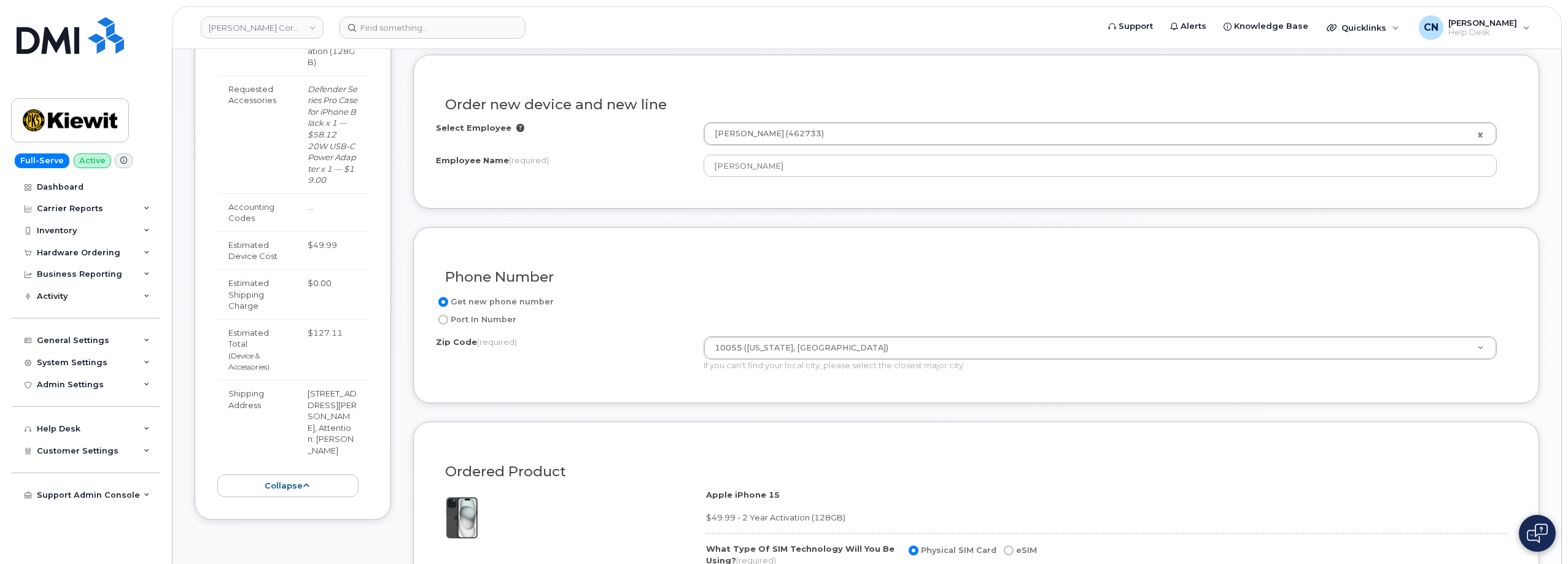
scroll to position [430, 0]
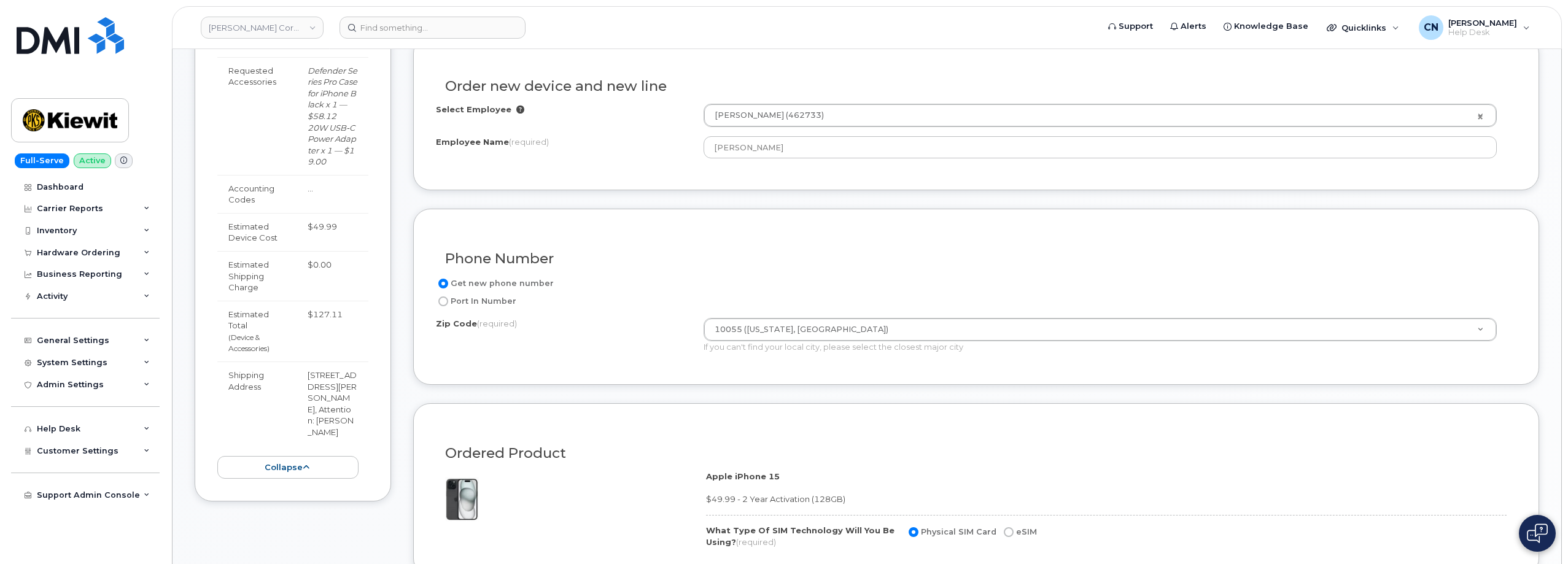
click at [316, 409] on td "49 Old Creamery Road, Newton, NJ, 07860, USA, Attention: Paul Ashworth" at bounding box center [332, 403] width 72 height 83
copy td "07860"
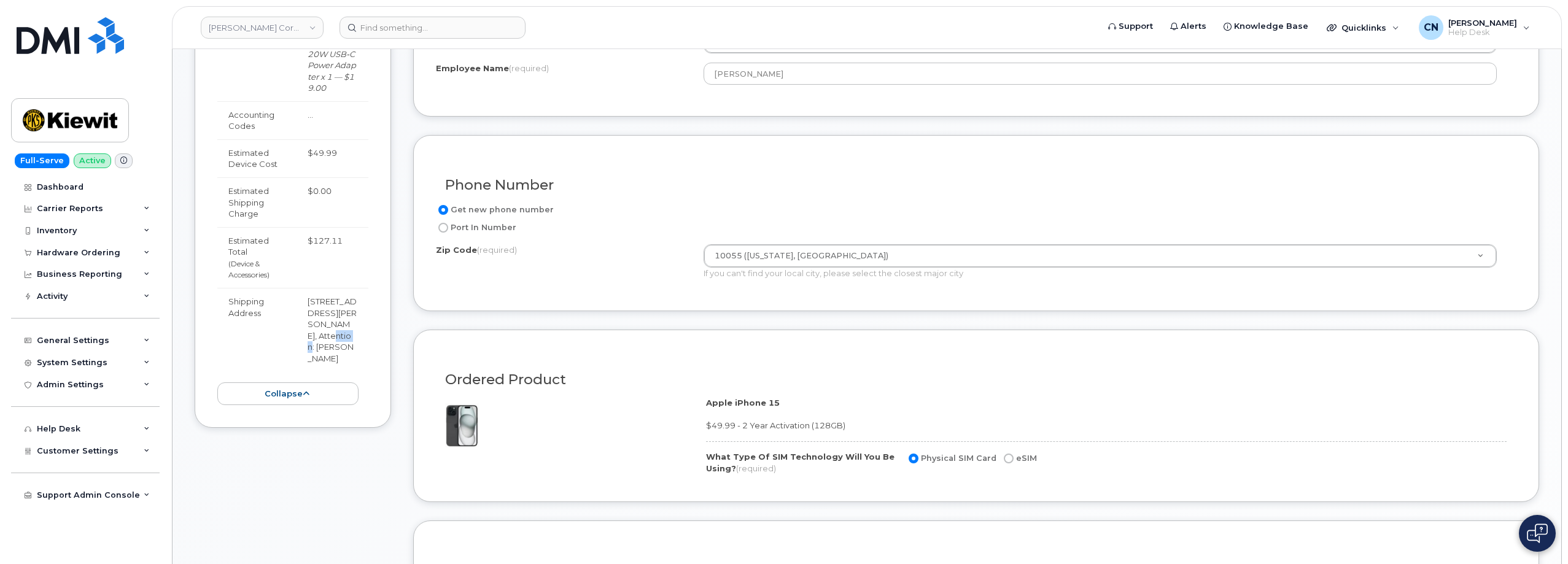
scroll to position [491, 0]
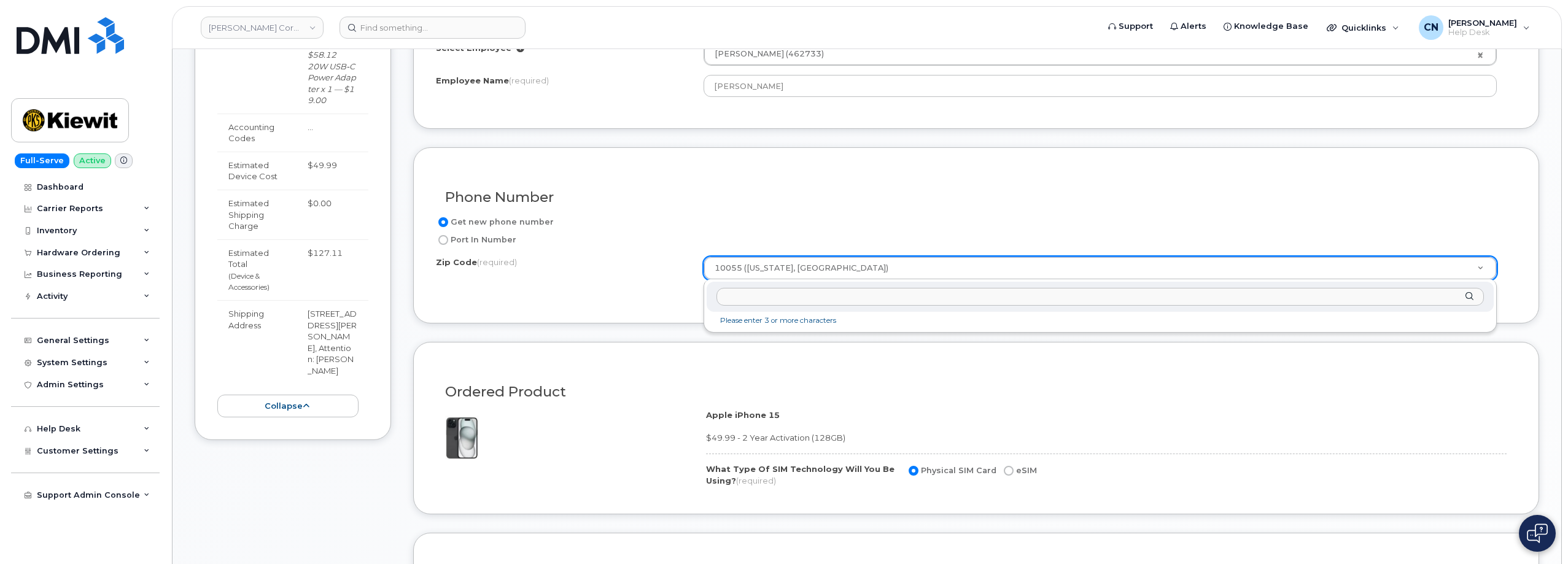
drag, startPoint x: 830, startPoint y: 263, endPoint x: 676, endPoint y: 258, distance: 154.1
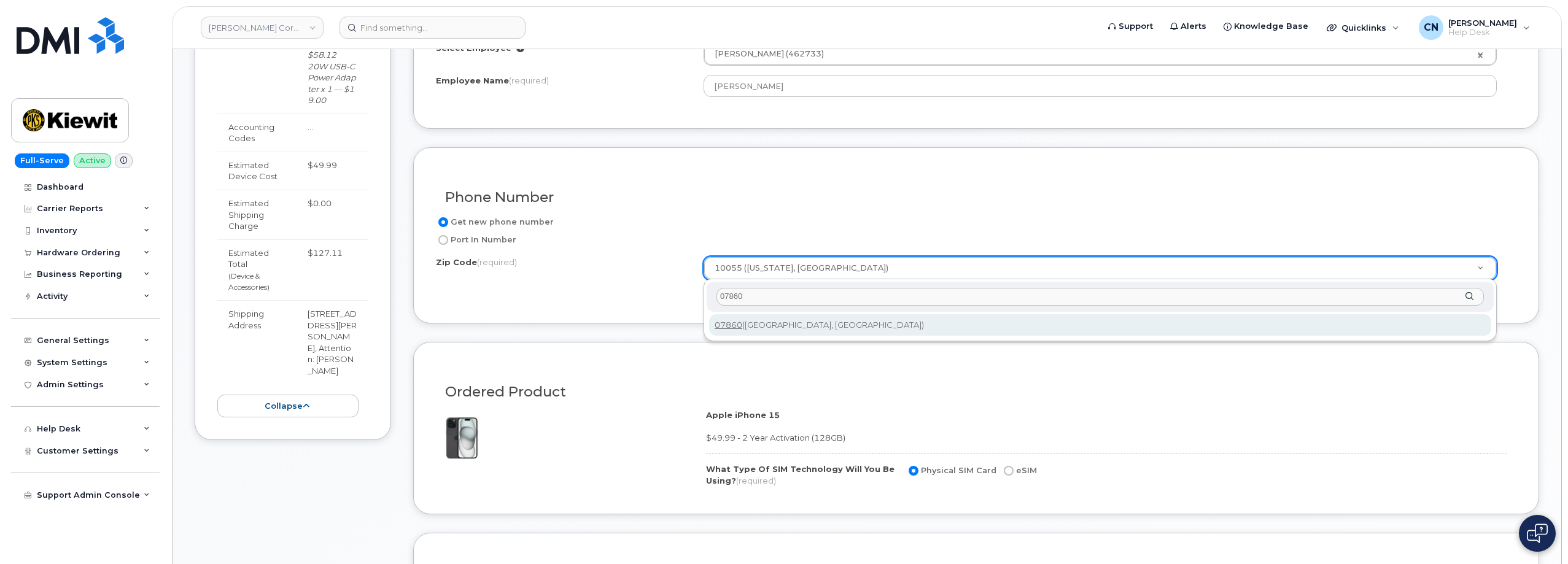
type input "07860"
type input "07860 (Newton, NJ)"
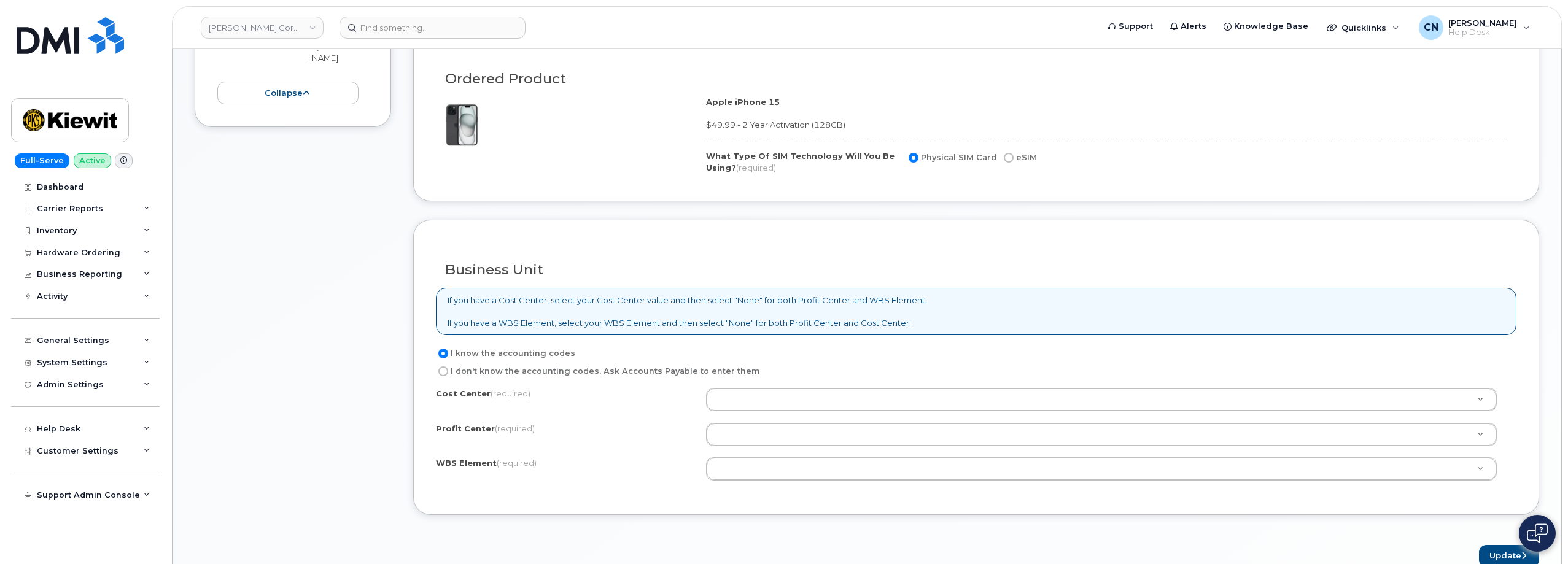
scroll to position [737, 0]
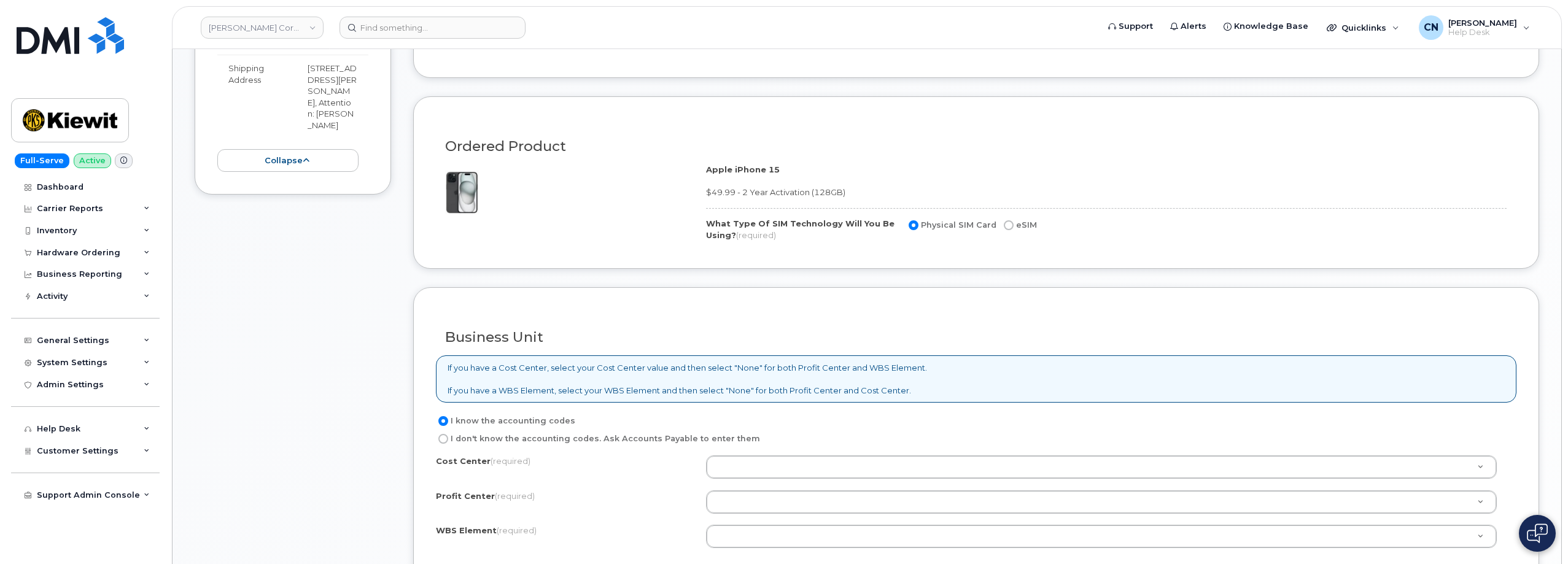
click at [1001, 226] on label "eSIM" at bounding box center [1019, 225] width 36 height 14
click at [1004, 226] on input "eSIM" at bounding box center [1009, 225] width 10 height 10
radio input "true"
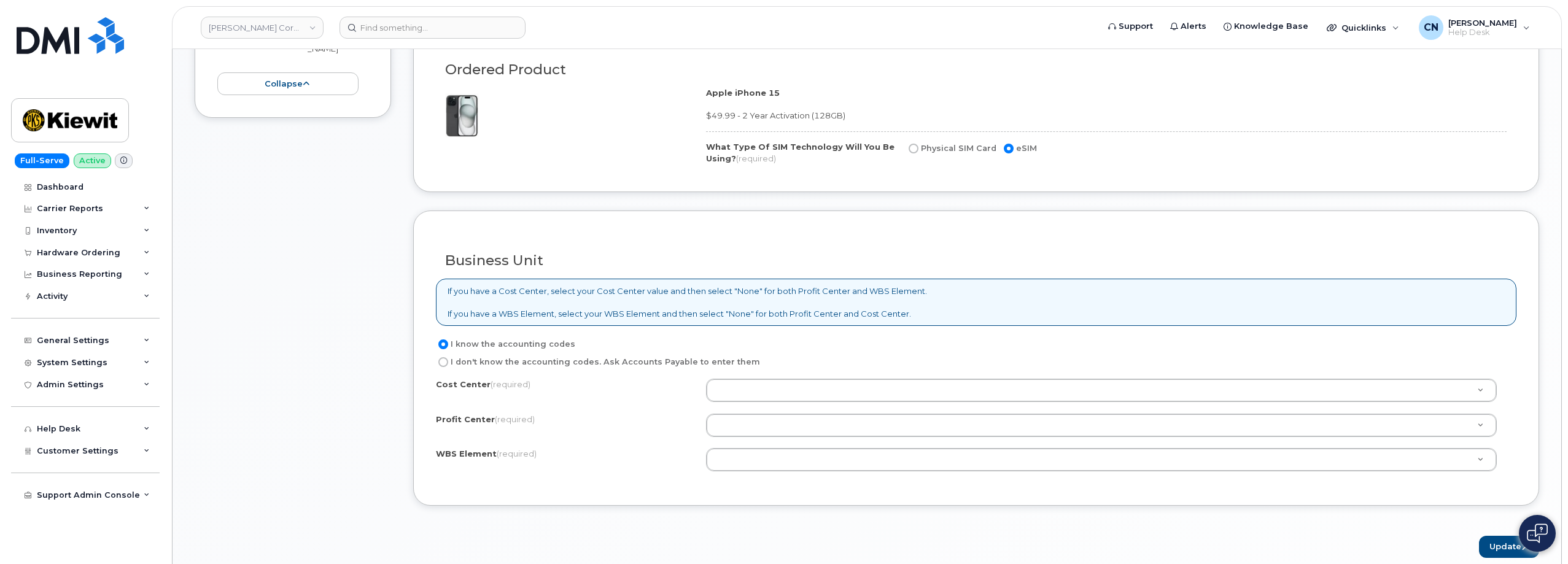
scroll to position [920, 0]
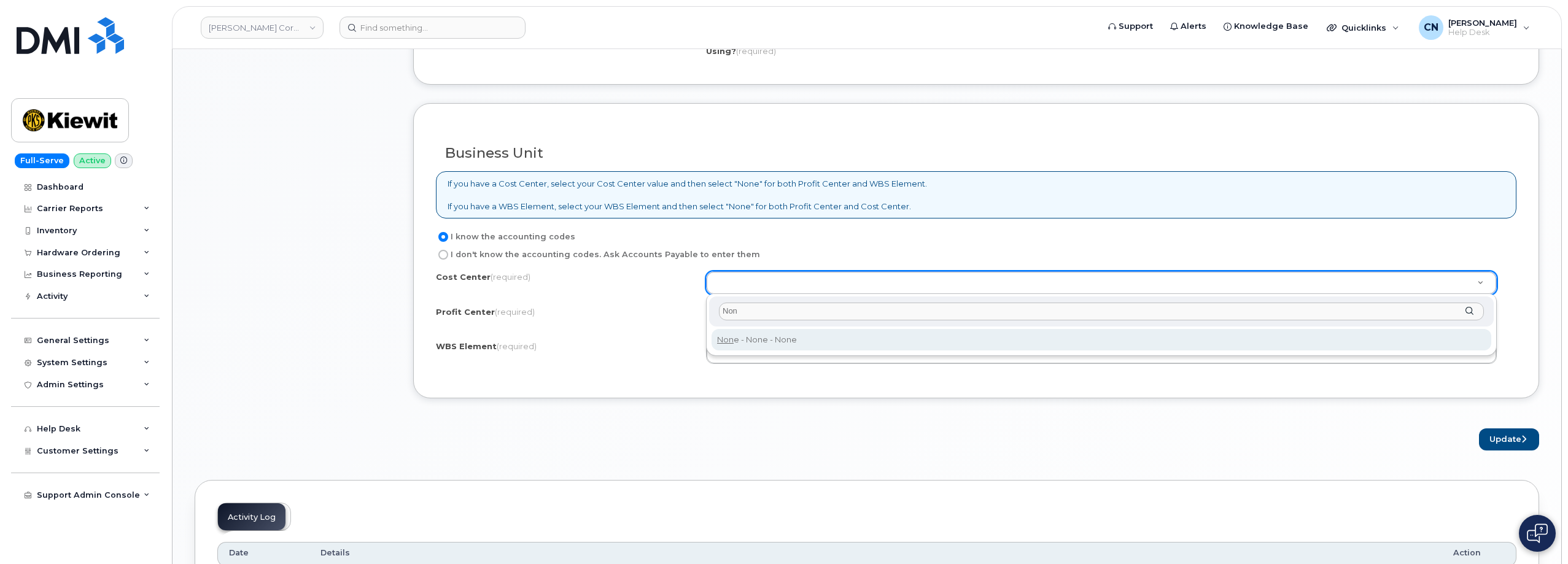
type input "Non"
type input "None"
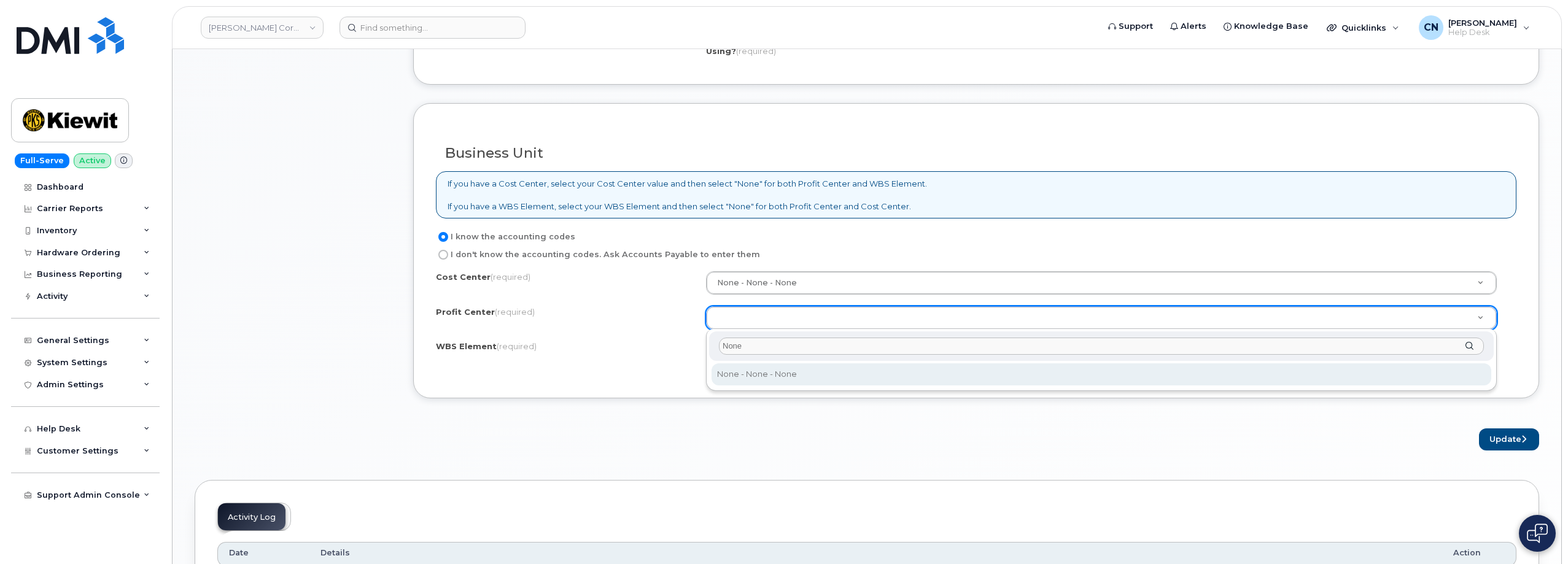
type input "None"
select select "None"
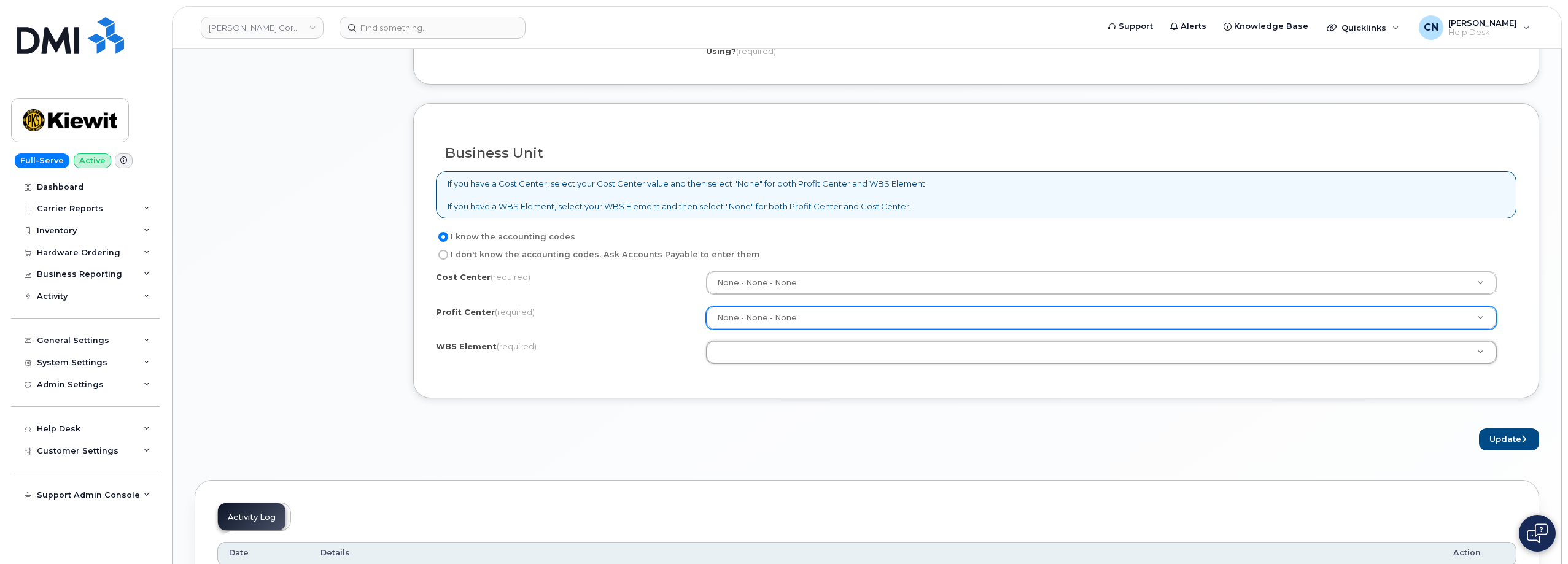
click at [439, 255] on input "I don't know the accounting codes. Ask Accounts Payable to enter them" at bounding box center [443, 255] width 10 height 10
radio input "true"
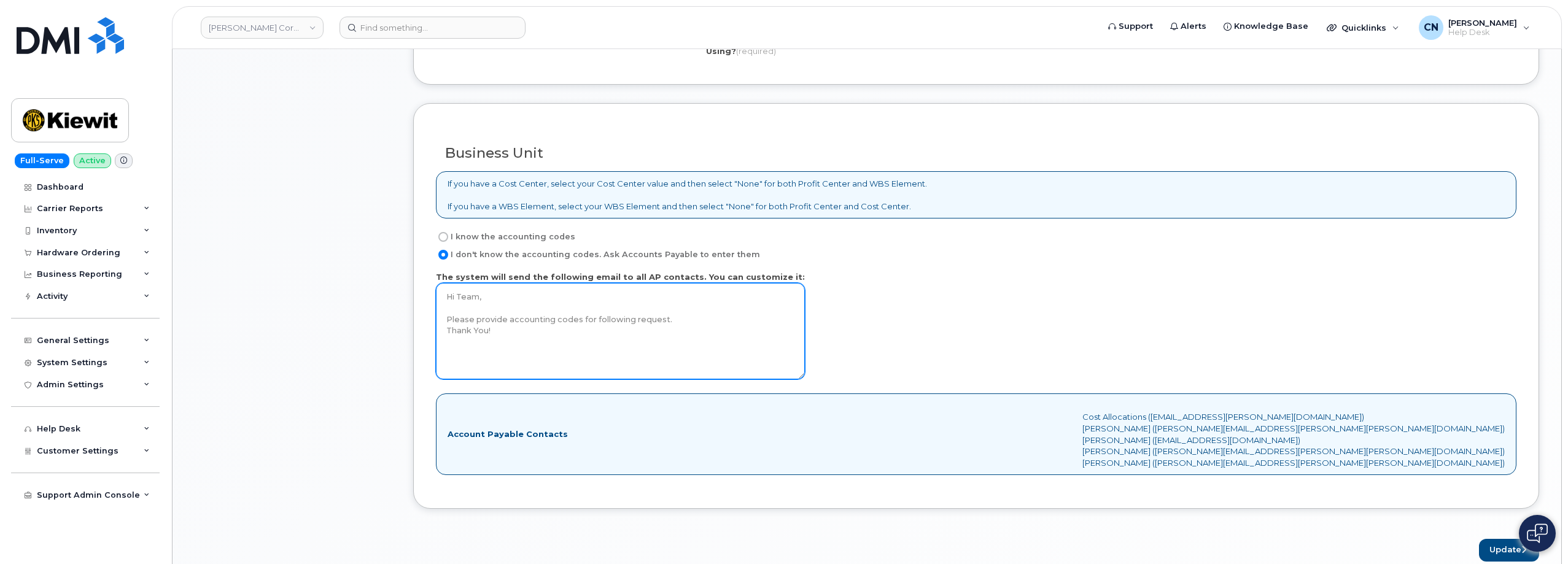
click at [570, 345] on textarea "Hi Team, Please provide accounting codes for following request. Thank You!" at bounding box center [620, 331] width 369 height 97
click at [685, 324] on textarea "Hi Team, Please provide accounting codes for following request. Thank You!" at bounding box center [620, 331] width 369 height 97
click at [705, 315] on textarea "Hi Team, Please provide accounting codes for following request. Thank You!" at bounding box center [620, 331] width 369 height 97
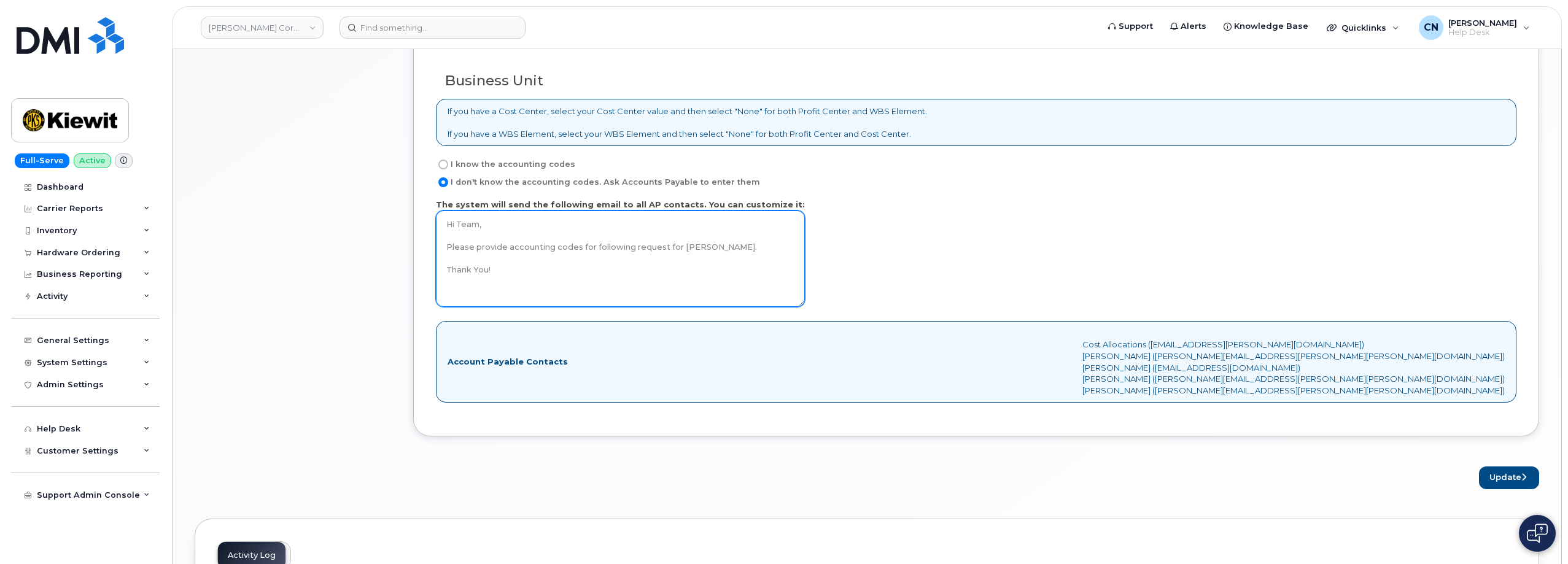
scroll to position [1289, 0]
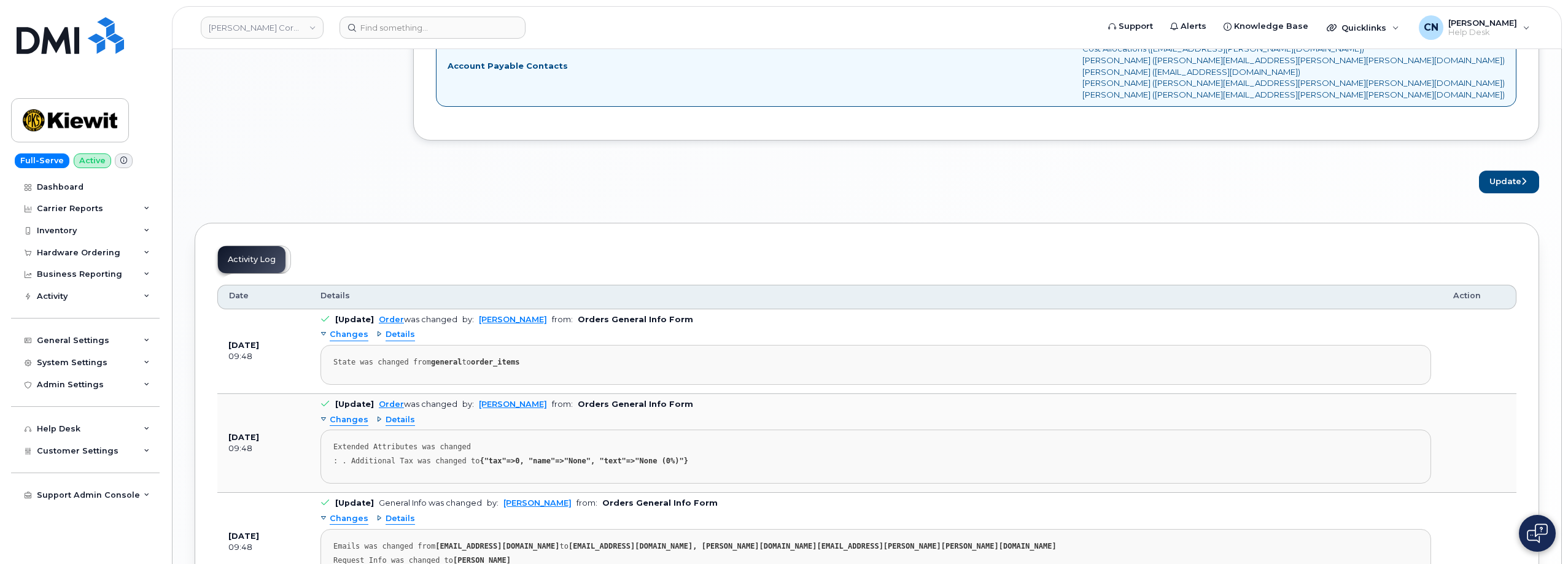
type textarea "Hi Team, Please provide accounting codes for following request for Paul Ashwort…"
click at [1510, 181] on button "Update" at bounding box center [1509, 182] width 60 height 22
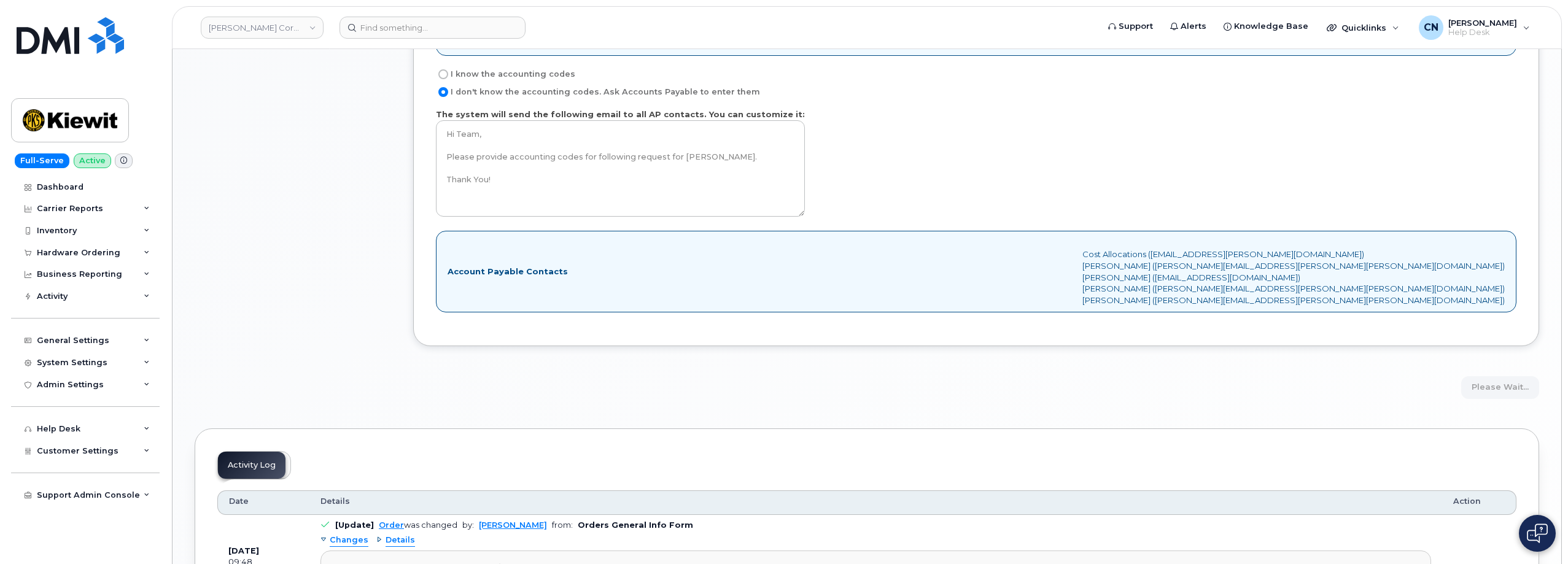
scroll to position [859, 0]
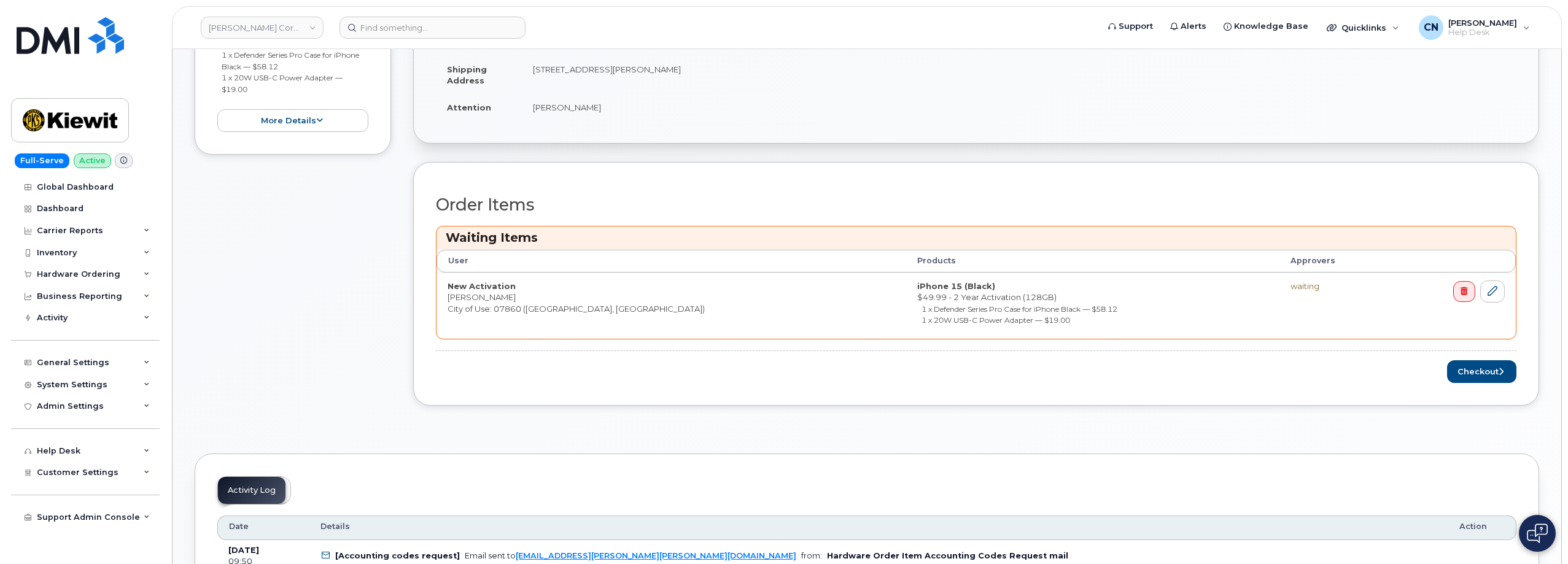
scroll to position [430, 0]
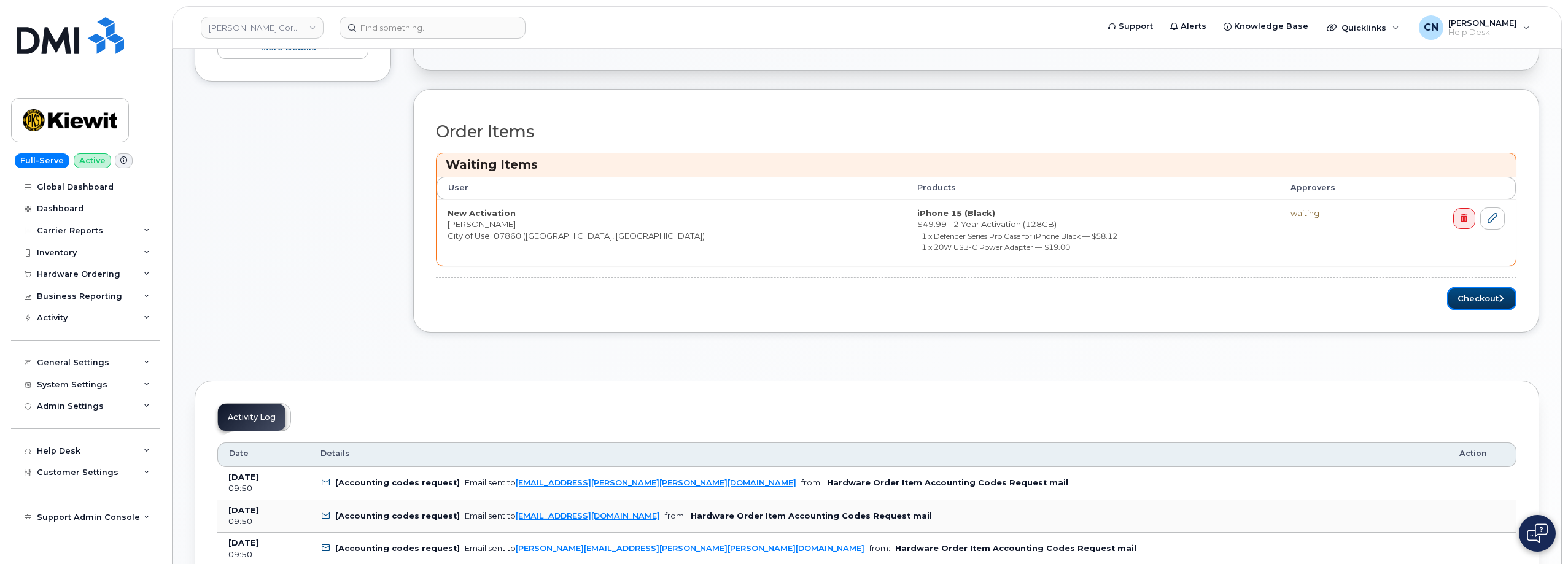
click at [1466, 306] on button "Checkout" at bounding box center [1482, 299] width 70 height 22
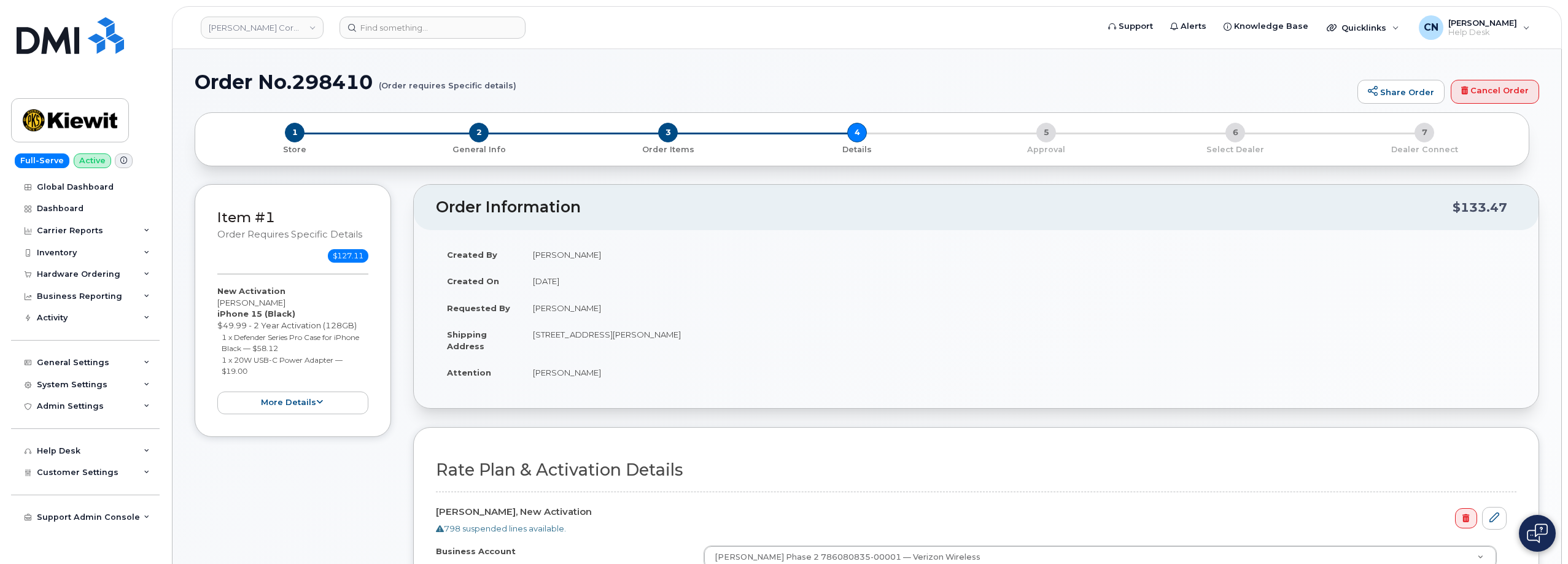
click at [297, 522] on div "Item #1 Order requires Specific details $127.11 New Activation [PERSON_NAME] iP…" at bounding box center [293, 467] width 197 height 568
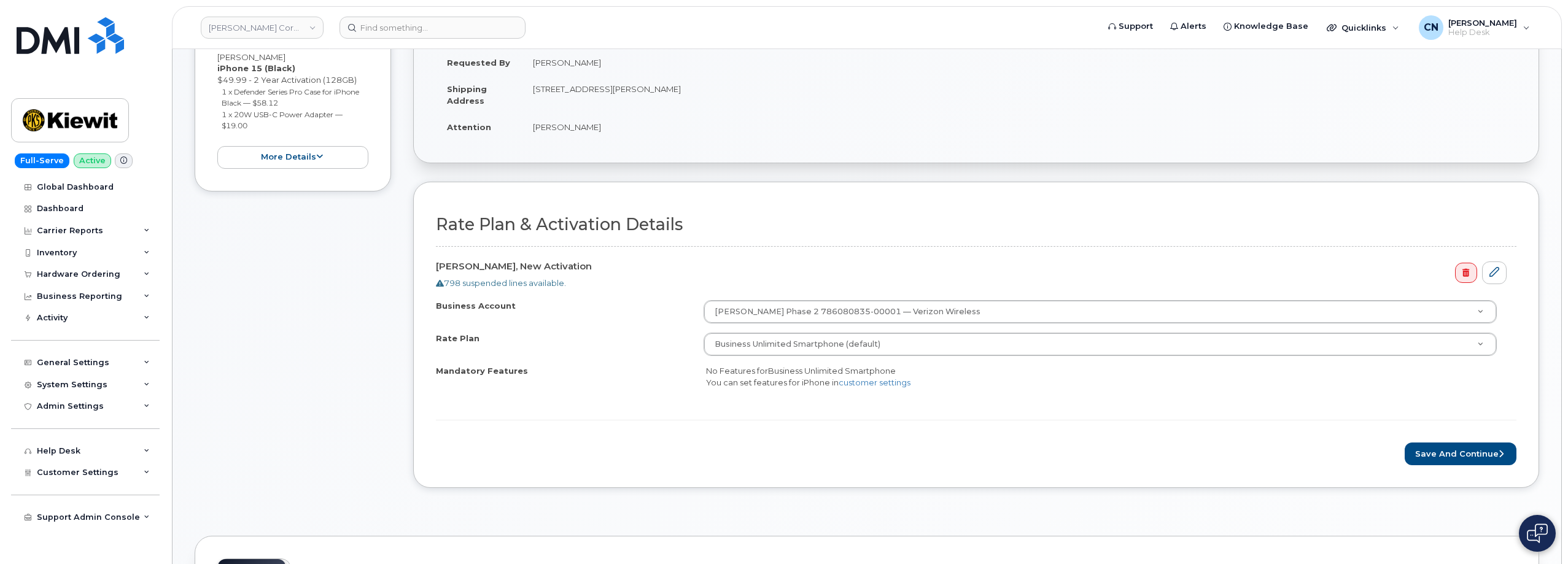
scroll to position [307, 0]
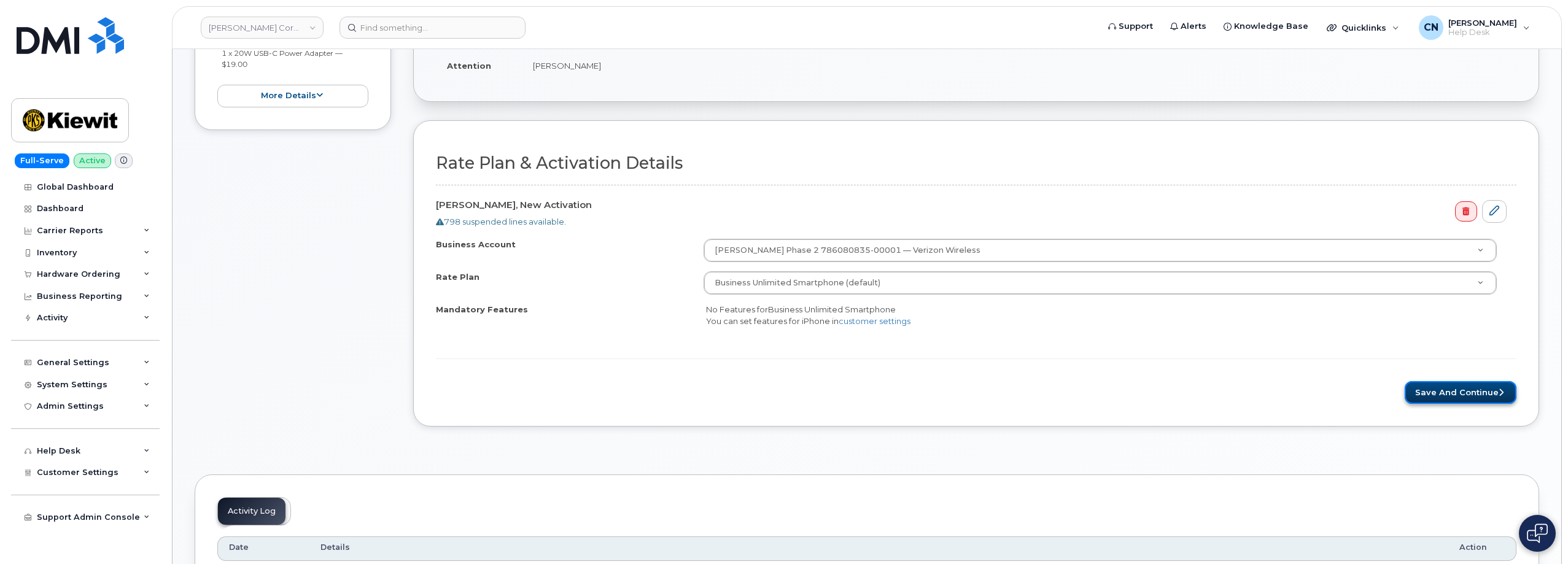
click at [1431, 382] on button "Save and Continue" at bounding box center [1461, 392] width 112 height 22
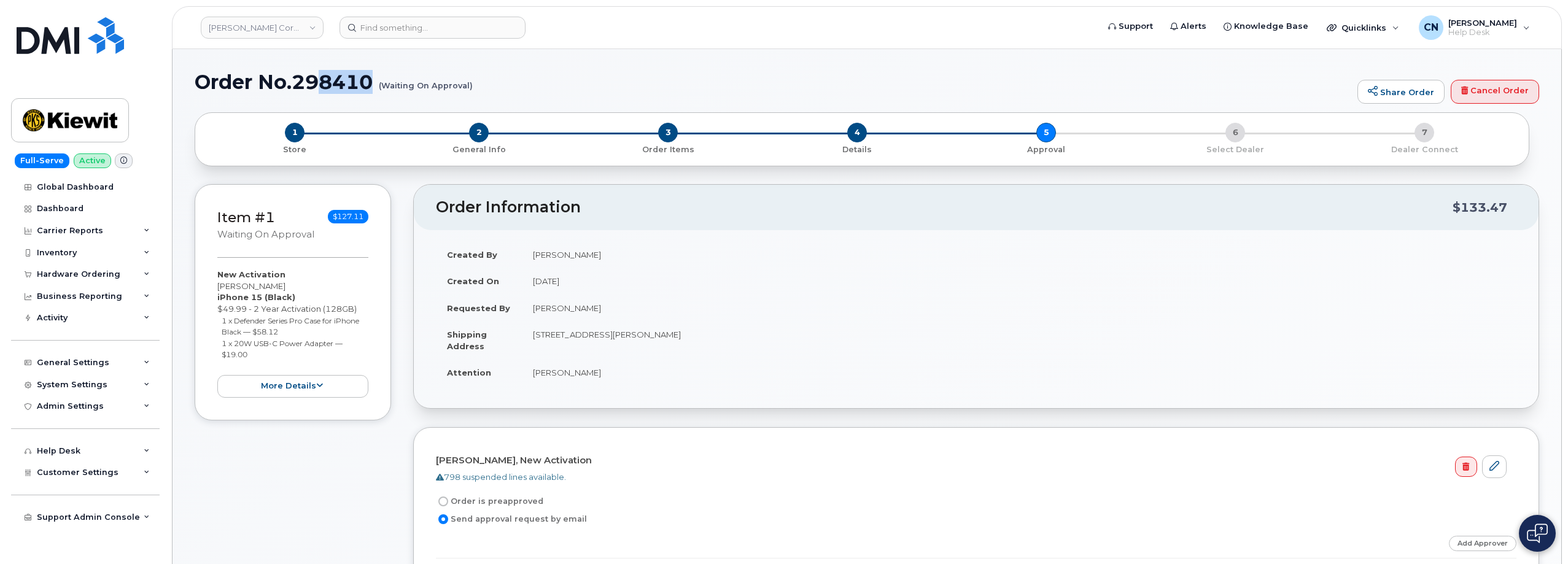
drag, startPoint x: 476, startPoint y: 81, endPoint x: 306, endPoint y: 75, distance: 170.1
click at [312, 75] on h1 "Order No.298410 (Waiting On Approval)" at bounding box center [773, 81] width 1156 height 22
drag, startPoint x: 195, startPoint y: 78, endPoint x: 472, endPoint y: 86, distance: 277.1
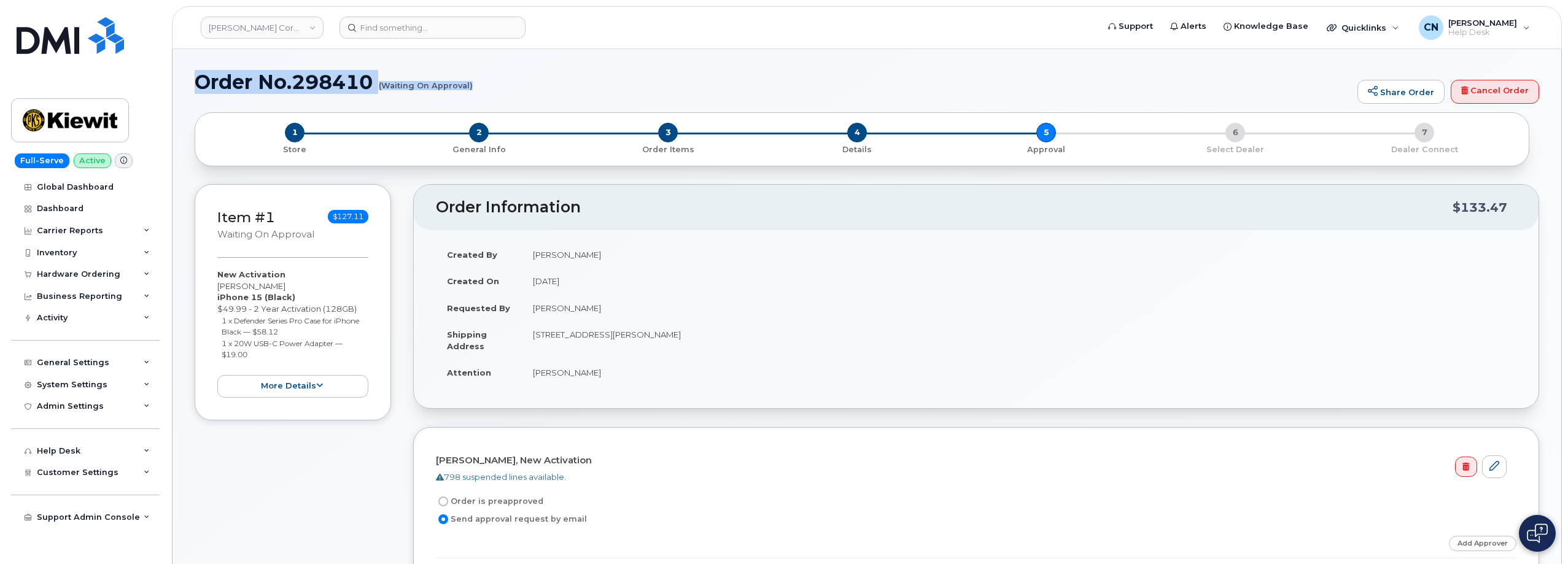
copy h1 "Order No.298410 (Waiting On Approval)"
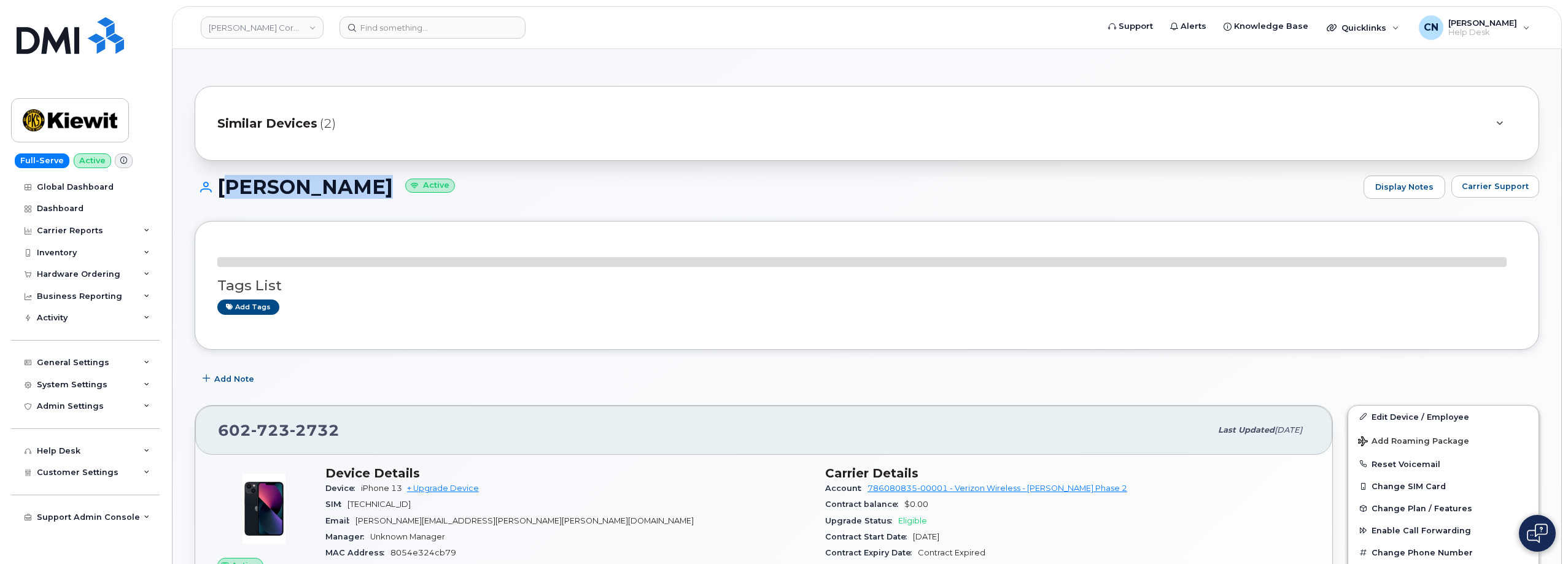
drag, startPoint x: 383, startPoint y: 185, endPoint x: 221, endPoint y: 191, distance: 162.1
click at [221, 191] on h1 "[PERSON_NAME] Active" at bounding box center [776, 186] width 1163 height 22
copy h1 "[PERSON_NAME]"
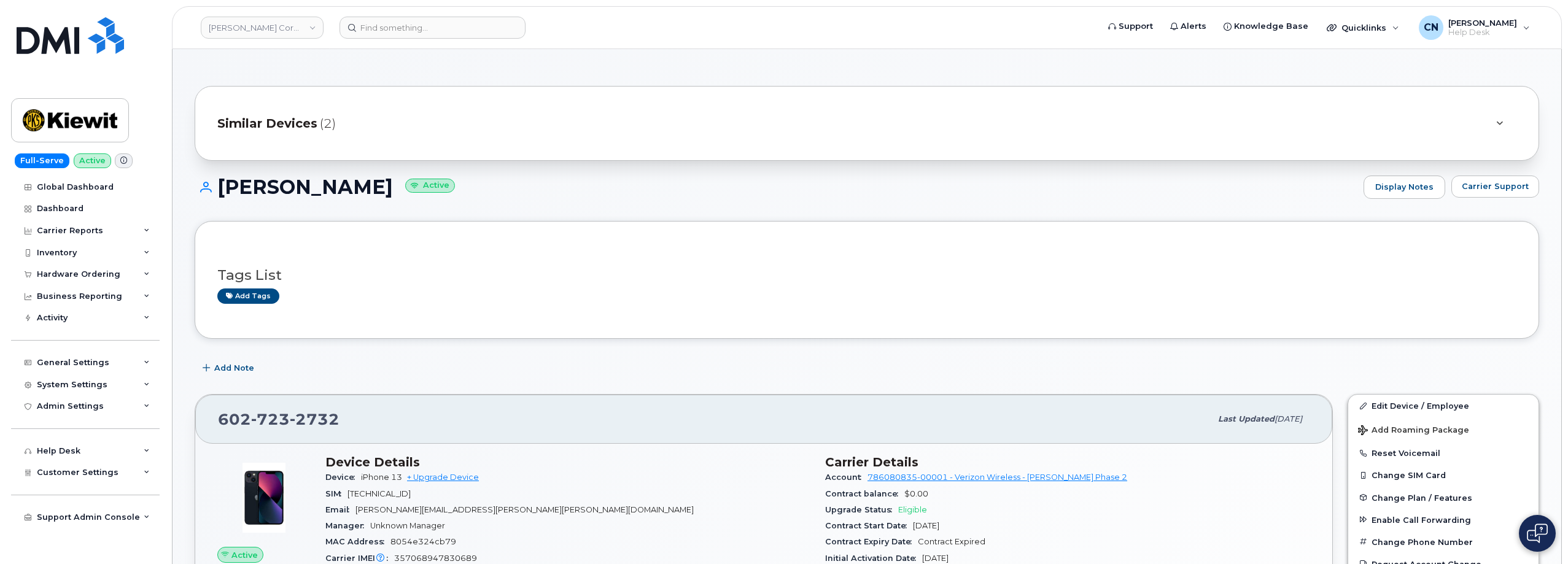
click at [1481, 189] on span "Carrier Support" at bounding box center [1495, 186] width 67 height 12
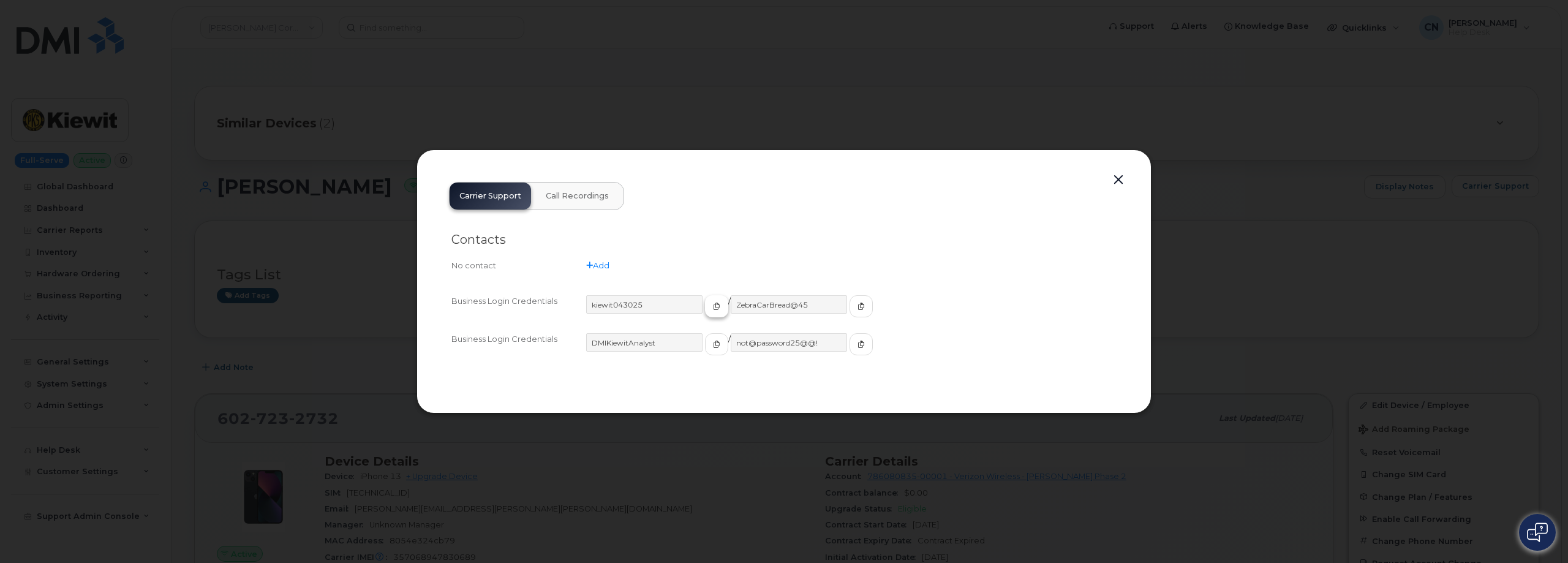
click at [705, 306] on button "button" at bounding box center [716, 306] width 23 height 22
click at [857, 308] on icon "button" at bounding box center [860, 305] width 7 height 7
click at [1127, 179] on div "Carrier Support Call Recordings Contacts No contact Add Business Login Credenti…" at bounding box center [784, 282] width 690 height 219
click at [1114, 182] on button "button" at bounding box center [1118, 180] width 18 height 18
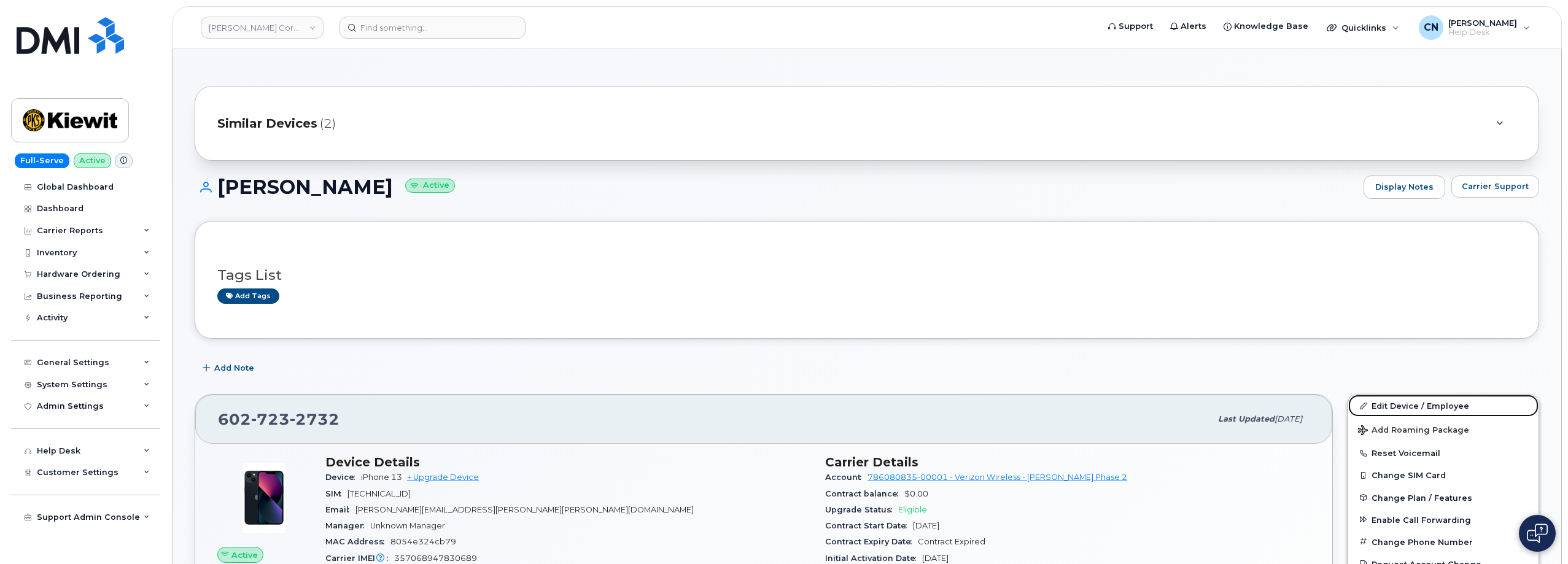
click at [1373, 404] on link "Edit Device / Employee" at bounding box center [1443, 406] width 190 height 22
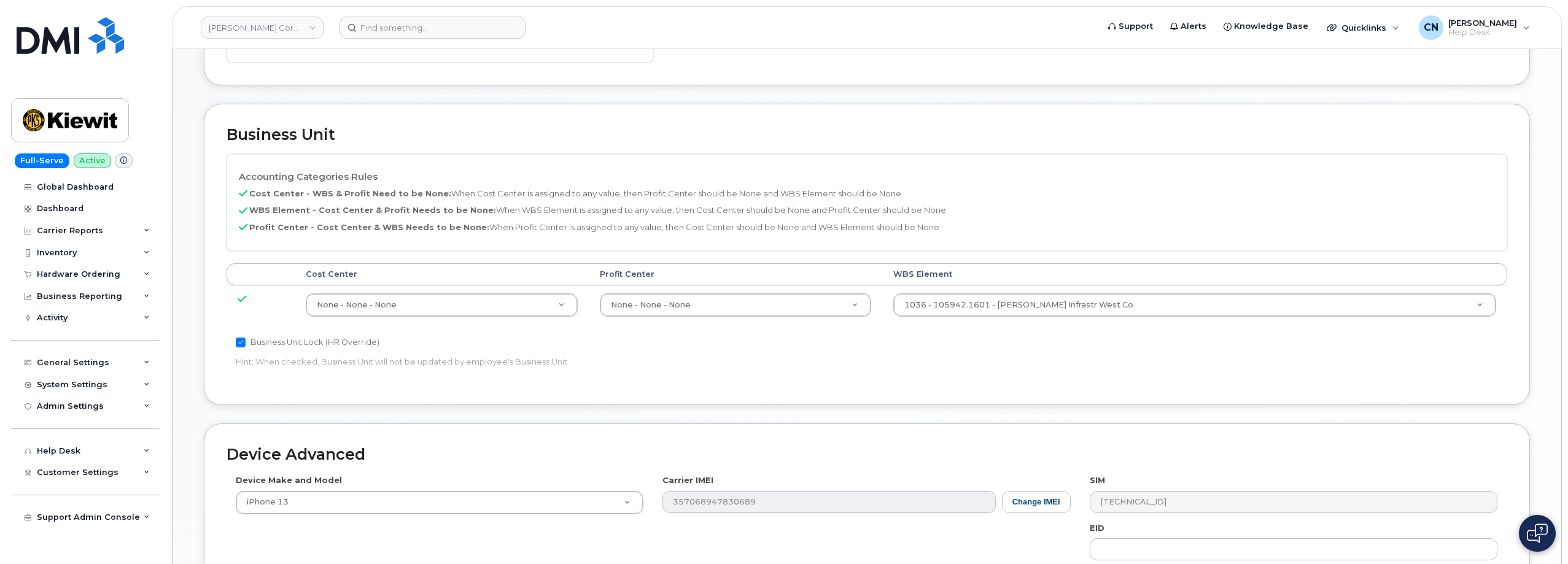
scroll to position [614, 0]
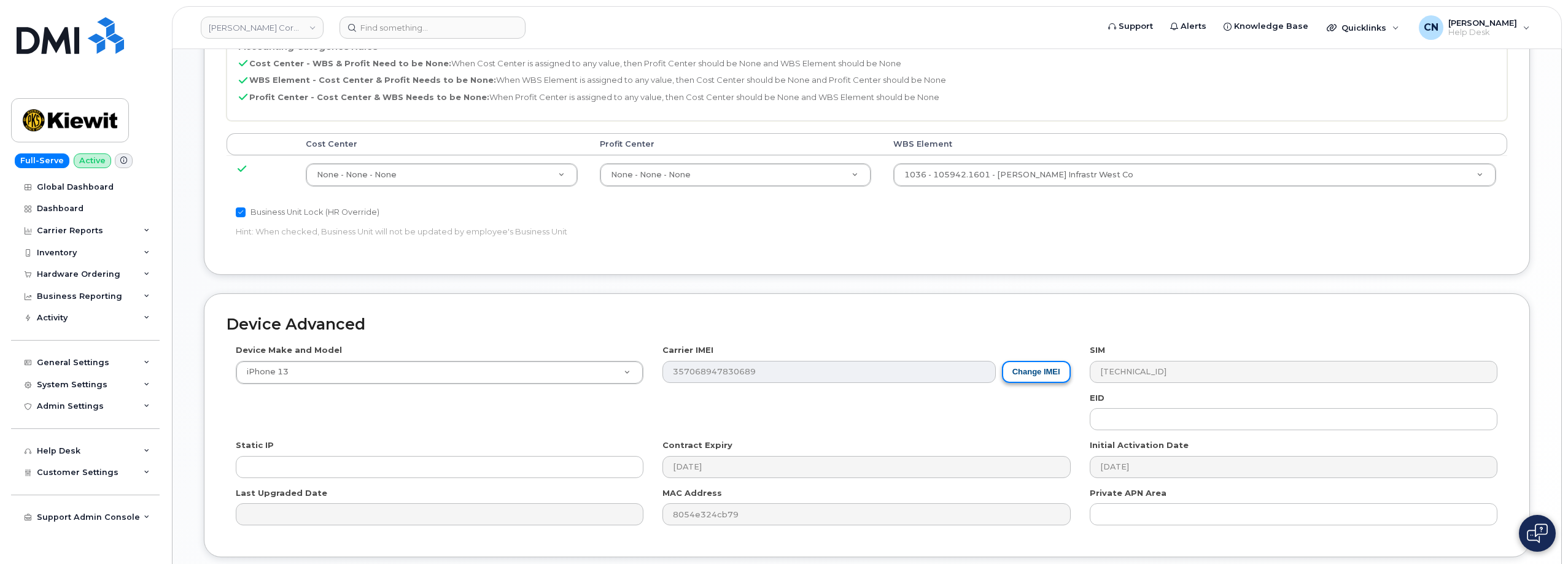
click at [1017, 364] on button "Change IMEI" at bounding box center [1037, 372] width 69 height 22
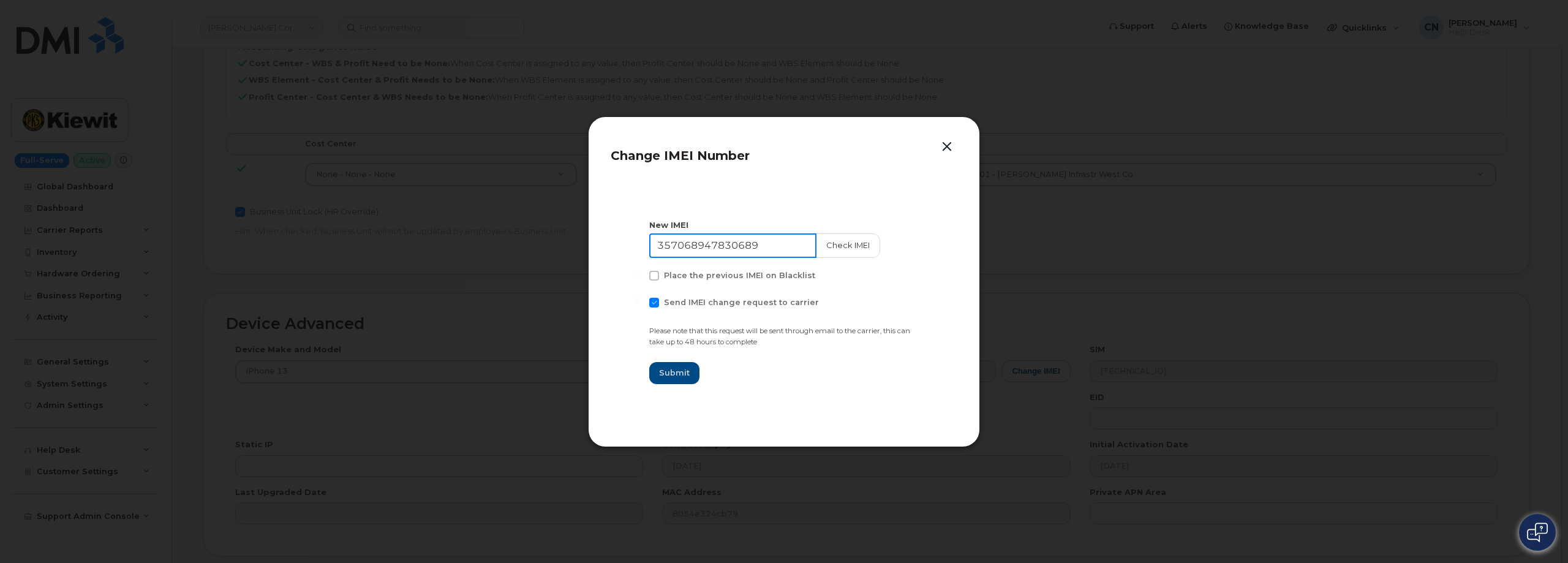
drag, startPoint x: 756, startPoint y: 246, endPoint x: 532, endPoint y: 256, distance: 224.2
click at [537, 255] on div "Change IMEI Number New IMEI 357068947830689 Check IMEI Place the previous IMEI …" at bounding box center [784, 282] width 1568 height 563
paste input "9299428998178"
type input "359299428998178"
click at [833, 245] on button "Check IMEI" at bounding box center [847, 246] width 65 height 25
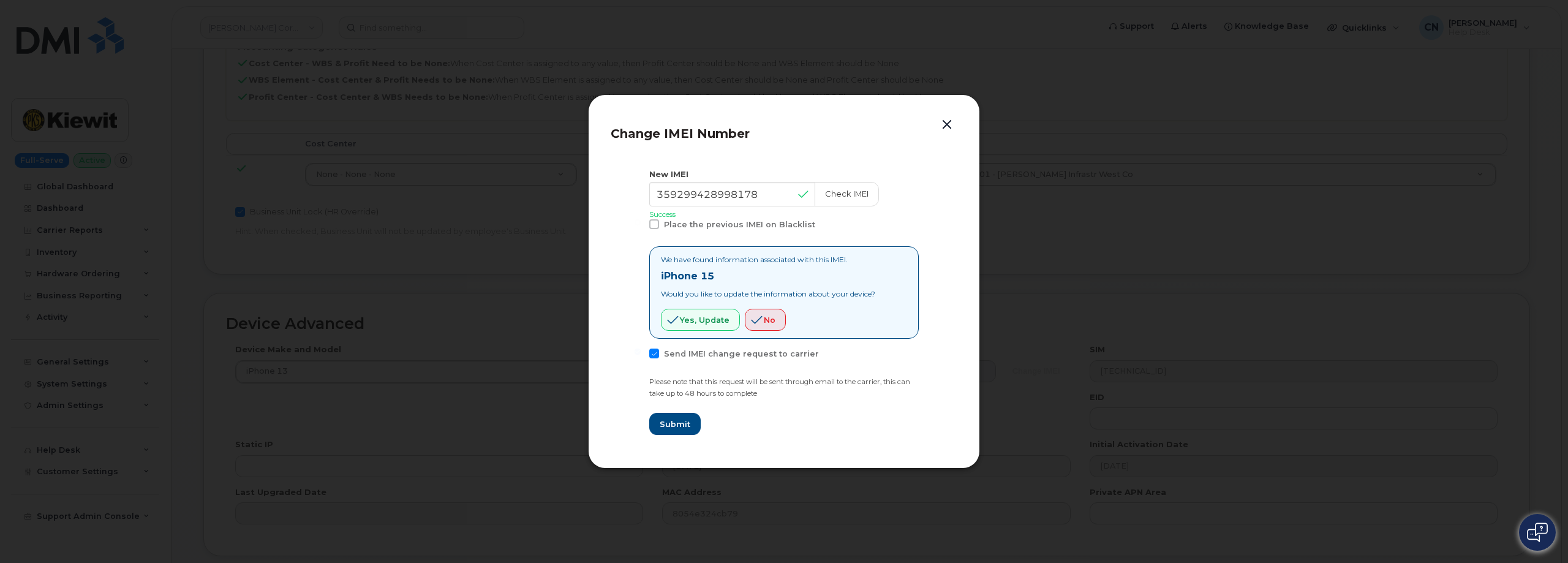
click at [651, 348] on span at bounding box center [654, 353] width 10 height 10
click at [641, 348] on input "Send IMEI change request to carrier" at bounding box center [638, 352] width 6 height 6
checkbox input "false"
click at [680, 321] on span "Yes, update" at bounding box center [705, 320] width 49 height 12
click at [668, 422] on span "Submit" at bounding box center [674, 424] width 30 height 12
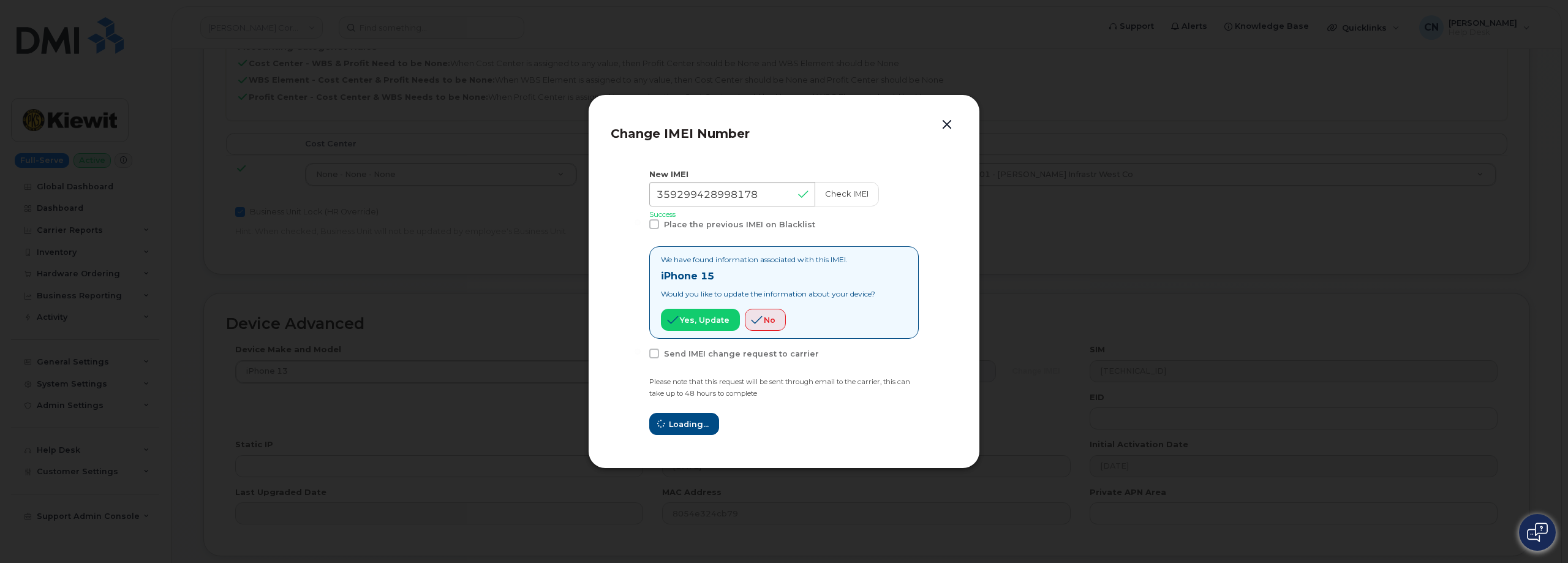
type input "359299428998178"
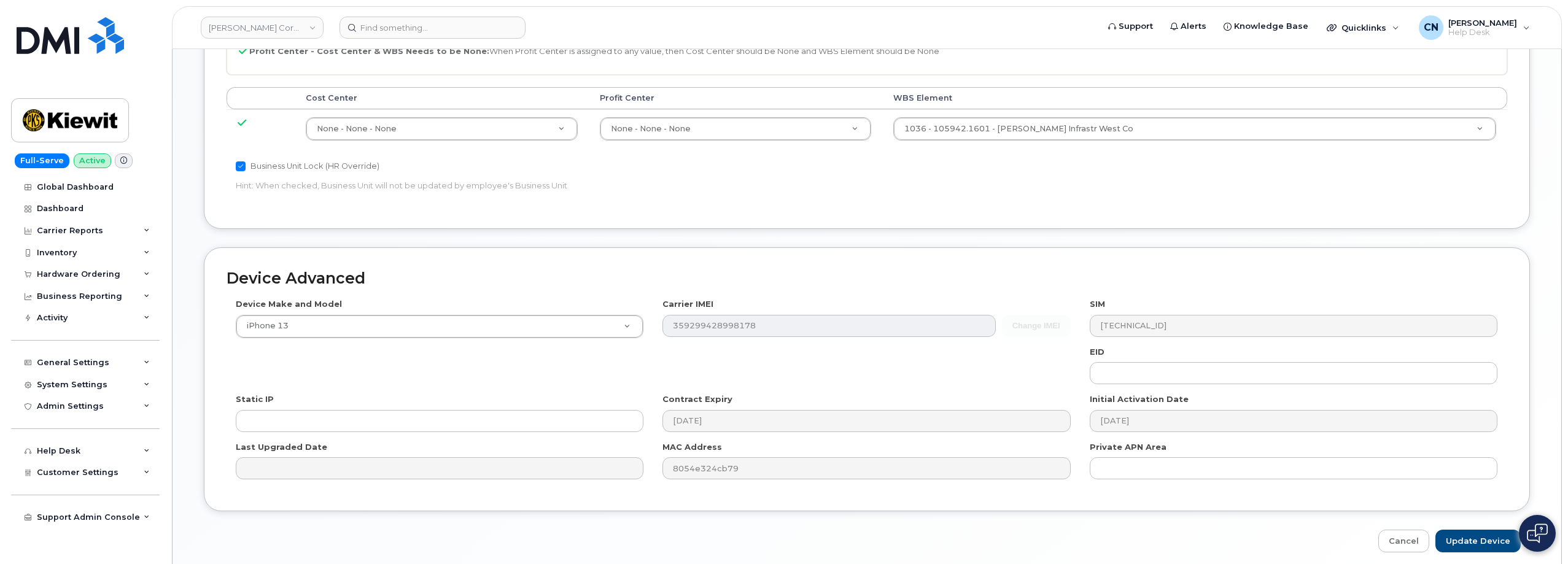
scroll to position [697, 0]
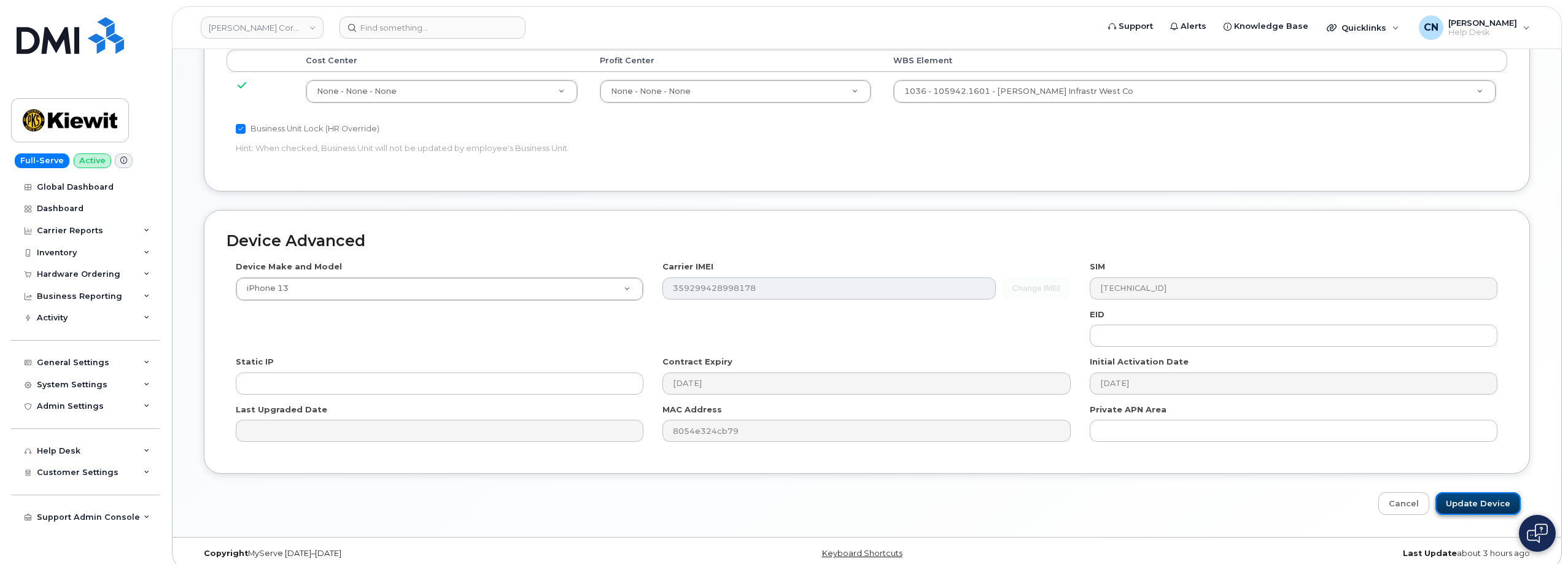
click at [1443, 492] on input "Update Device" at bounding box center [1478, 503] width 86 height 22
type input "Saving..."
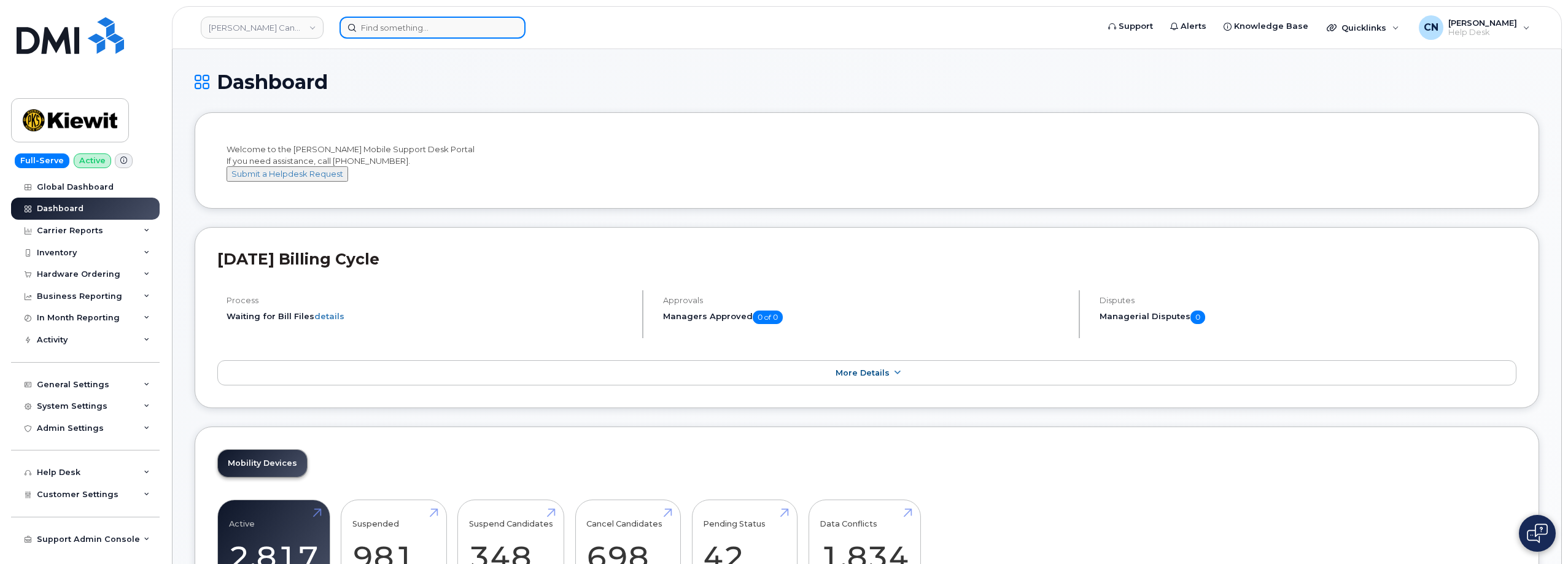
click at [408, 35] on input at bounding box center [432, 28] width 186 height 22
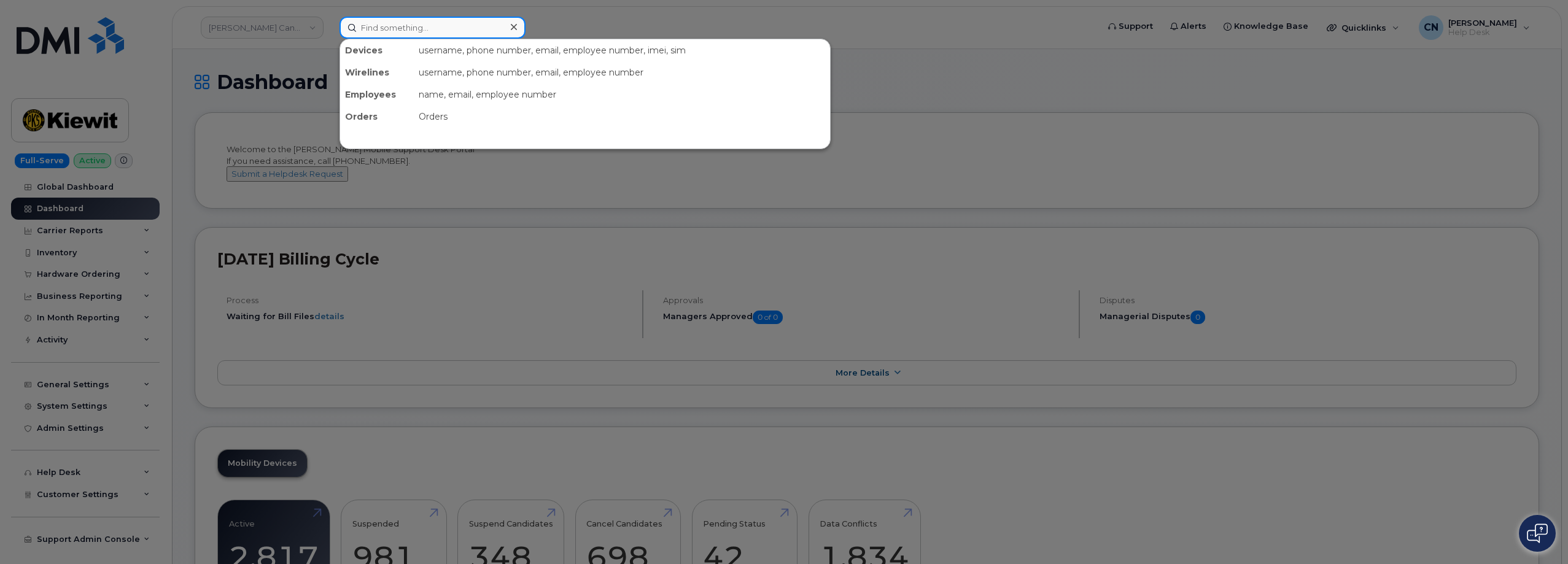
paste input "359299428998178"
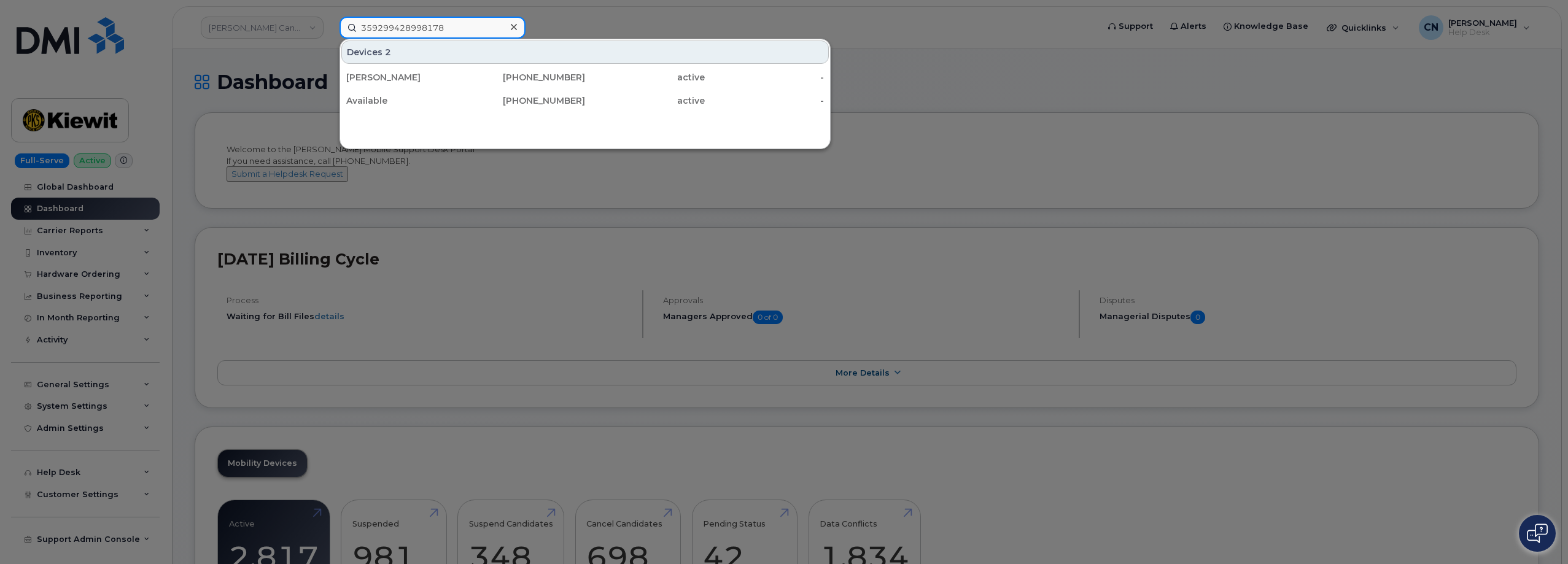
type input "359299428998178"
